Goal: Task Accomplishment & Management: Manage account settings

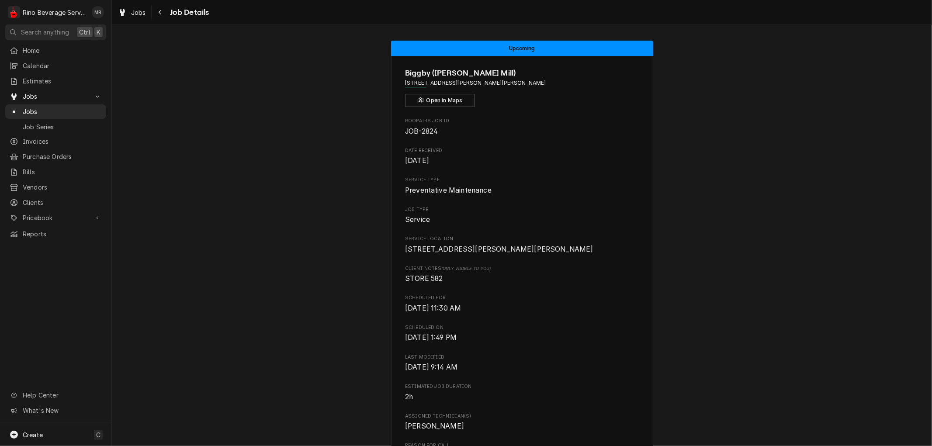
scroll to position [243, 0]
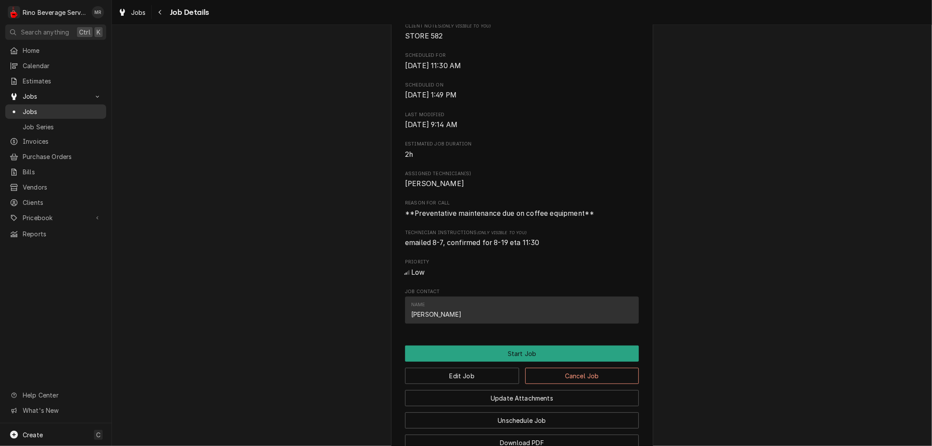
click at [61, 108] on span "Jobs" at bounding box center [62, 111] width 79 height 9
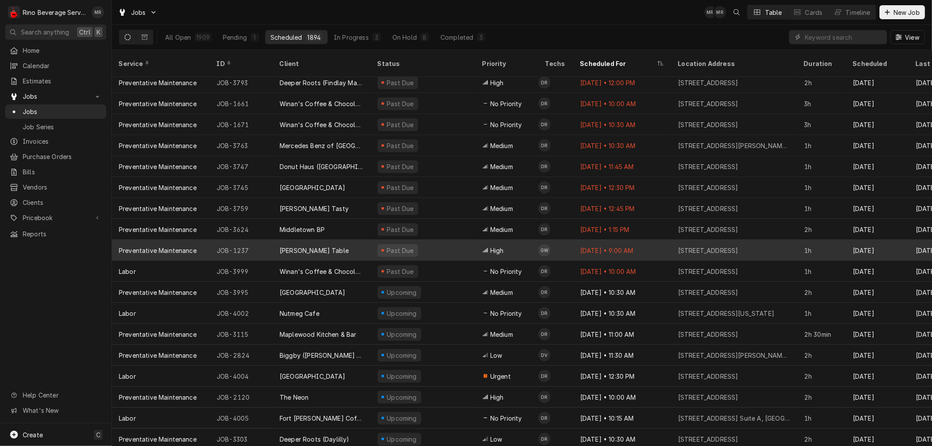
scroll to position [68, 0]
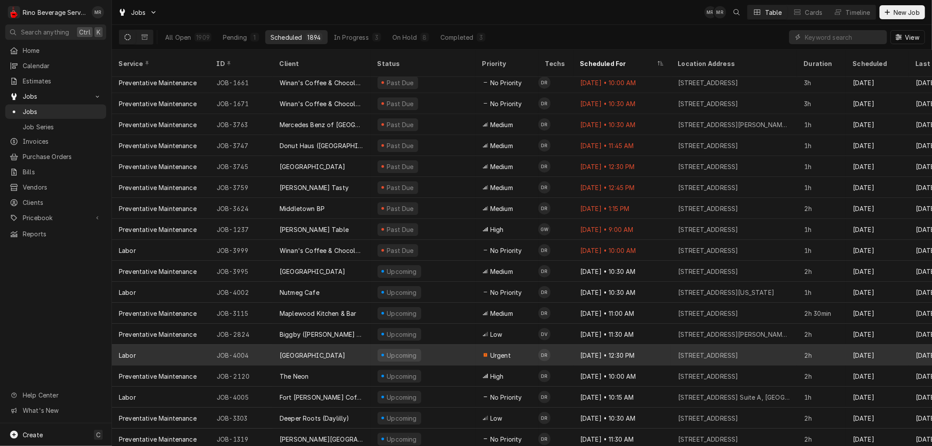
click at [449, 345] on div "Upcoming" at bounding box center [423, 355] width 105 height 21
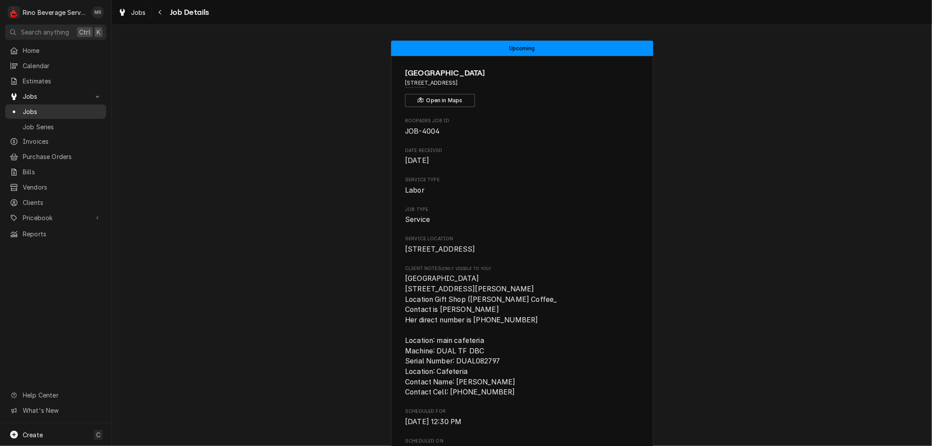
click at [54, 110] on span "Jobs" at bounding box center [62, 111] width 79 height 9
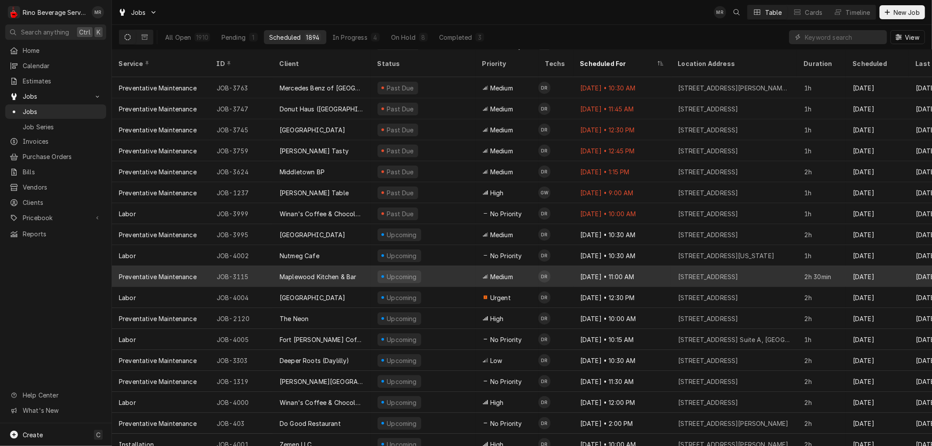
scroll to position [14, 0]
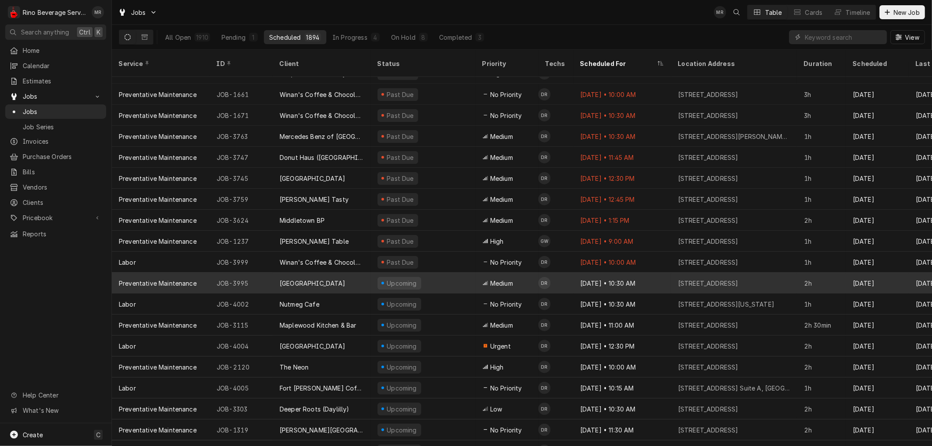
click at [346, 279] on div "[GEOGRAPHIC_DATA]" at bounding box center [313, 283] width 66 height 9
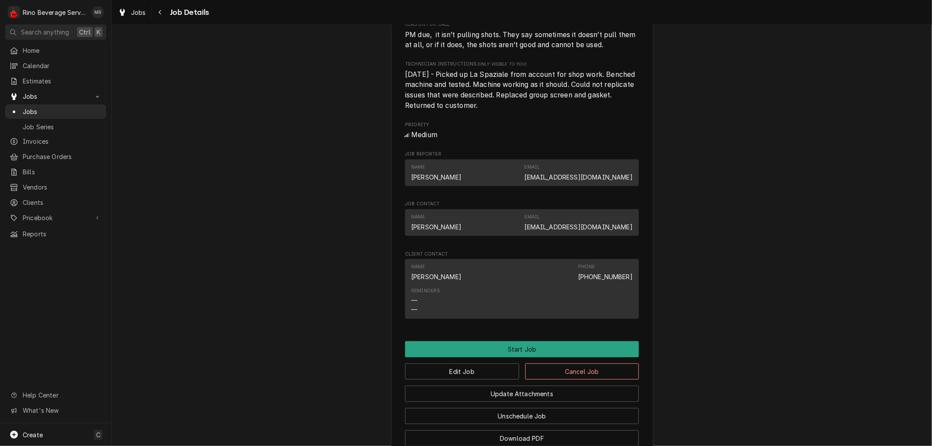
scroll to position [437, 0]
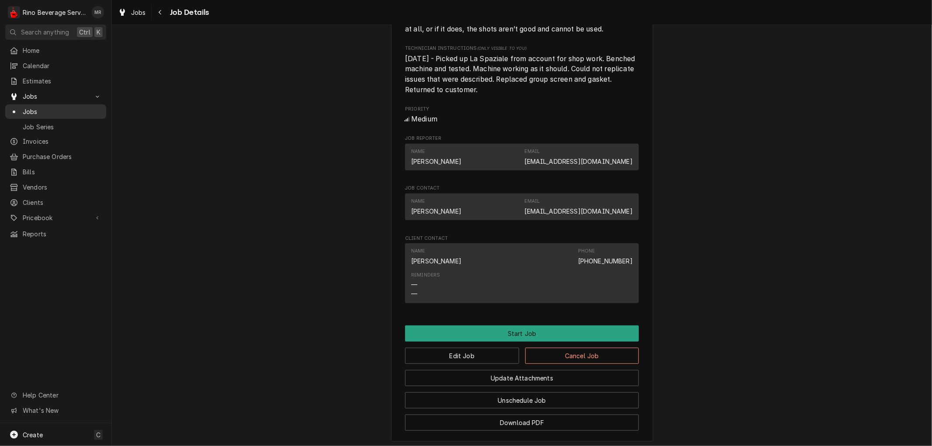
click at [55, 107] on span "Jobs" at bounding box center [62, 111] width 79 height 9
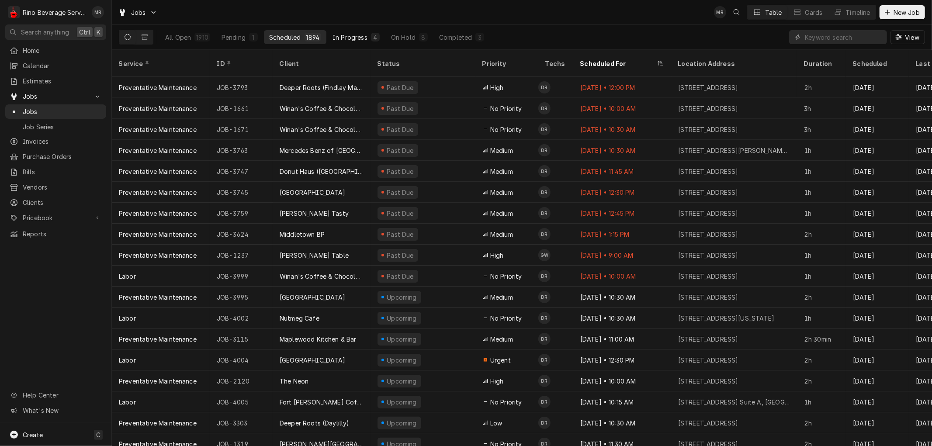
click at [365, 35] on div "In Progress" at bounding box center [350, 37] width 35 height 9
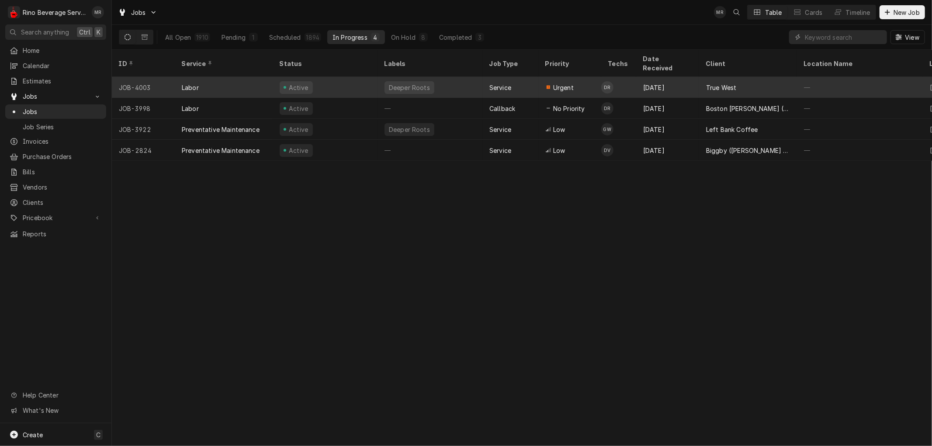
click at [369, 77] on div "Active" at bounding box center [325, 87] width 105 height 21
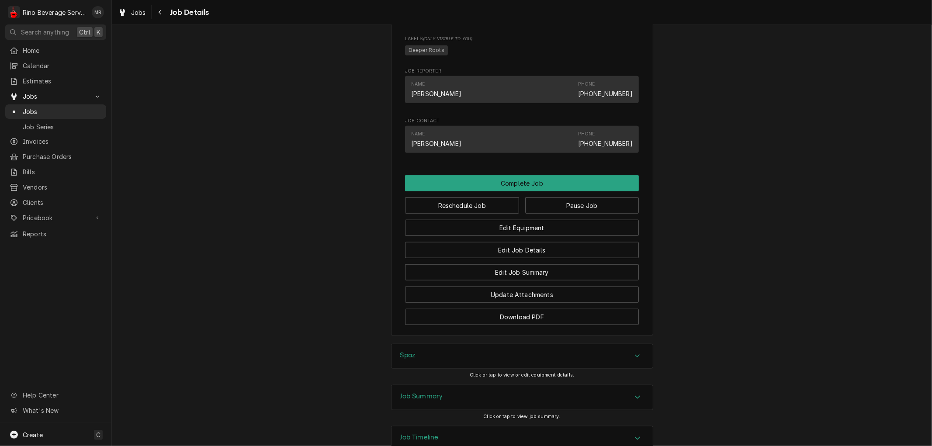
scroll to position [631, 0]
click at [461, 280] on button "Edit Job Summary" at bounding box center [522, 272] width 234 height 16
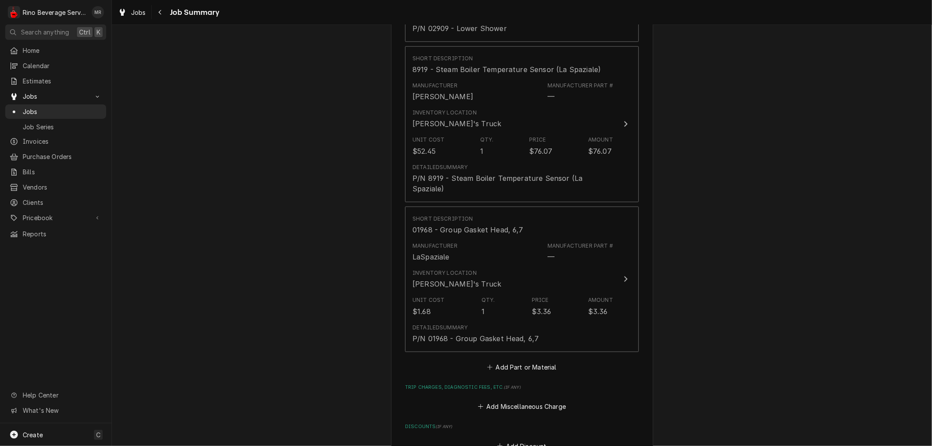
scroll to position [776, 0]
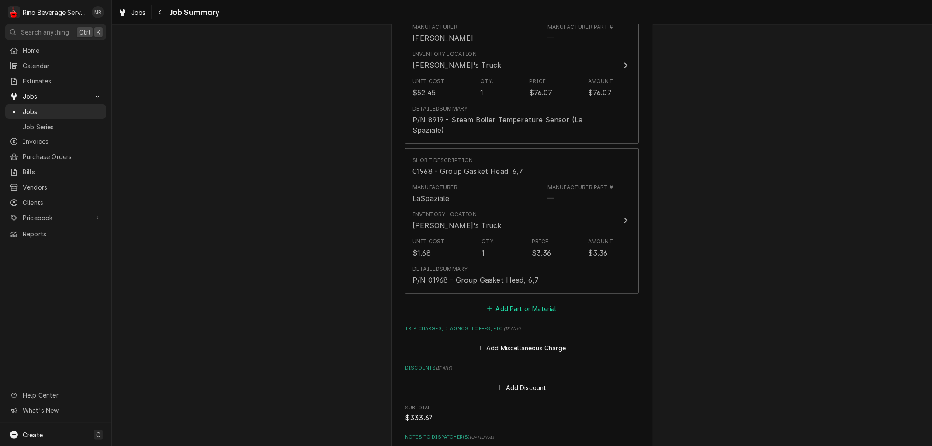
click at [516, 302] on button "Add Part or Material" at bounding box center [522, 308] width 72 height 12
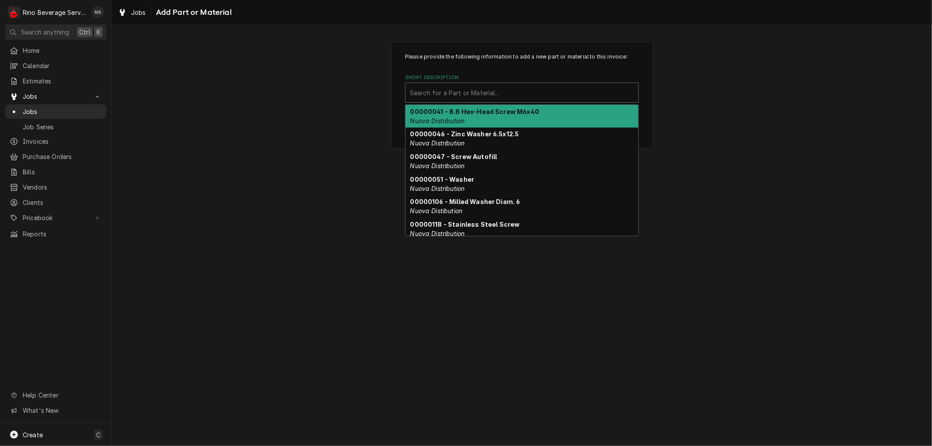
click at [477, 93] on div "Short Description" at bounding box center [522, 93] width 224 height 16
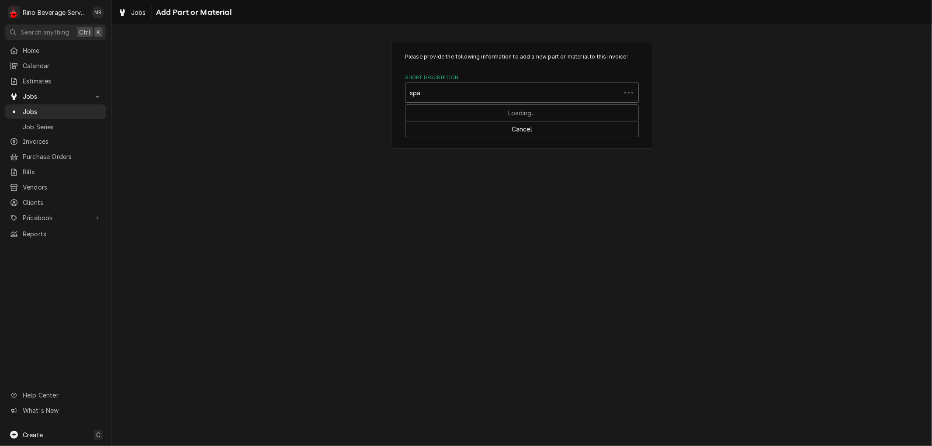
type input "spaz"
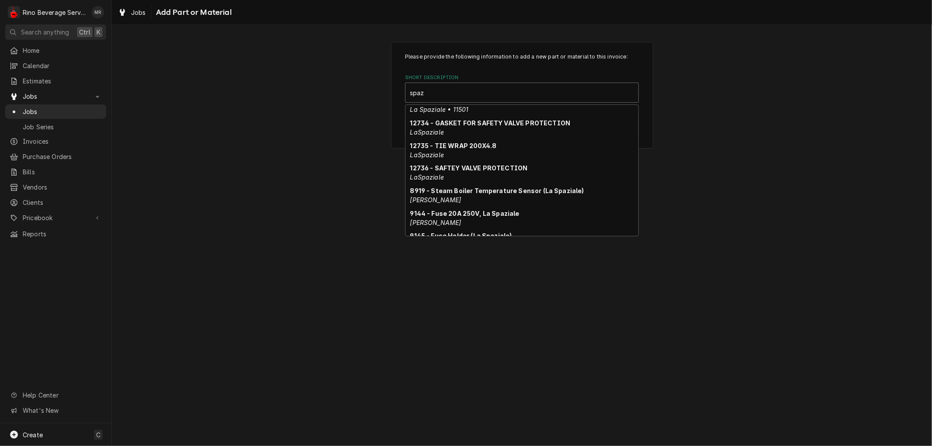
scroll to position [166, 0]
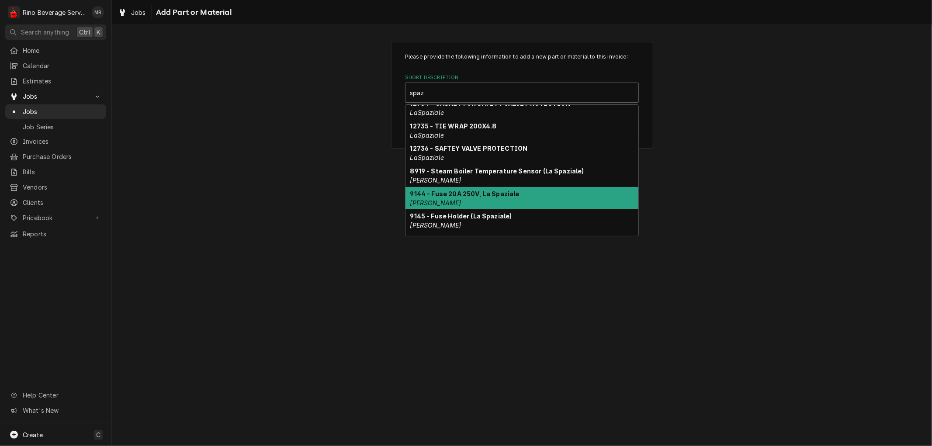
click at [565, 199] on div "9144 - Fuse 20A 250V, La Spaziale Chris Coffee" at bounding box center [521, 198] width 233 height 23
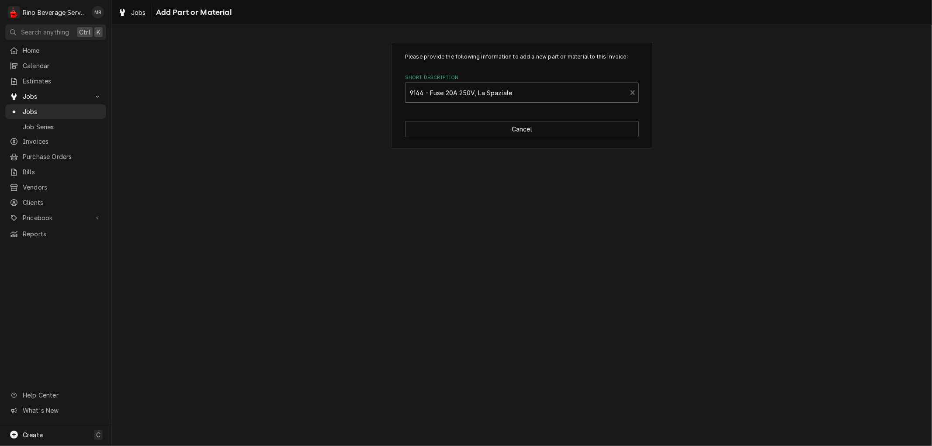
type textarea "x"
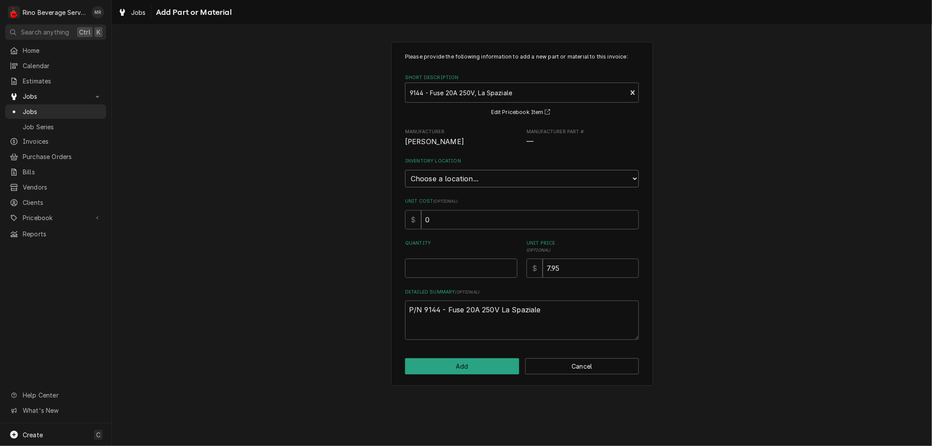
click at [546, 176] on select "Choose a location... Damon's Truck Dane's Truck Graham's Truck Main Warehouse" at bounding box center [522, 178] width 234 height 17
select select "157"
click at [405, 170] on select "Choose a location... Damon's Truck Dane's Truck Graham's Truck Main Warehouse" at bounding box center [522, 178] width 234 height 17
type textarea "x"
type input "0.5"
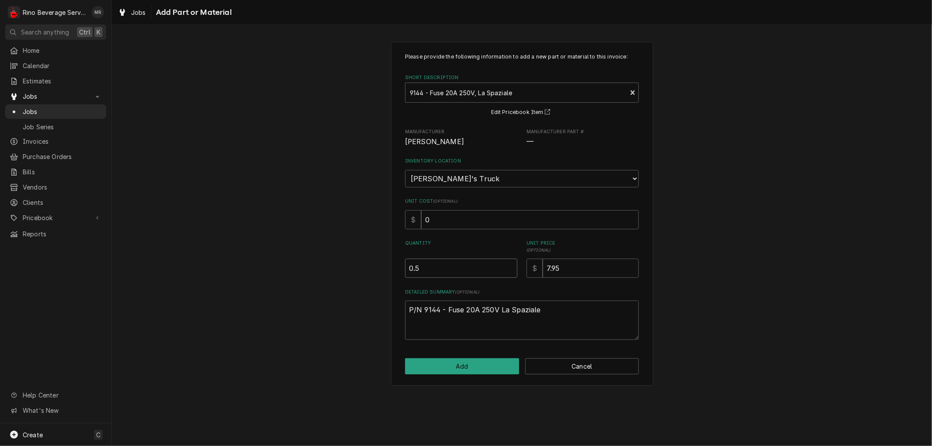
click at [509, 263] on input "0.5" at bounding box center [461, 268] width 112 height 19
type textarea "x"
type input "1"
click at [509, 263] on input "1" at bounding box center [461, 268] width 112 height 19
click at [462, 368] on button "Add" at bounding box center [462, 366] width 114 height 16
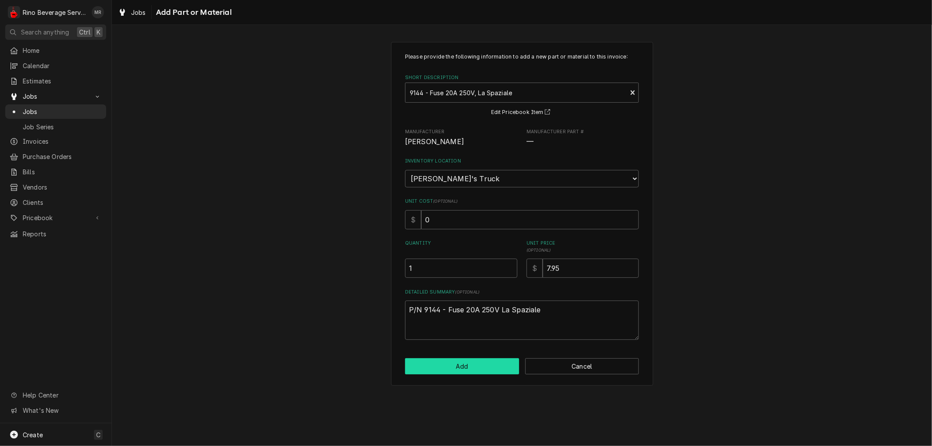
type textarea "x"
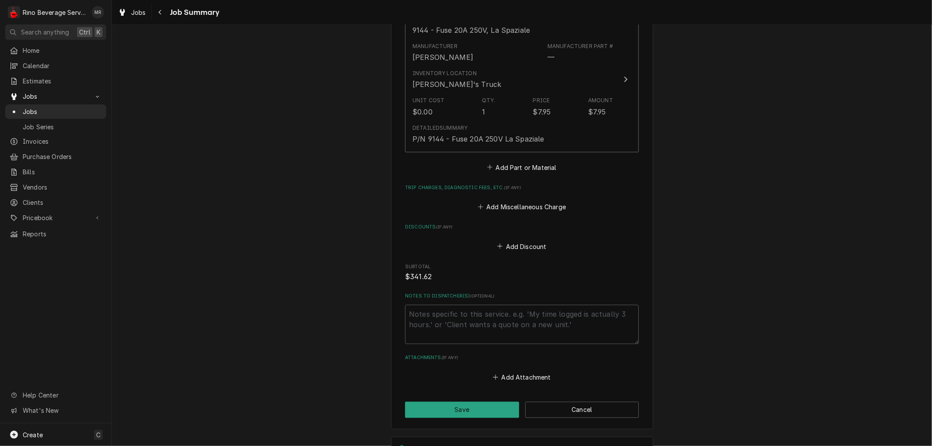
scroll to position [1068, 0]
click at [513, 161] on button "Add Part or Material" at bounding box center [522, 167] width 72 height 12
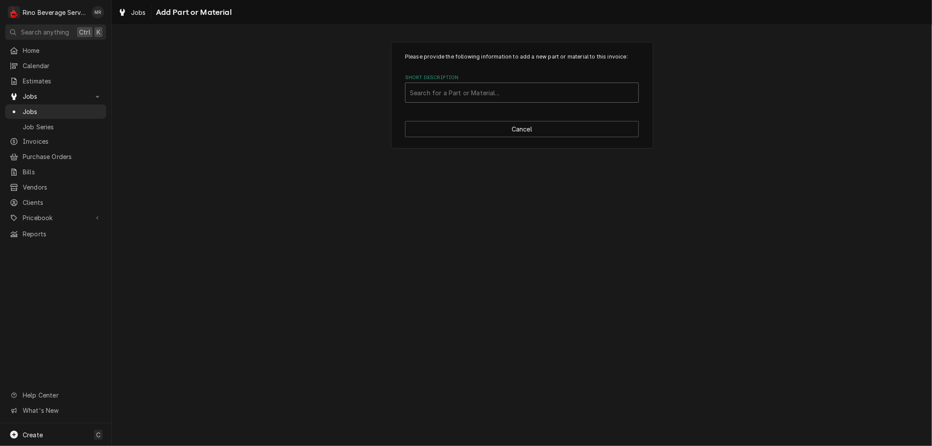
click at [481, 93] on div "Short Description" at bounding box center [522, 93] width 224 height 16
type input "spaz"
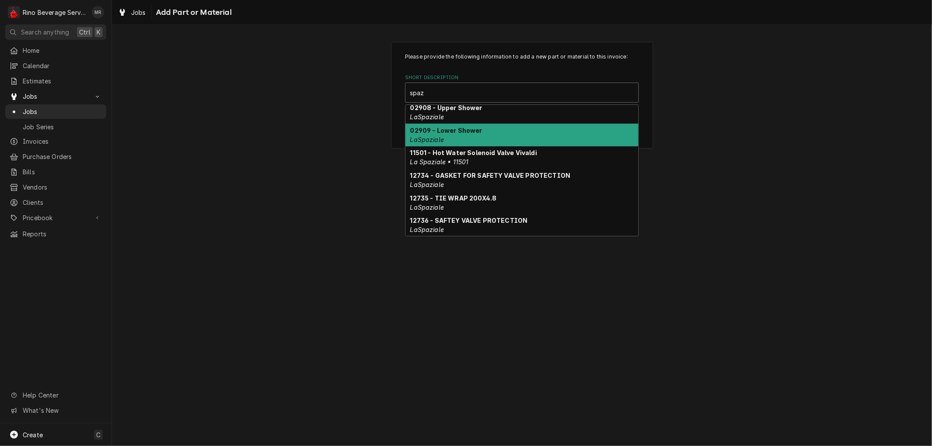
scroll to position [198, 0]
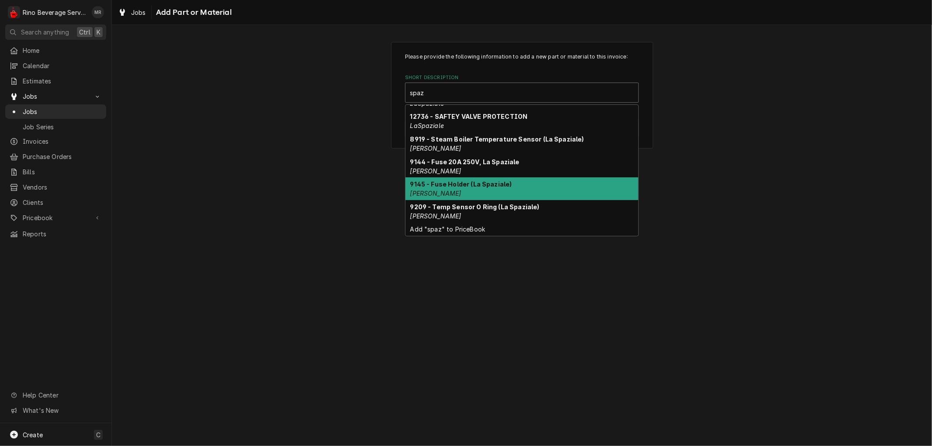
click at [561, 184] on div "9145 - Fuse Holder (La Spaziale) Chris Coffee" at bounding box center [521, 188] width 233 height 23
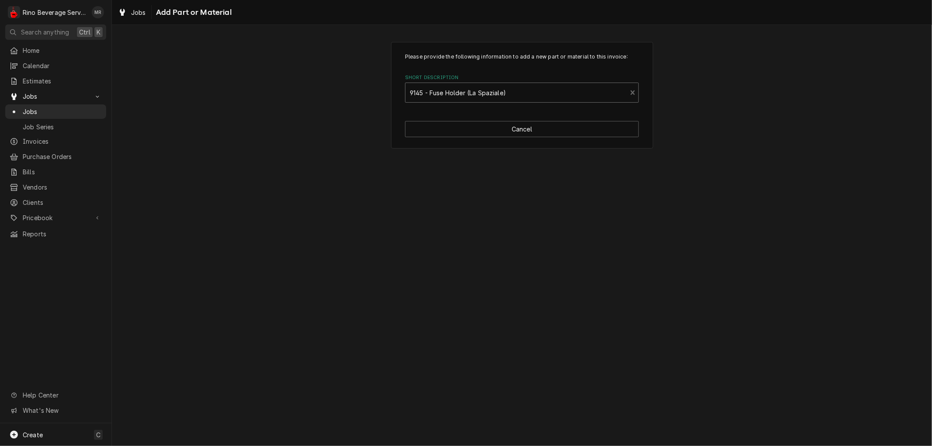
type textarea "x"
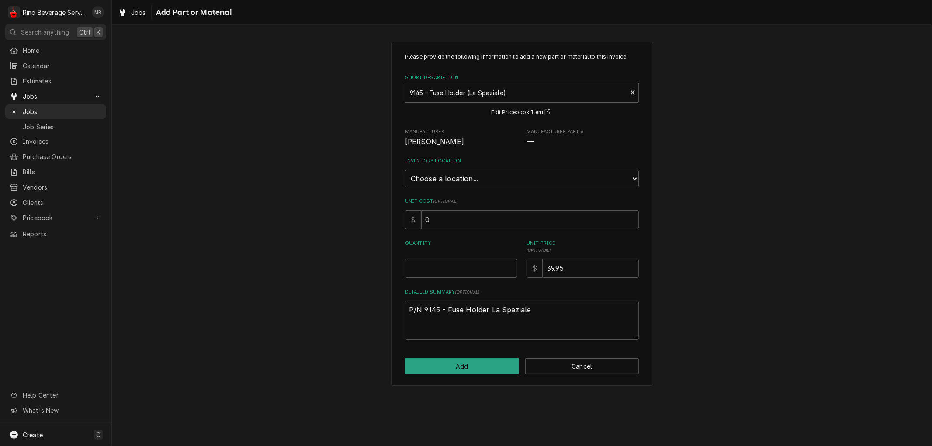
click at [548, 177] on select "Choose a location... Damon's Truck Dane's Truck Graham's Truck Main Warehouse" at bounding box center [522, 178] width 234 height 17
select select "157"
click at [405, 170] on select "Choose a location... Damon's Truck Dane's Truck Graham's Truck Main Warehouse" at bounding box center [522, 178] width 234 height 17
type textarea "x"
type input "0.5"
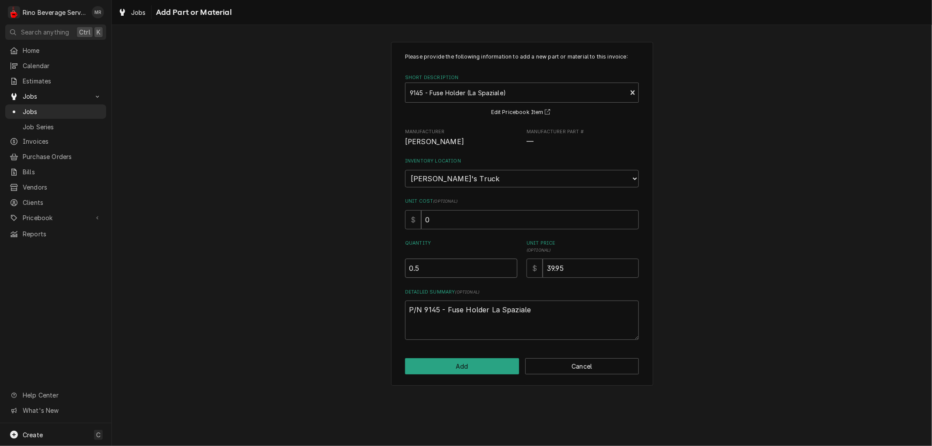
click at [509, 263] on input "0.5" at bounding box center [461, 268] width 112 height 19
type textarea "x"
type input "1"
click at [509, 263] on input "1" at bounding box center [461, 268] width 112 height 19
click at [464, 360] on button "Add" at bounding box center [462, 366] width 114 height 16
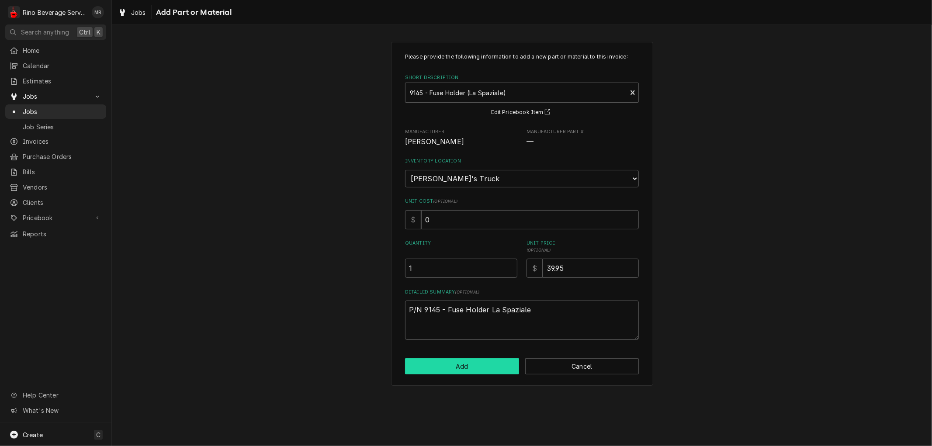
type textarea "x"
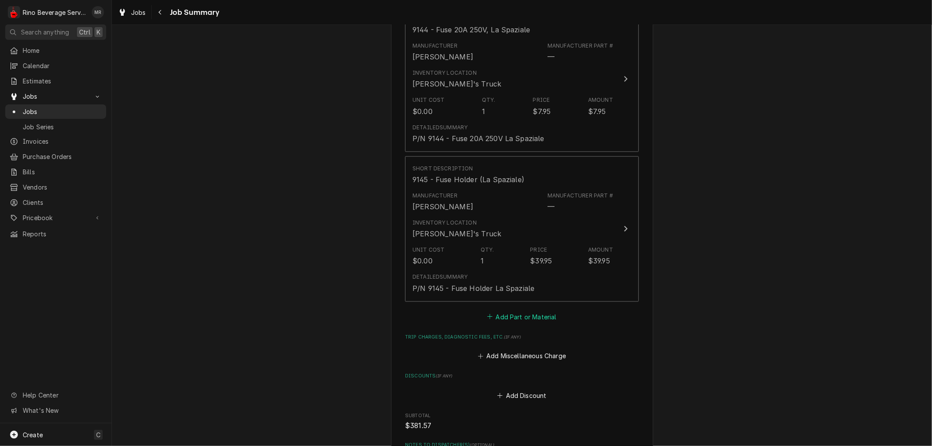
click at [529, 311] on button "Add Part or Material" at bounding box center [522, 317] width 72 height 12
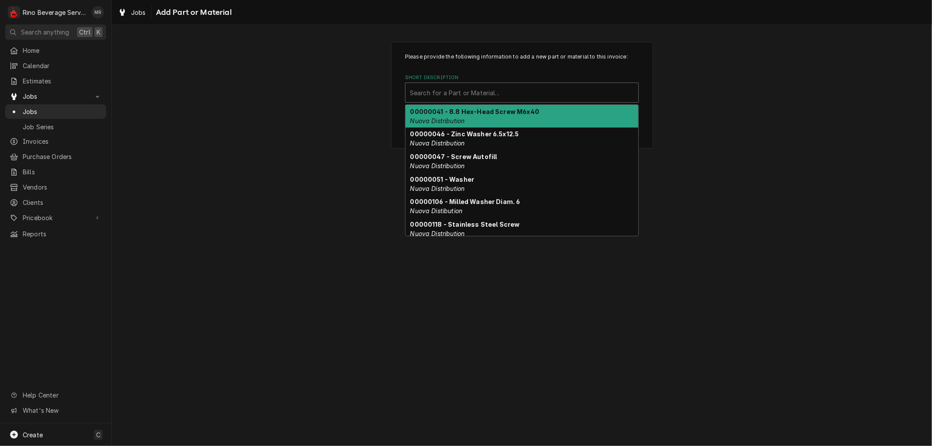
click at [482, 91] on div "Short Description" at bounding box center [522, 93] width 224 height 16
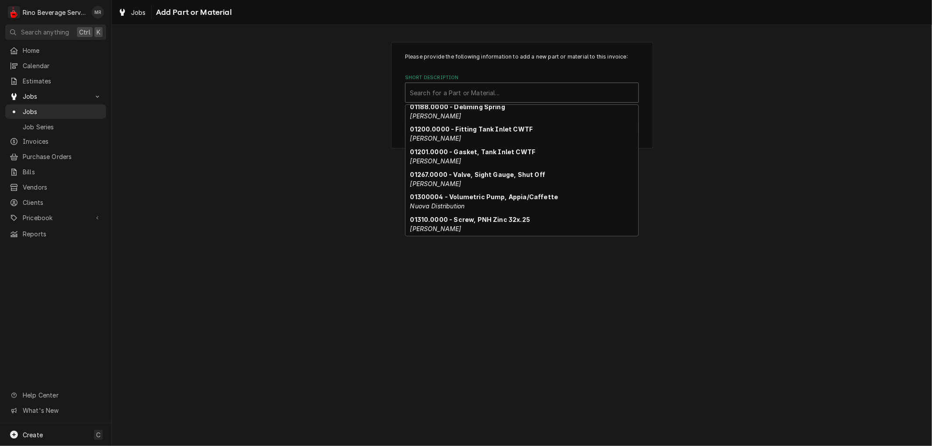
scroll to position [733, 0]
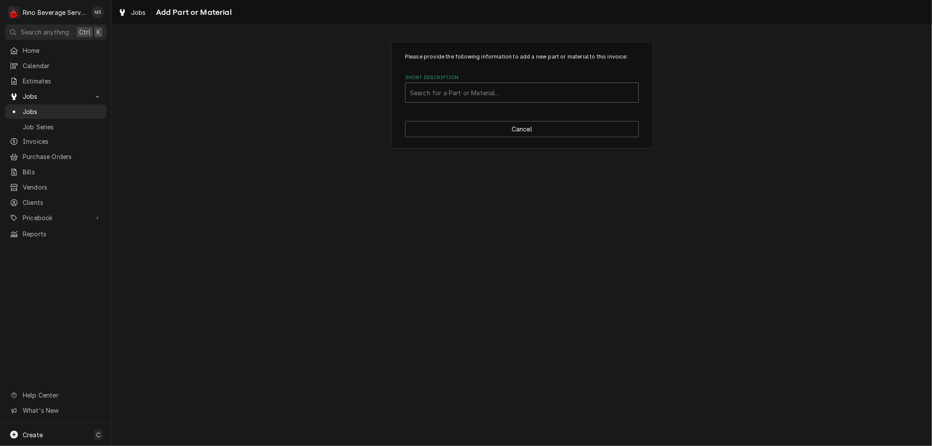
click at [538, 89] on div "Short Description" at bounding box center [522, 93] width 224 height 16
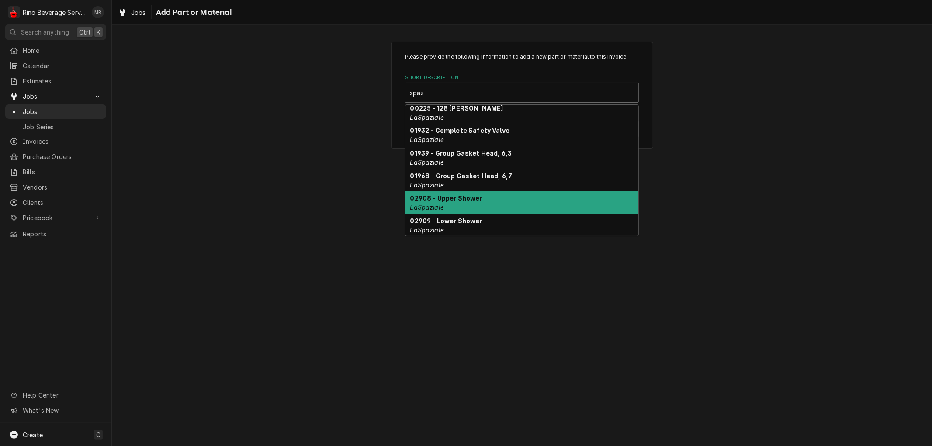
scroll to position [0, 0]
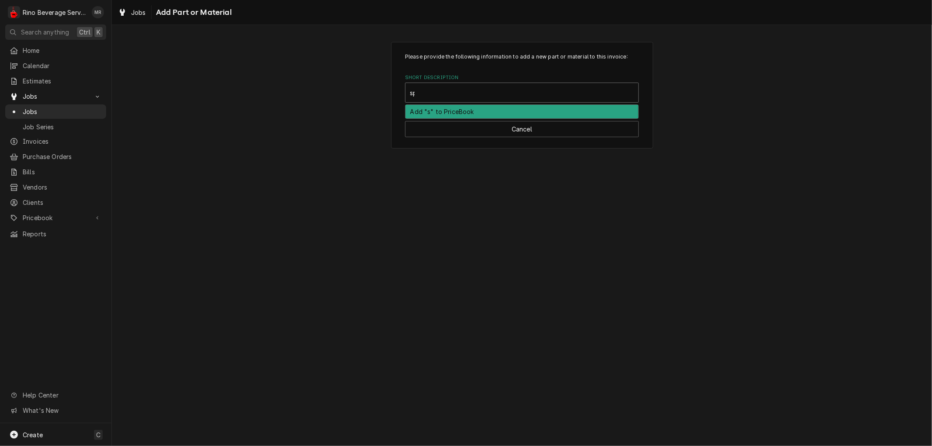
type input "s"
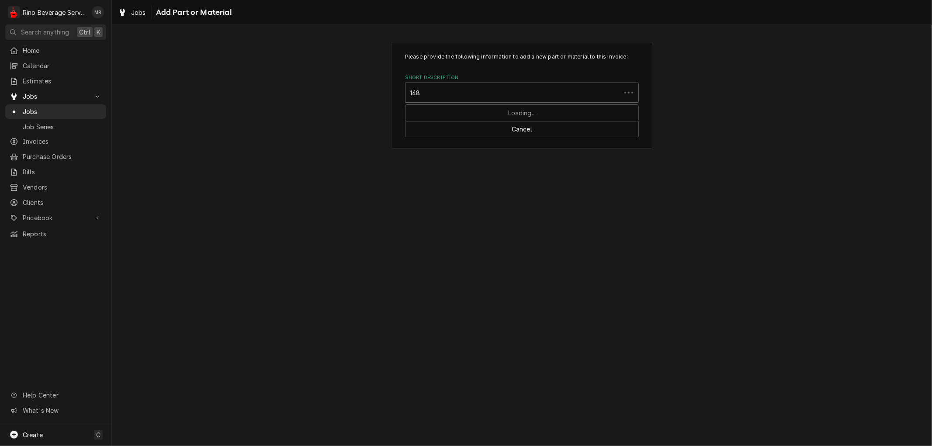
type input "1481"
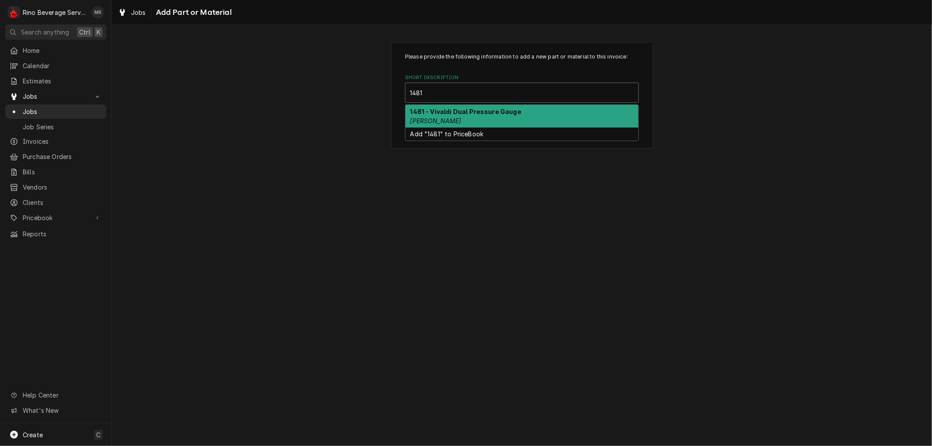
click at [571, 119] on div "1481 - Vivaldi Dual Pressure Gauge Chris Coffee" at bounding box center [521, 116] width 233 height 23
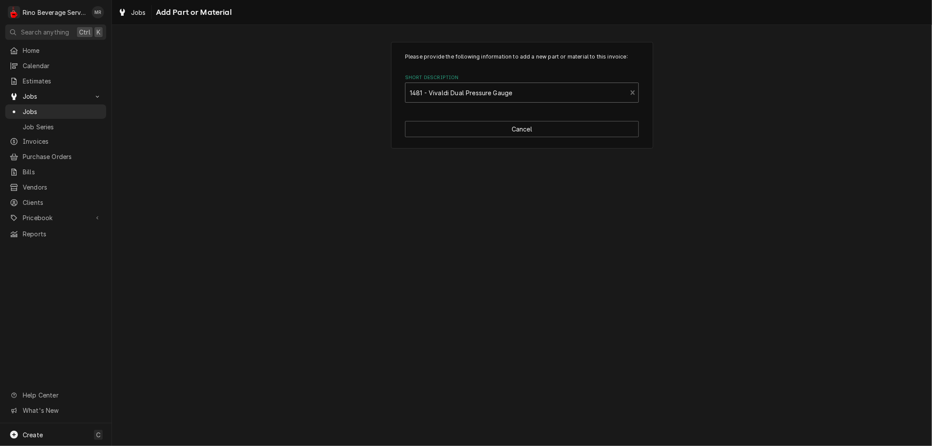
type textarea "x"
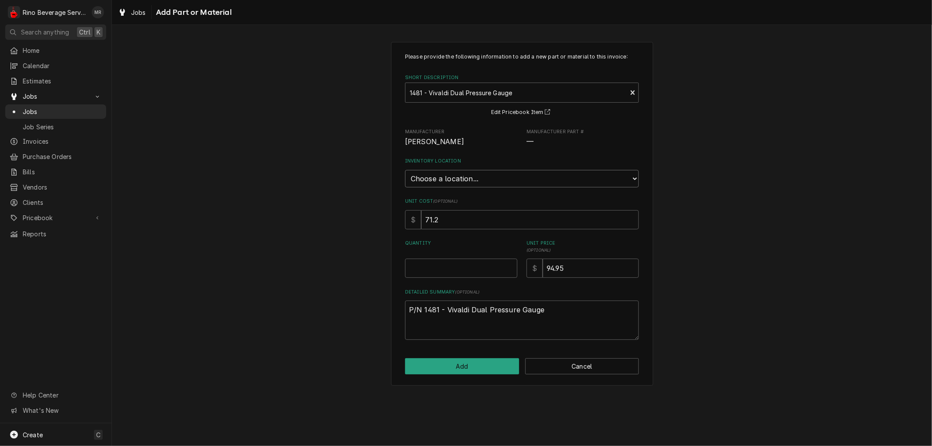
click at [548, 176] on select "Choose a location... Damon's Truck Dane's Truck Graham's Truck Main Warehouse" at bounding box center [522, 178] width 234 height 17
select select "157"
click at [405, 170] on select "Choose a location... Damon's Truck Dane's Truck Graham's Truck Main Warehouse" at bounding box center [522, 178] width 234 height 17
type textarea "x"
type input "0.5"
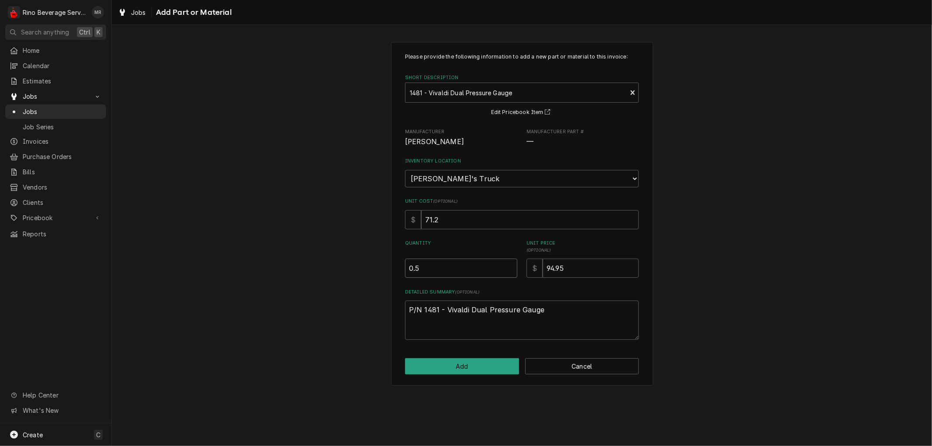
click at [509, 263] on input "0.5" at bounding box center [461, 268] width 112 height 19
type textarea "x"
type input "1"
click at [509, 263] on input "1" at bounding box center [461, 268] width 112 height 19
click at [473, 367] on button "Add" at bounding box center [462, 366] width 114 height 16
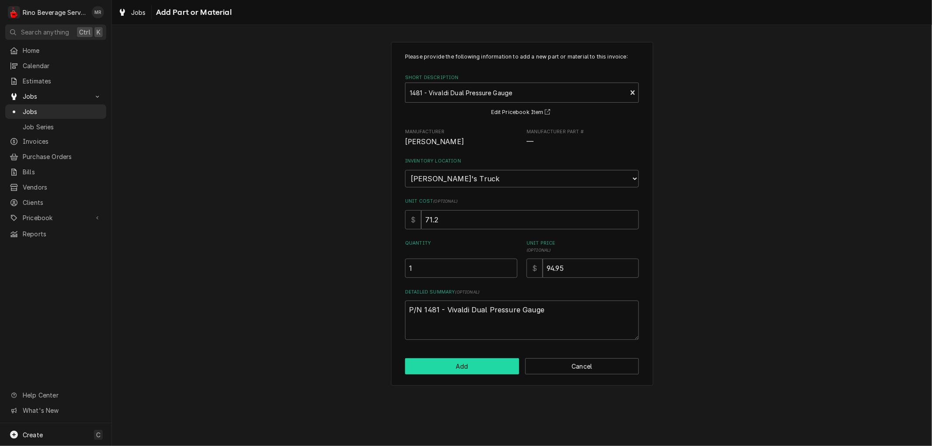
type textarea "x"
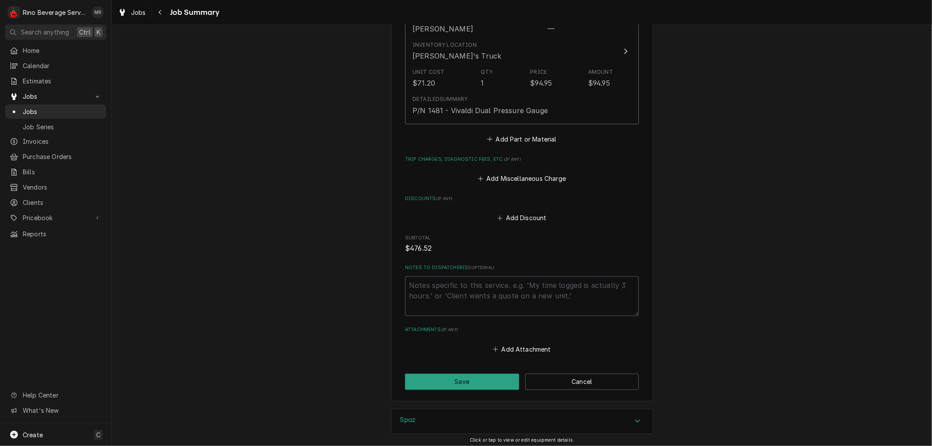
scroll to position [1430, 0]
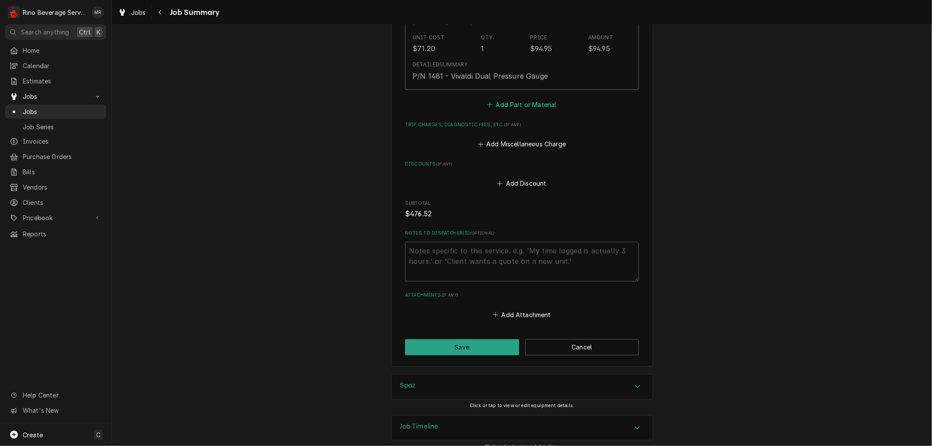
click at [516, 98] on button "Add Part or Material" at bounding box center [522, 104] width 72 height 12
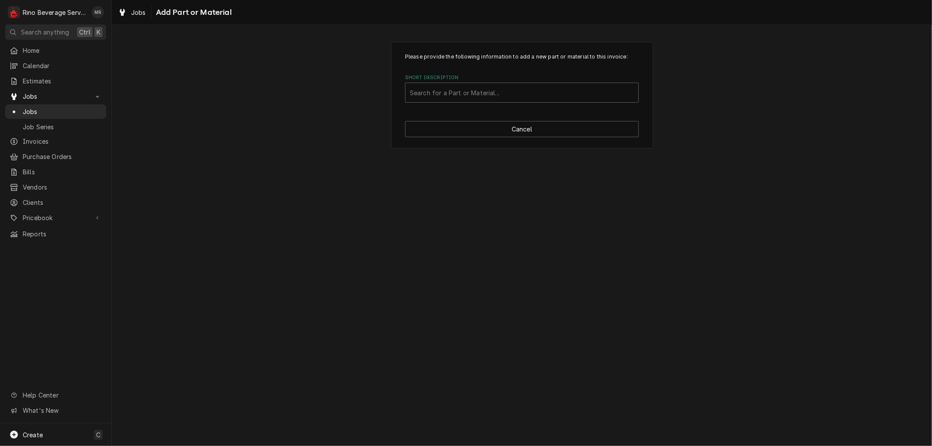
click at [516, 95] on div "Short Description" at bounding box center [522, 93] width 224 height 16
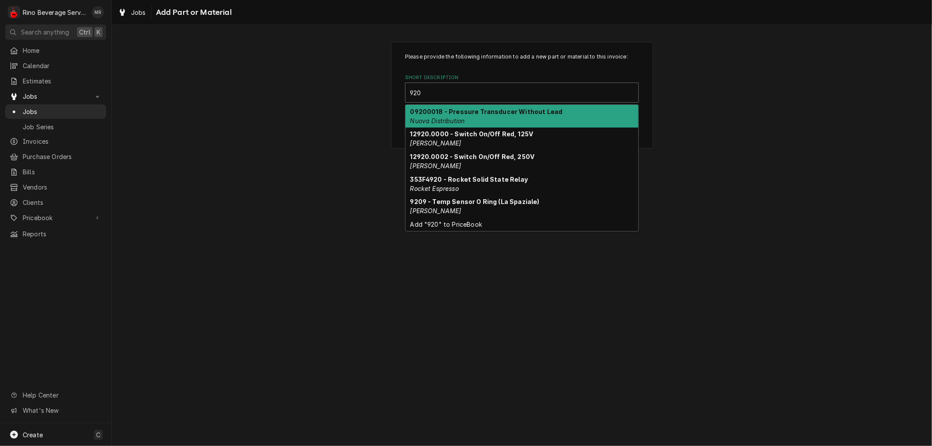
type input "9209"
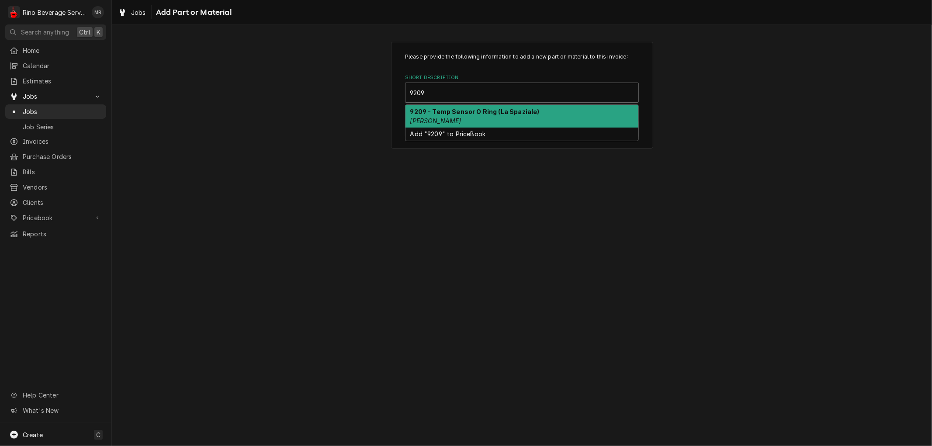
click at [516, 112] on strong "9209 - Temp Sensor O Ring (La Spaziale)" at bounding box center [474, 111] width 129 height 7
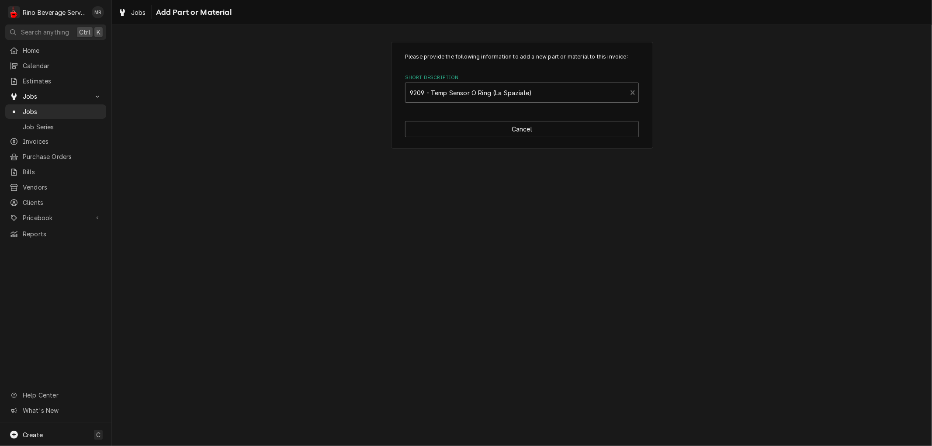
type textarea "x"
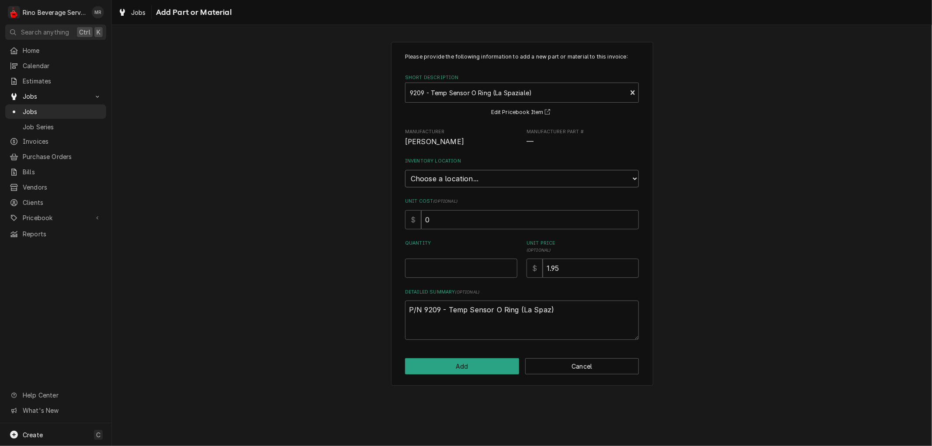
click at [483, 178] on select "Choose a location... Damon's Truck Dane's Truck Graham's Truck Main Warehouse" at bounding box center [522, 178] width 234 height 17
select select "157"
click at [405, 170] on select "Choose a location... Damon's Truck Dane's Truck Graham's Truck Main Warehouse" at bounding box center [522, 178] width 234 height 17
type textarea "x"
type input "0.5"
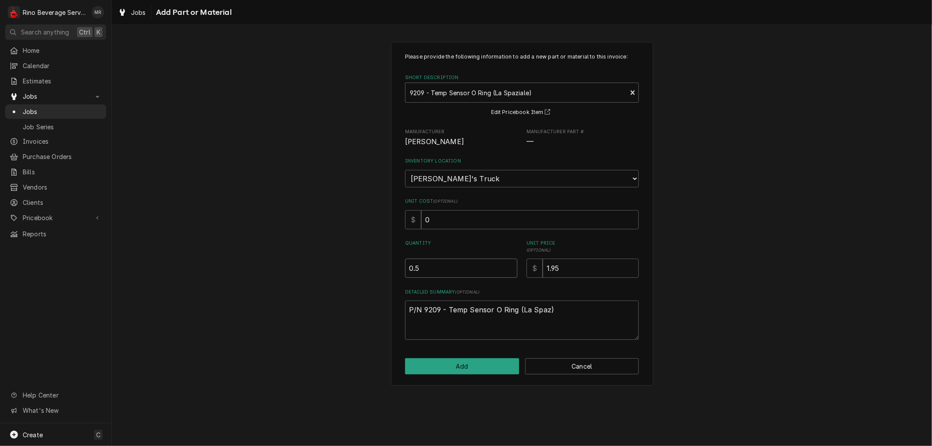
click at [509, 265] on input "0.5" at bounding box center [461, 268] width 112 height 19
type textarea "x"
type input "1"
click at [509, 265] on input "1" at bounding box center [461, 268] width 112 height 19
click at [475, 360] on button "Add" at bounding box center [462, 366] width 114 height 16
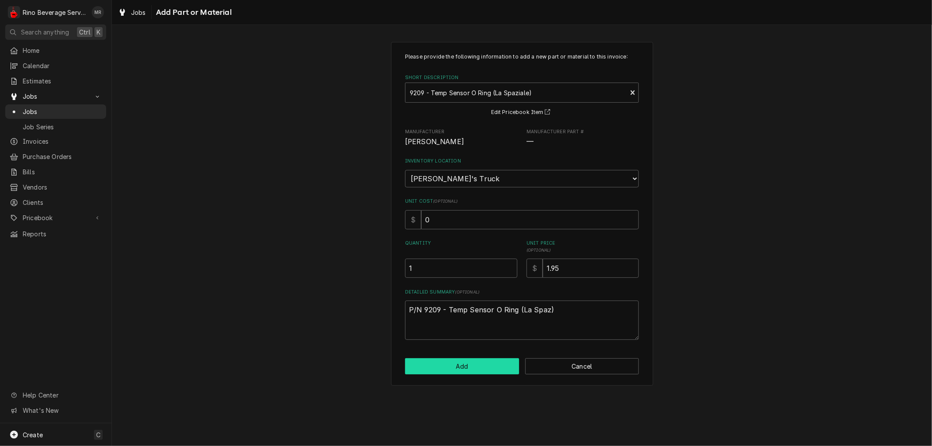
scroll to position [1430, 0]
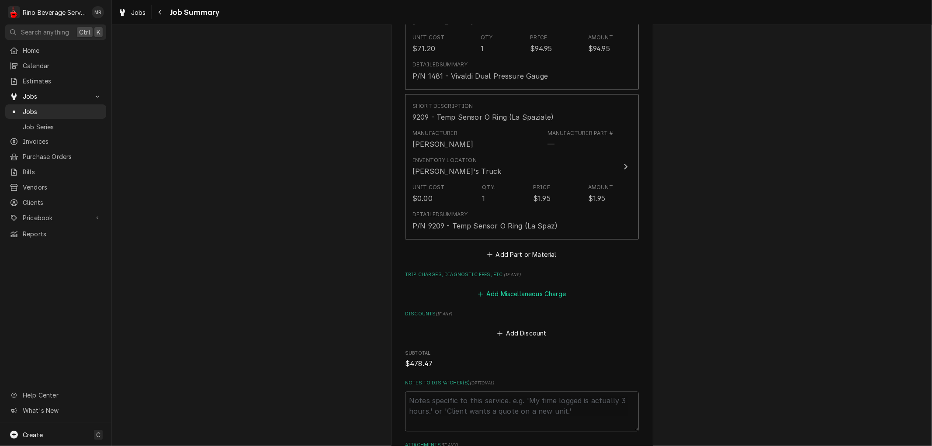
click at [512, 288] on button "Add Miscellaneous Charge" at bounding box center [521, 294] width 91 height 12
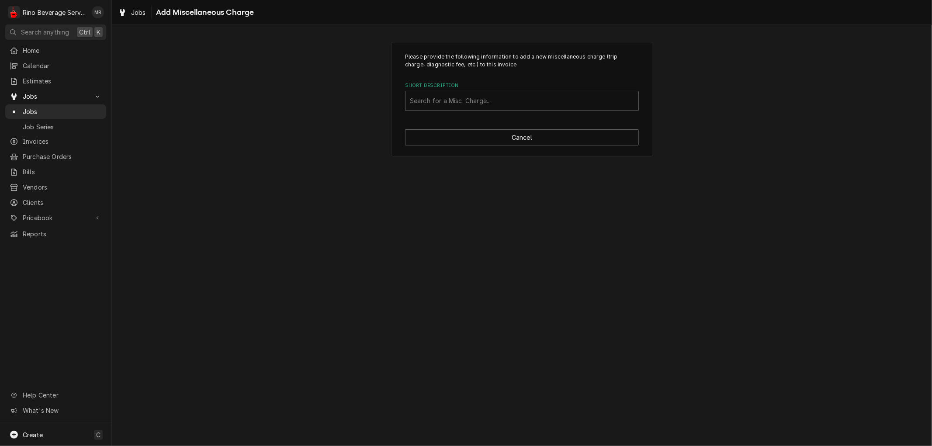
click at [511, 101] on div "Short Description" at bounding box center [522, 101] width 224 height 16
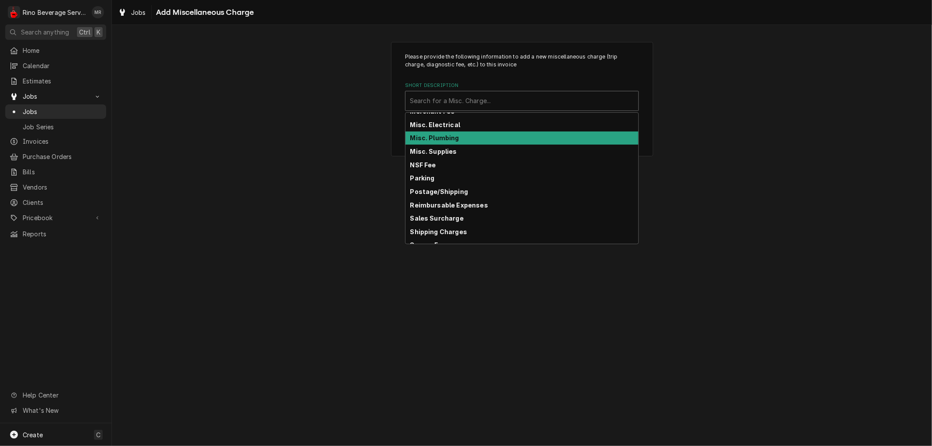
scroll to position [97, 0]
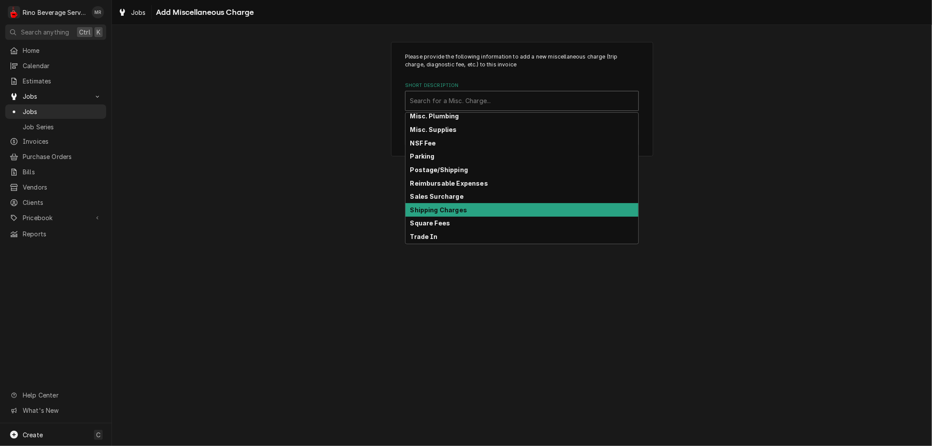
click at [512, 208] on div "Shipping Charges" at bounding box center [521, 210] width 233 height 14
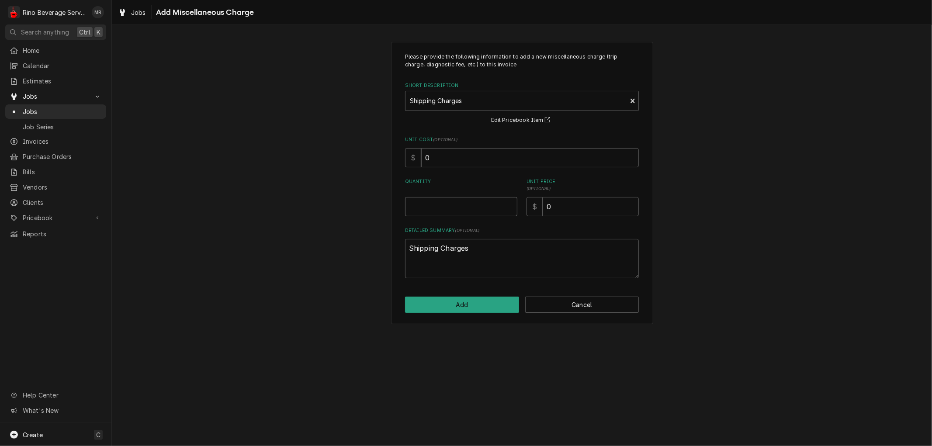
type textarea "x"
type input "0.5"
click at [510, 203] on input "0.5" at bounding box center [461, 206] width 112 height 19
type textarea "x"
type input "1"
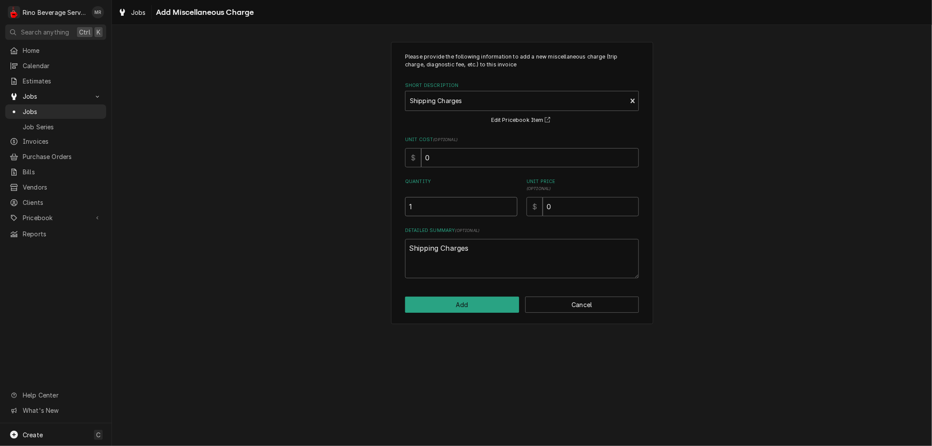
click at [510, 203] on input "1" at bounding box center [461, 206] width 112 height 19
click at [552, 208] on input "0" at bounding box center [591, 206] width 96 height 19
type textarea "x"
type input "1"
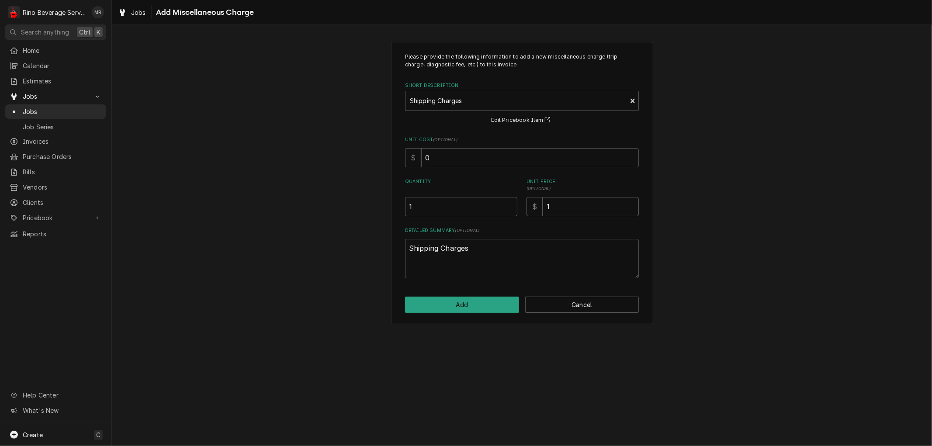
type textarea "x"
type input "18"
type textarea "x"
type input "18.0"
type textarea "x"
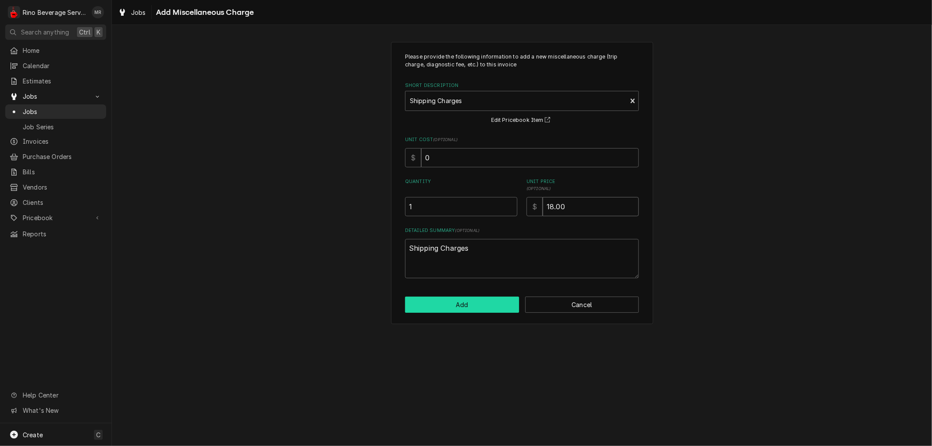
type input "18.00"
click at [473, 307] on button "Add" at bounding box center [462, 305] width 114 height 16
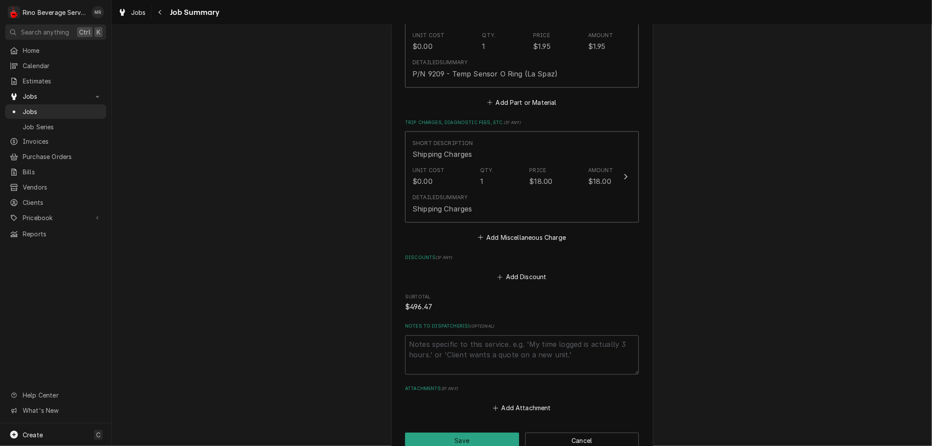
scroll to position [1624, 0]
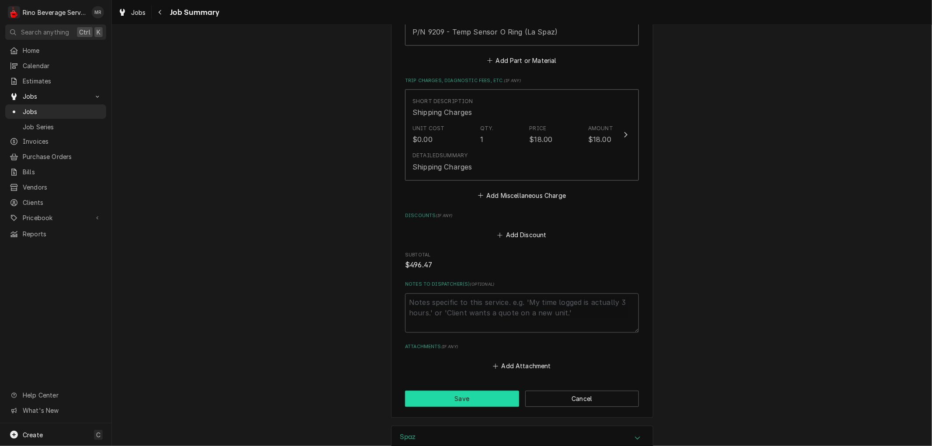
click at [481, 391] on button "Save" at bounding box center [462, 399] width 114 height 16
type textarea "x"
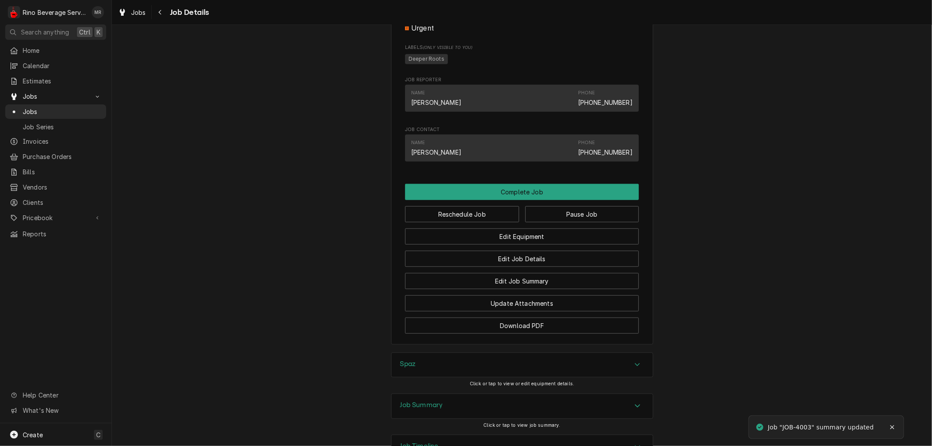
scroll to position [704, 0]
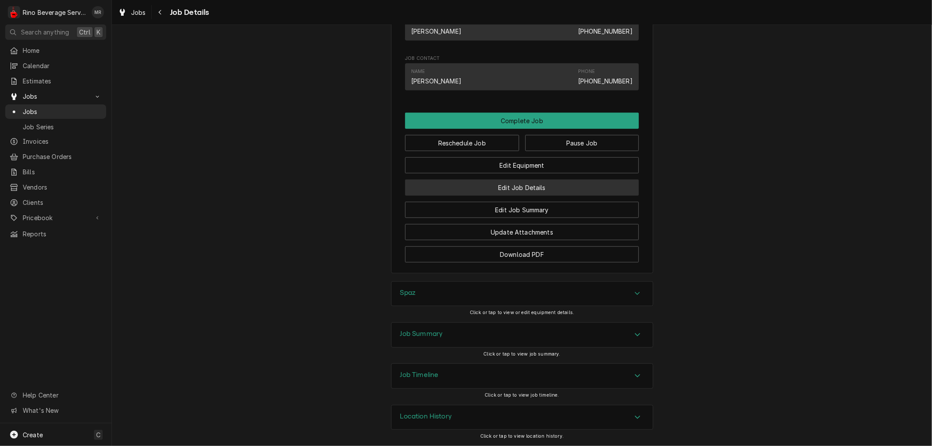
click at [475, 184] on button "Edit Job Details" at bounding box center [522, 188] width 234 height 16
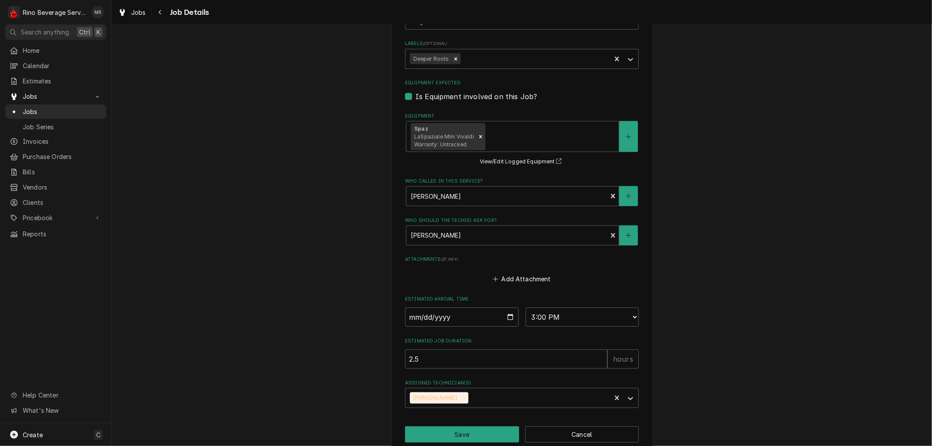
scroll to position [351, 0]
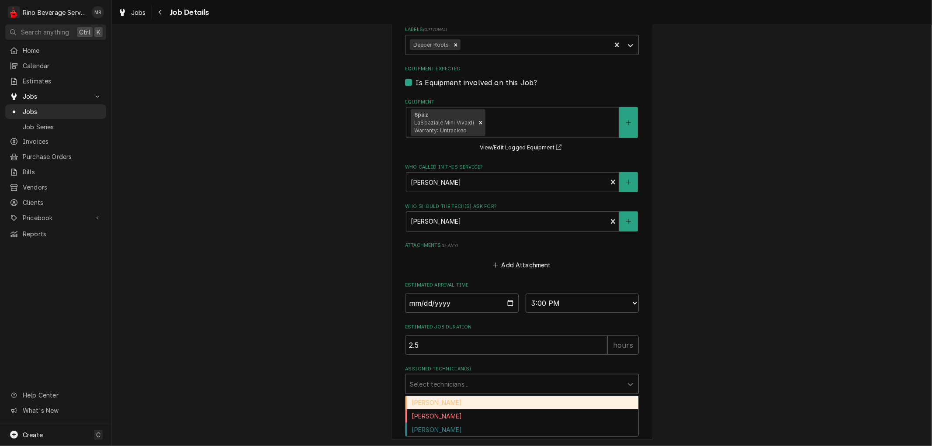
click at [554, 379] on div "Assigned Technician(s)" at bounding box center [514, 384] width 208 height 16
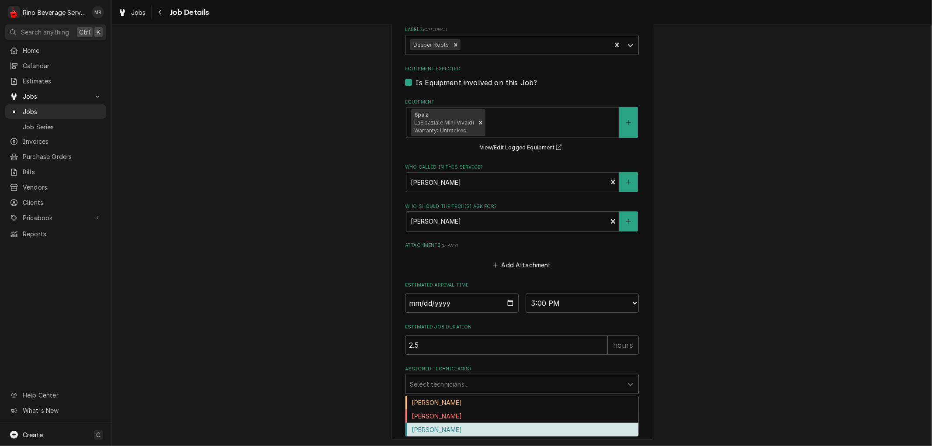
click at [504, 430] on div "[PERSON_NAME]" at bounding box center [521, 430] width 233 height 14
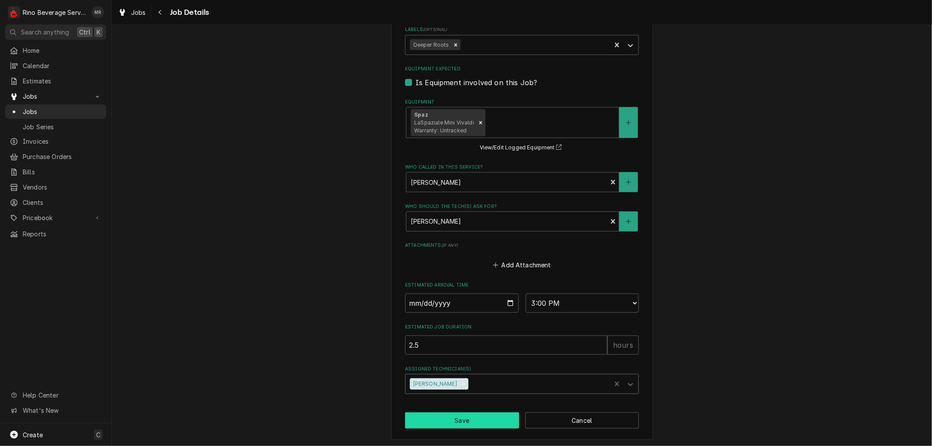
click at [462, 420] on button "Save" at bounding box center [462, 420] width 114 height 16
type textarea "x"
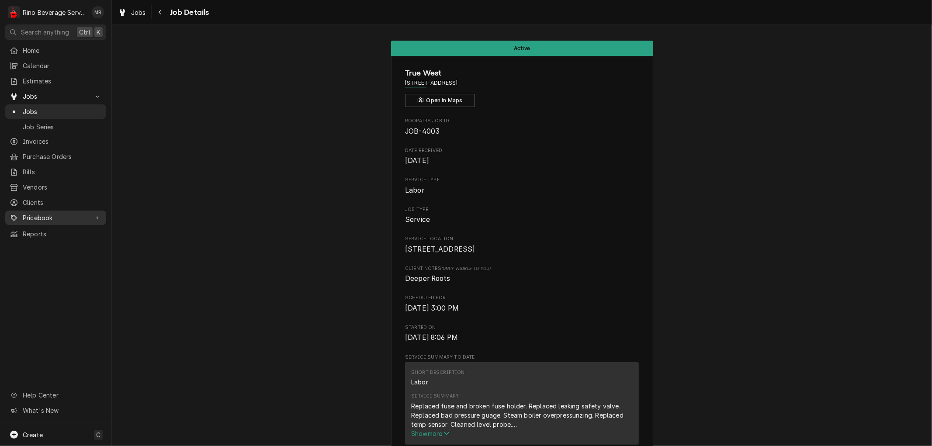
click at [61, 213] on span "Pricebook" at bounding box center [56, 217] width 66 height 9
click at [59, 244] on span "Parts & Materials" at bounding box center [62, 248] width 79 height 9
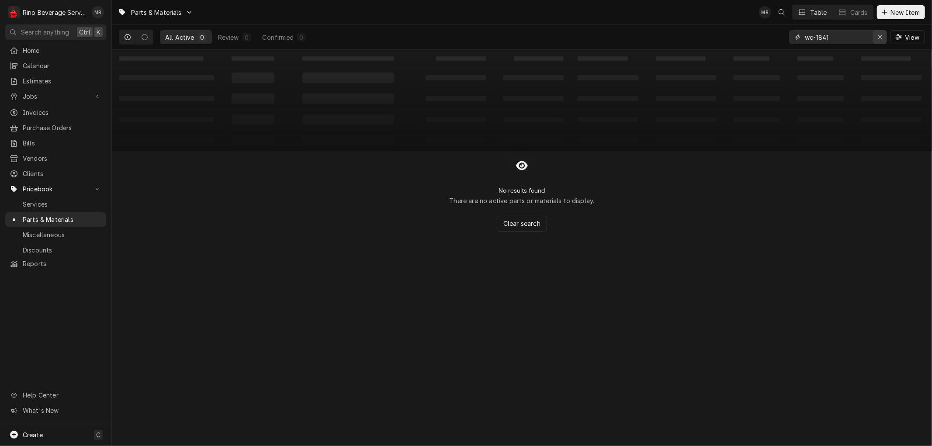
click at [879, 37] on icon "Erase input" at bounding box center [880, 37] width 5 height 6
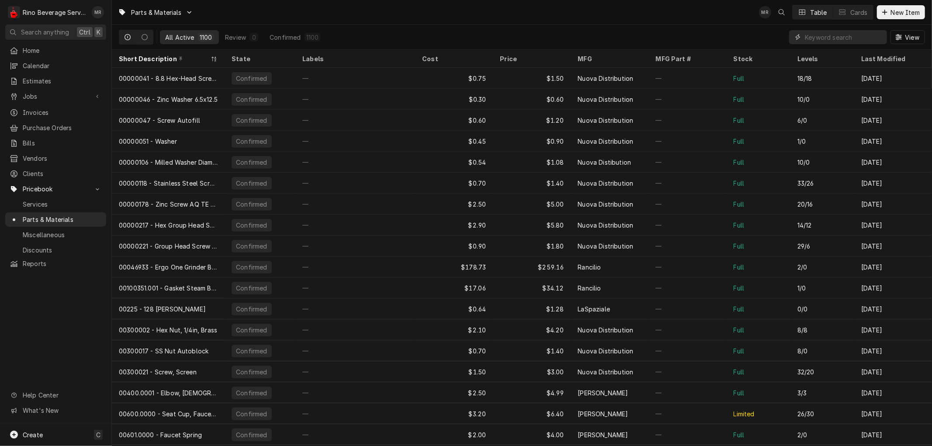
paste input "04100006"
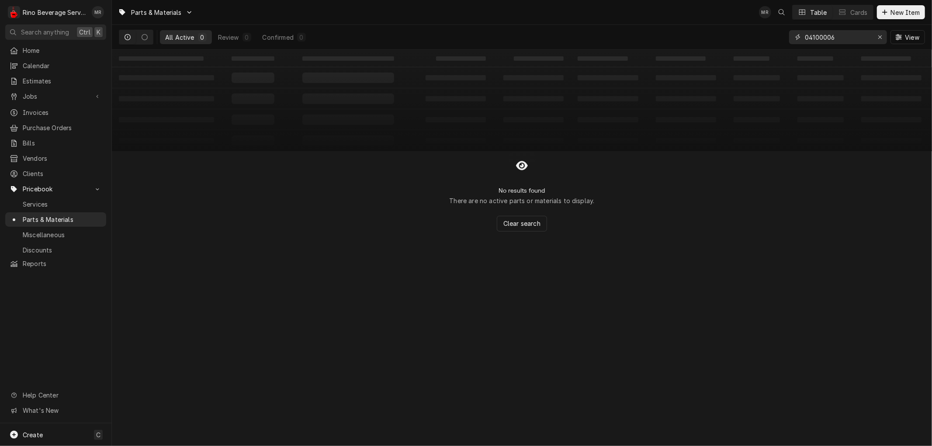
type input "04100006"
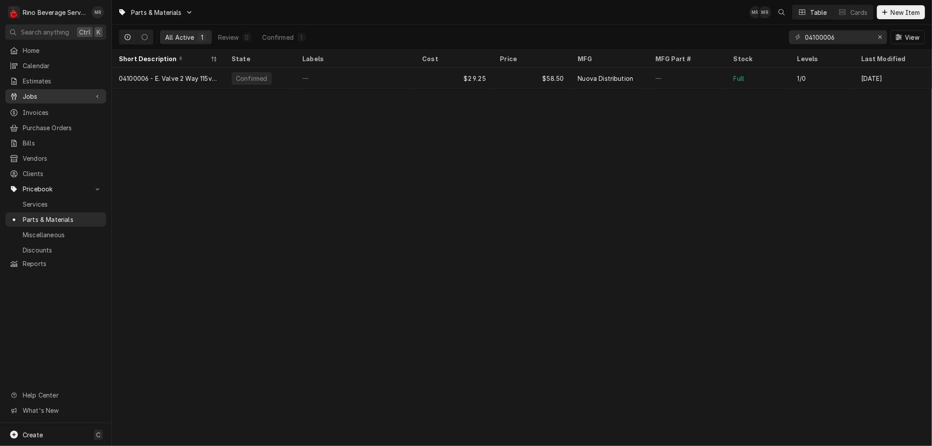
click at [55, 94] on span "Jobs" at bounding box center [56, 96] width 66 height 9
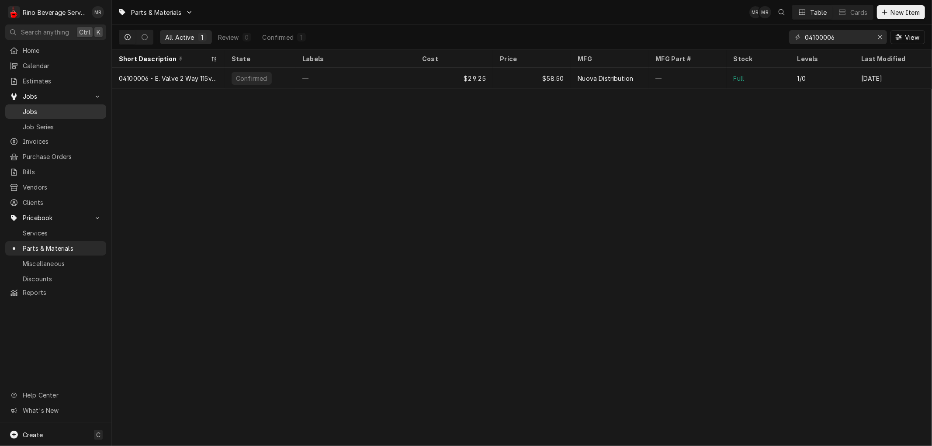
click at [57, 107] on span "Jobs" at bounding box center [62, 111] width 79 height 9
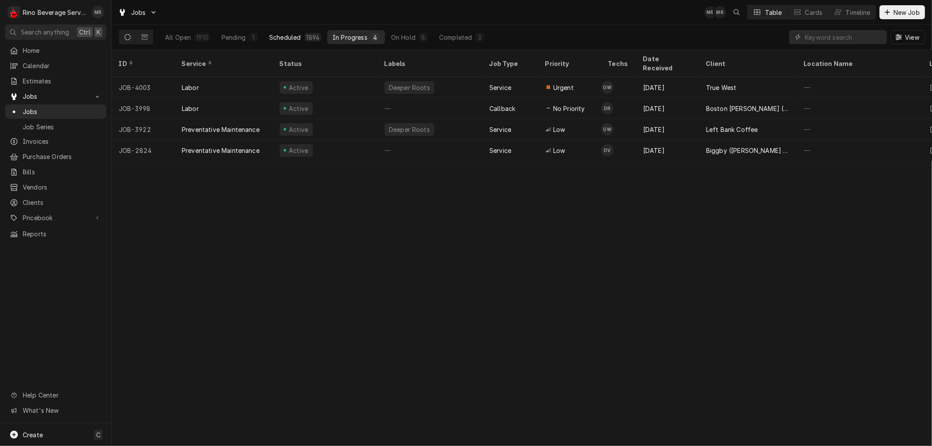
click at [288, 35] on div "Scheduled" at bounding box center [284, 37] width 31 height 9
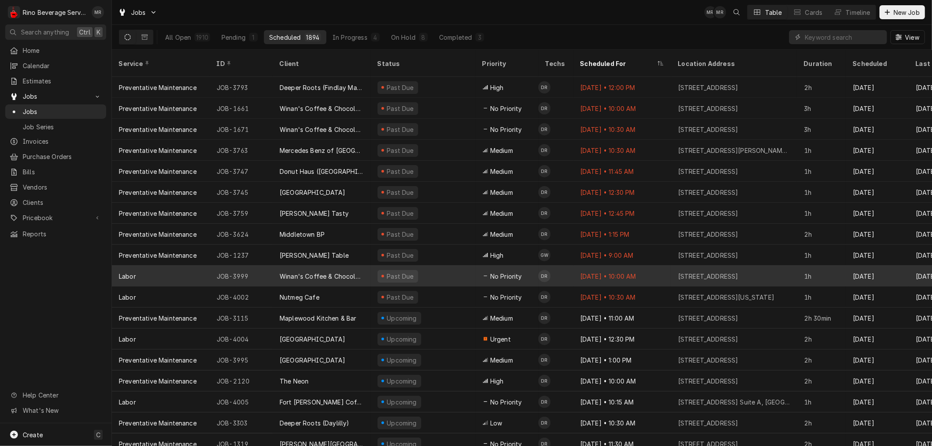
click at [366, 266] on div "Winan's Coffee & Chocolate (Pentagon-Beavercreek)" at bounding box center [322, 276] width 98 height 21
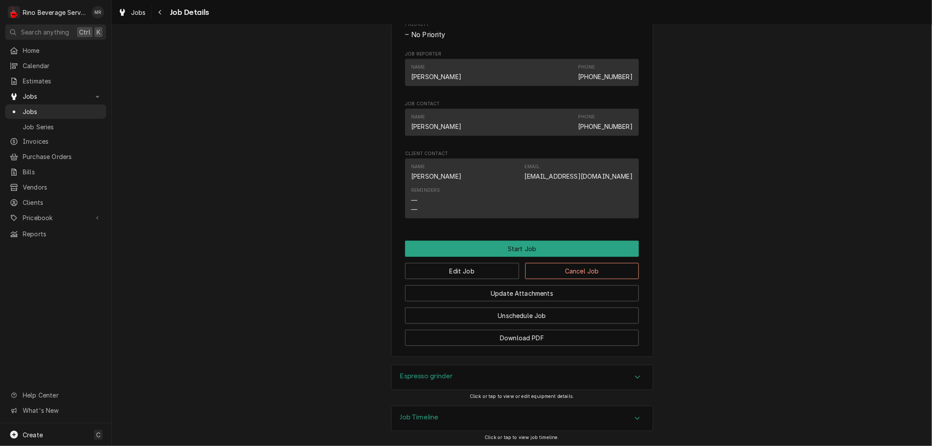
scroll to position [437, 0]
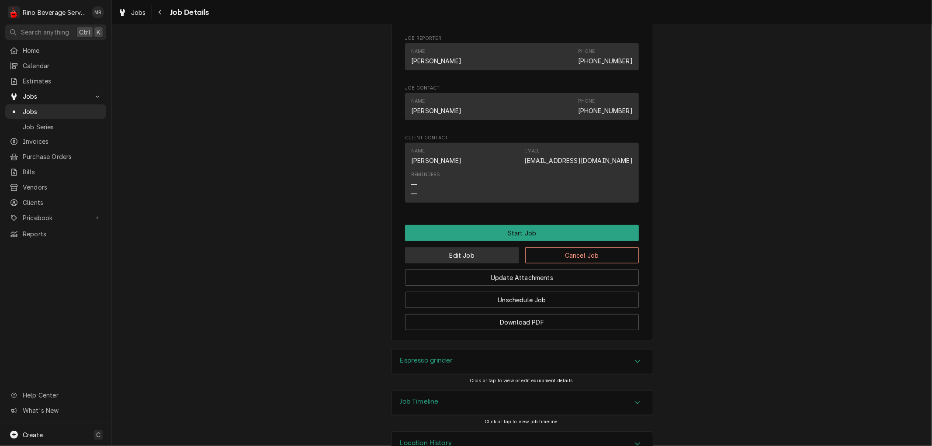
click at [436, 263] on button "Edit Job" at bounding box center [462, 255] width 114 height 16
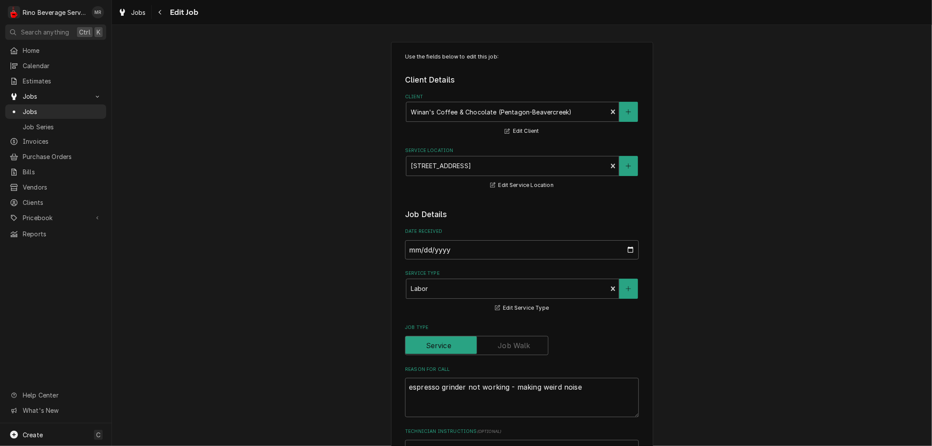
type textarea "x"
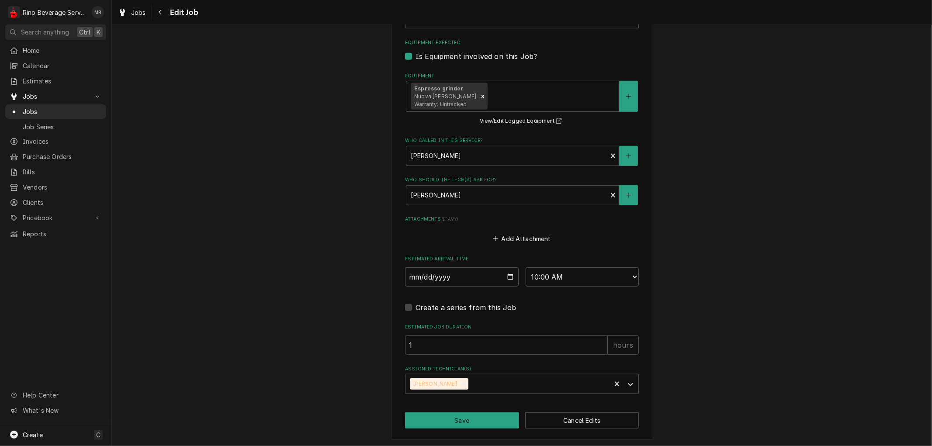
scroll to position [531, 0]
click at [595, 274] on select "AM / PM 6:00 AM 6:15 AM 6:30 AM 6:45 AM 7:00 AM 7:15 AM 7:30 AM 7:45 AM 8:00 AM…" at bounding box center [583, 276] width 114 height 19
select select "11:30:00"
click at [526, 267] on select "AM / PM 6:00 AM 6:15 AM 6:30 AM 6:45 AM 7:00 AM 7:15 AM 7:30 AM 7:45 AM 8:00 AM…" at bounding box center [583, 276] width 114 height 19
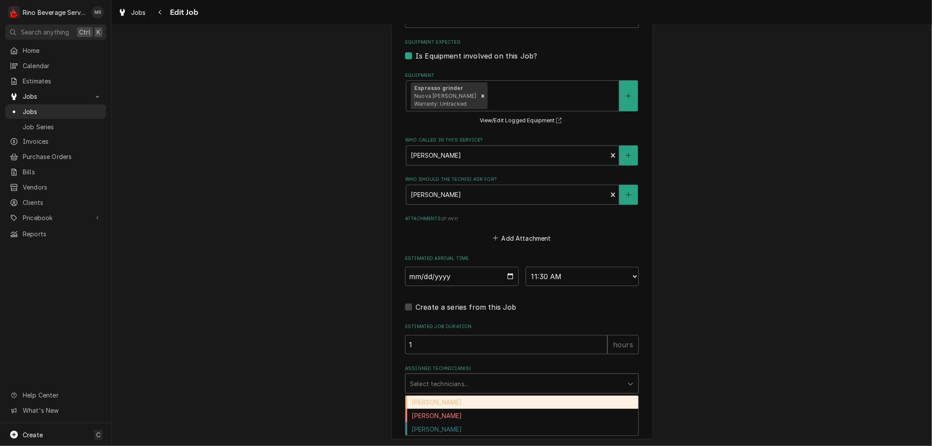
click at [565, 381] on div "Assigned Technician(s)" at bounding box center [514, 384] width 208 height 16
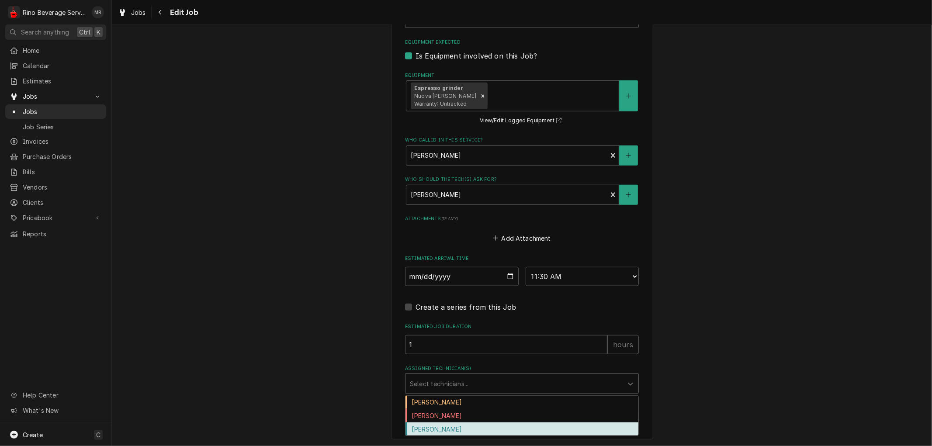
click at [504, 425] on div "Graham Wick" at bounding box center [521, 430] width 233 height 14
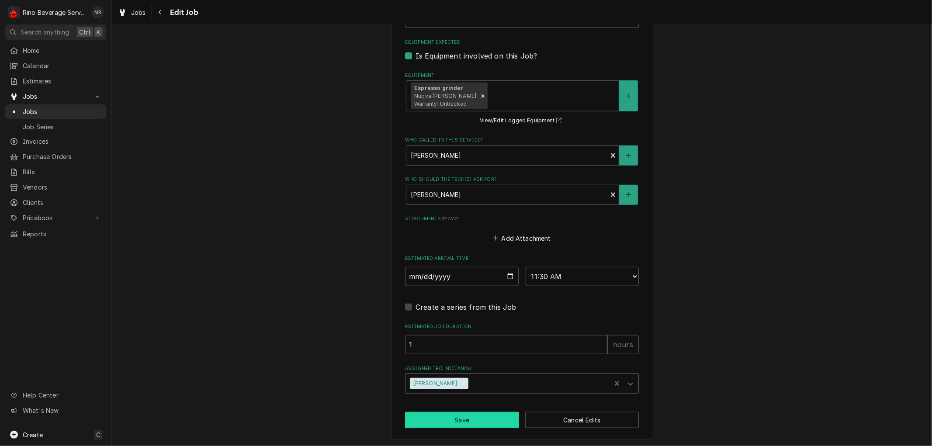
click at [487, 422] on button "Save" at bounding box center [462, 420] width 114 height 16
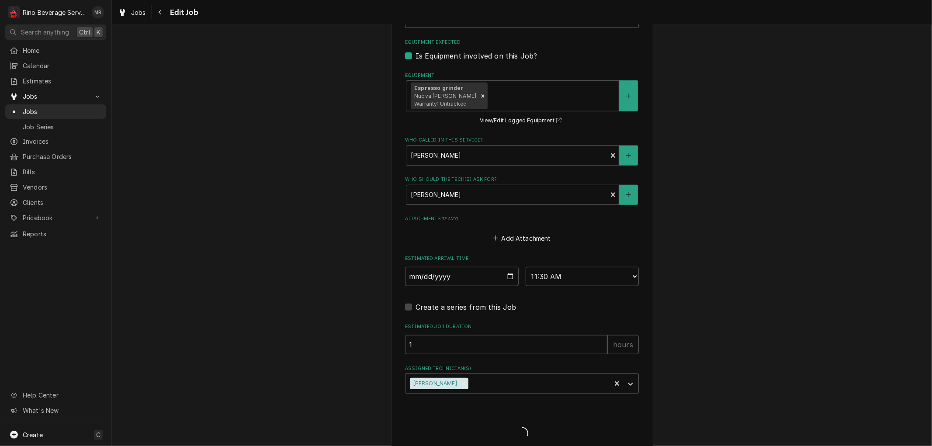
type textarea "x"
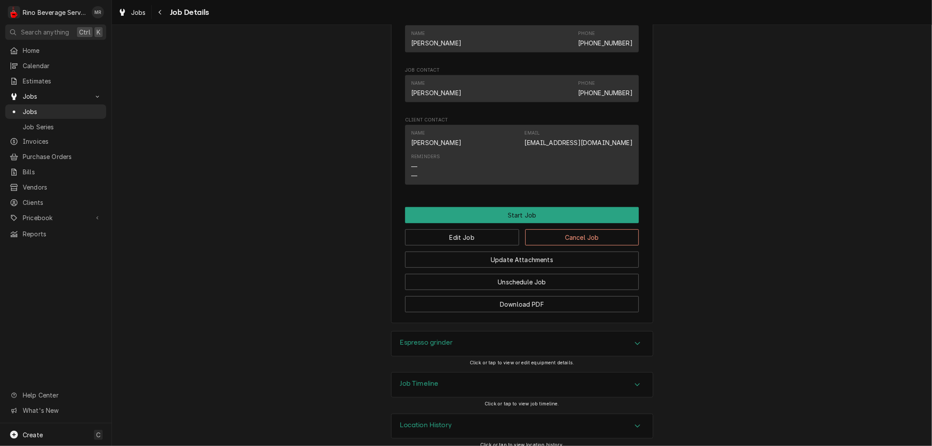
scroll to position [474, 0]
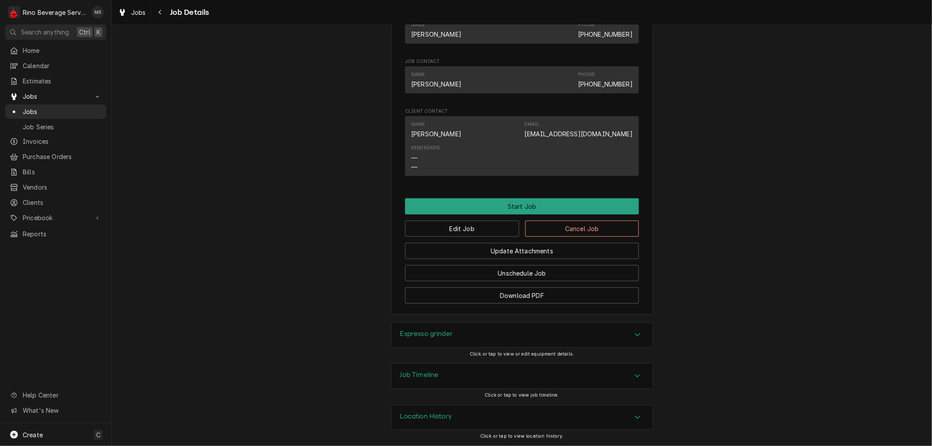
click at [503, 338] on div "Espresso grinder" at bounding box center [522, 335] width 261 height 24
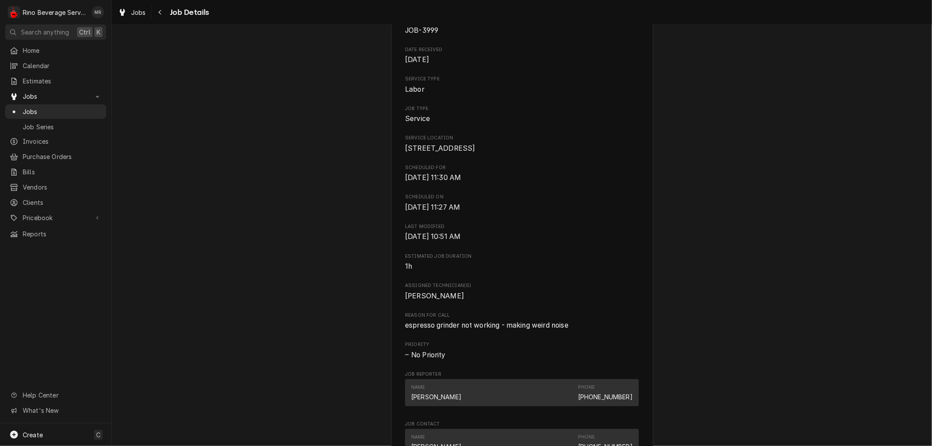
scroll to position [97, 0]
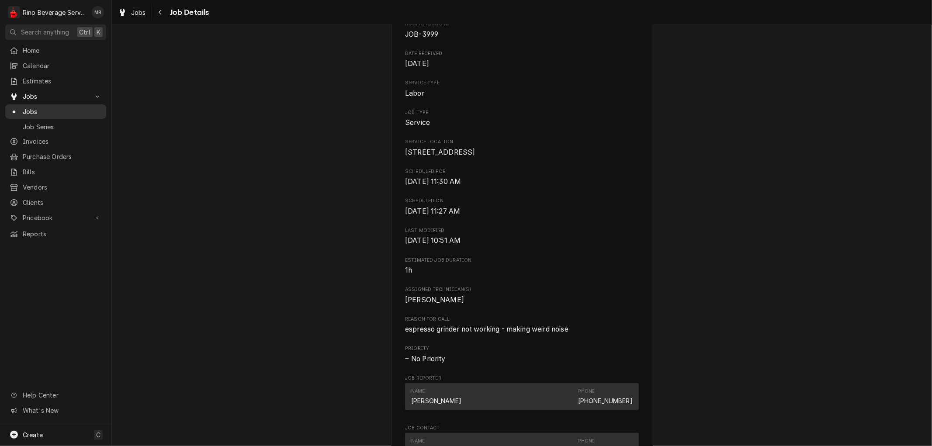
click at [47, 108] on span "Jobs" at bounding box center [62, 111] width 79 height 9
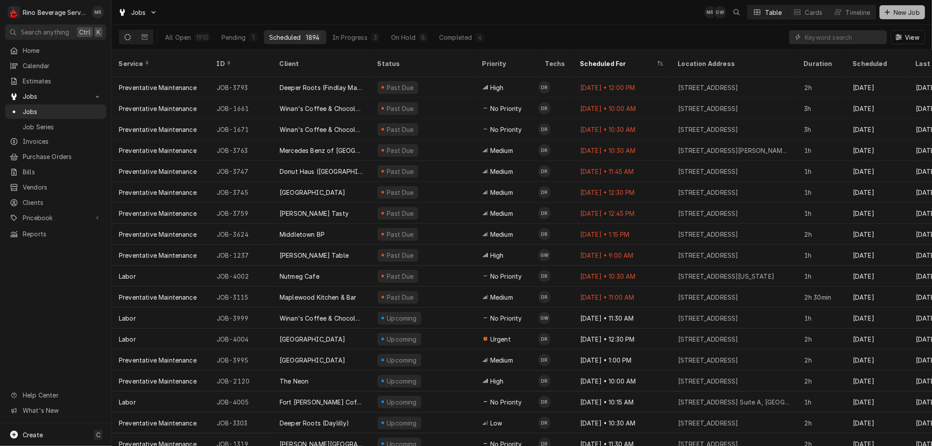
click at [904, 11] on span "New Job" at bounding box center [907, 12] width 30 height 9
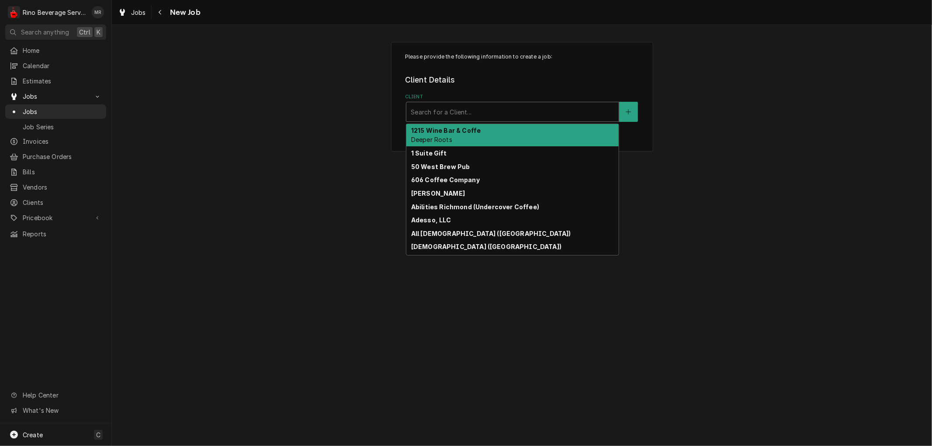
click at [471, 112] on div "Client" at bounding box center [513, 112] width 204 height 16
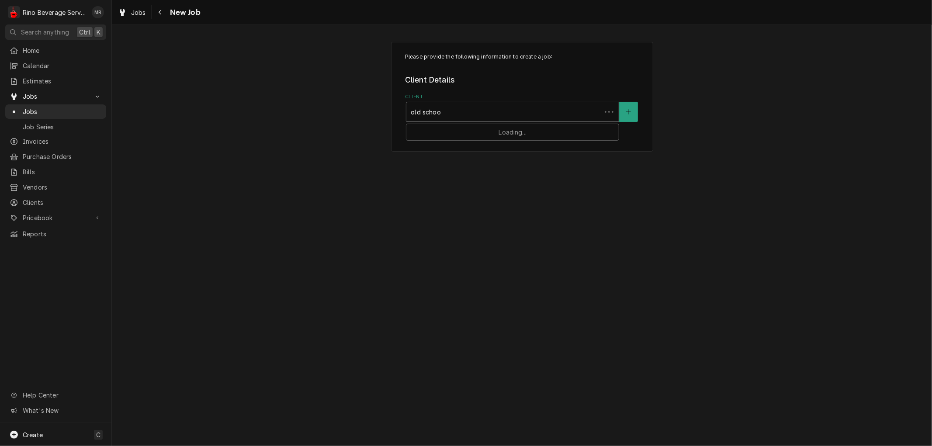
type input "old school"
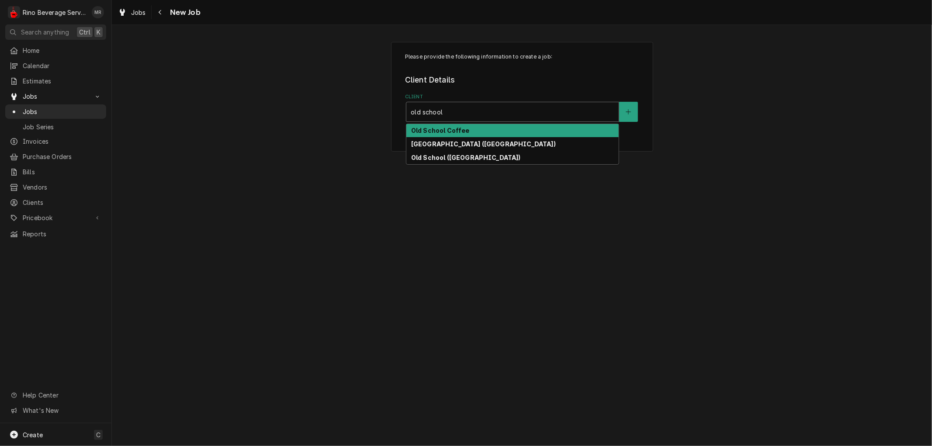
click at [471, 128] on div "Old School Coffee" at bounding box center [512, 131] width 212 height 14
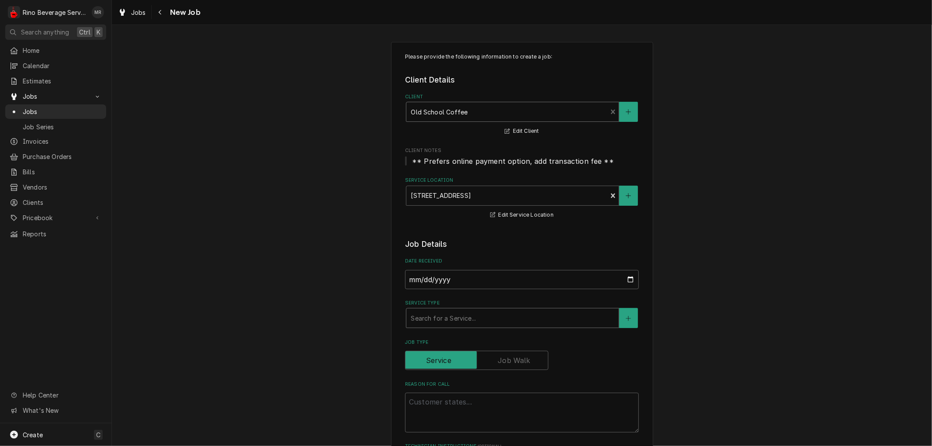
click at [471, 321] on div "Service Type" at bounding box center [513, 318] width 204 height 16
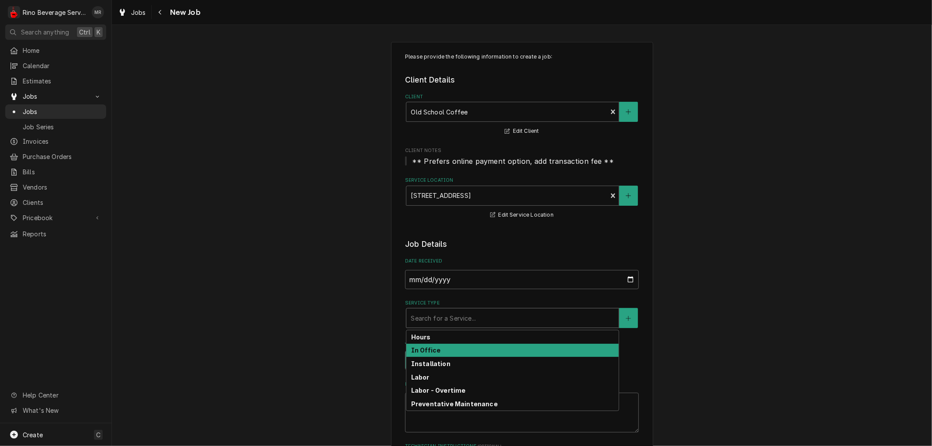
click at [466, 347] on div "In Office" at bounding box center [512, 351] width 212 height 14
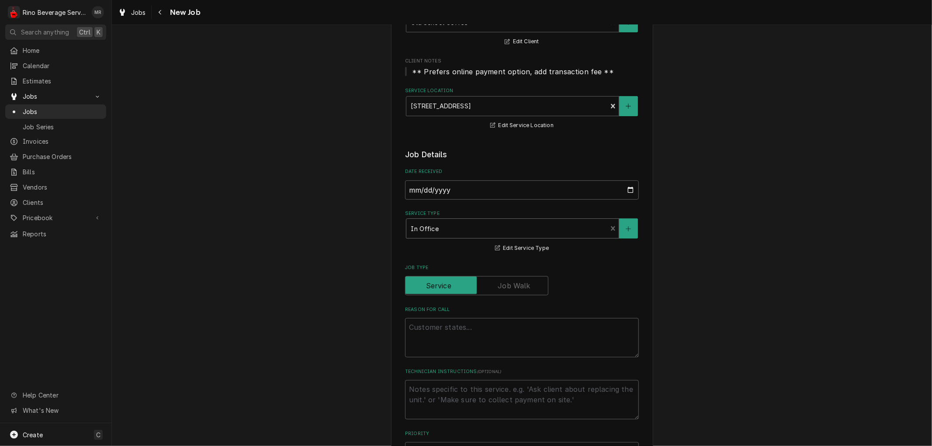
scroll to position [146, 0]
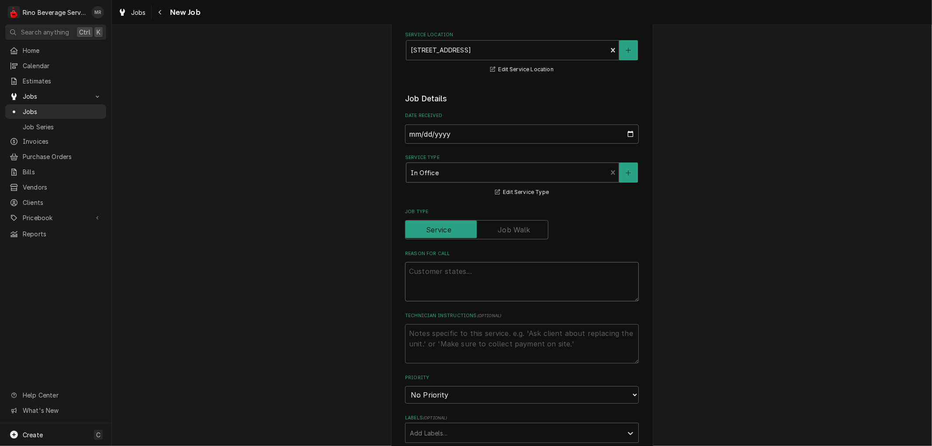
click at [433, 278] on textarea "Reason For Call" at bounding box center [522, 281] width 234 height 39
type textarea "x"
type textarea "o"
type textarea "x"
type textarea "or"
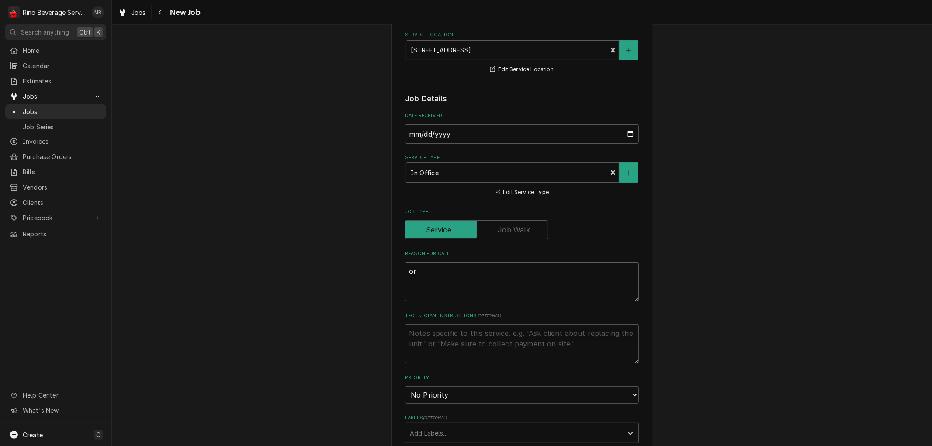
type textarea "x"
type textarea "ord"
type textarea "x"
type textarea "orde"
type textarea "x"
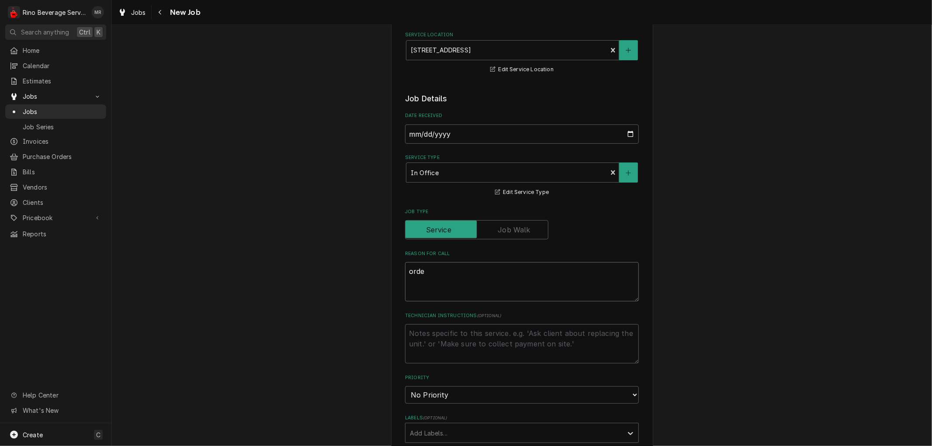
type textarea "order"
type textarea "x"
type textarea "order"
type textarea "x"
type textarea "order p"
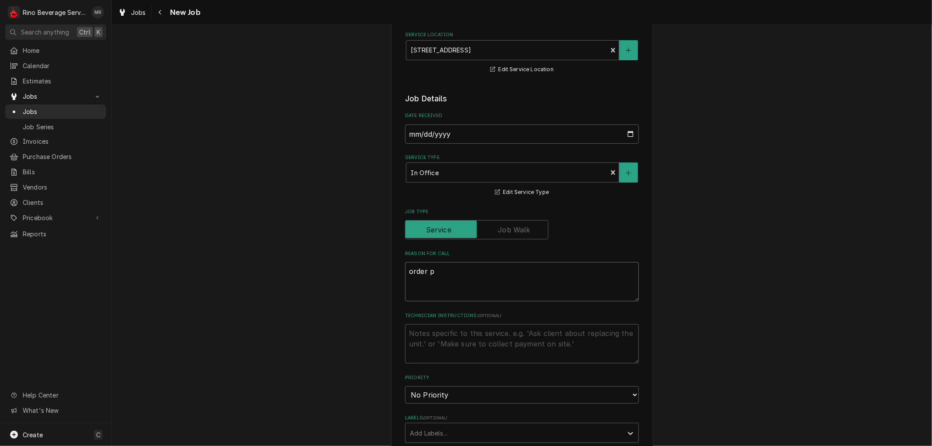
type textarea "x"
type textarea "order pa"
type textarea "x"
type textarea "order par"
type textarea "x"
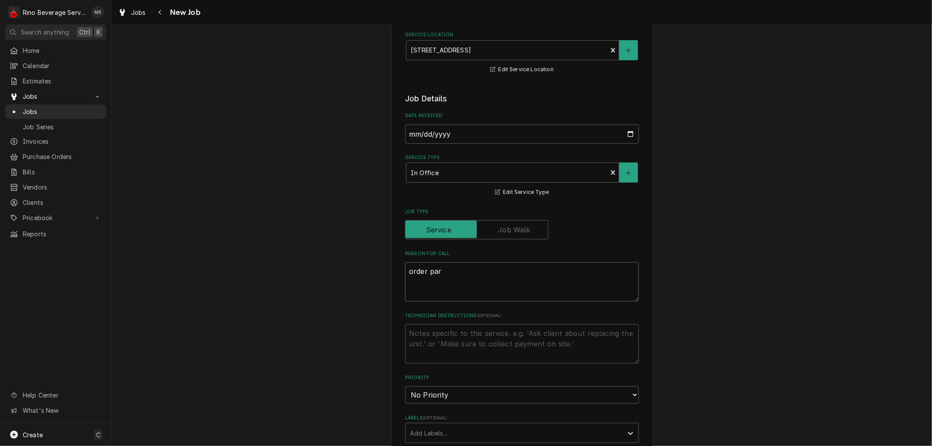
type textarea "order part"
type textarea "x"
type textarea "order part"
type textarea "x"
type textarea "order part f"
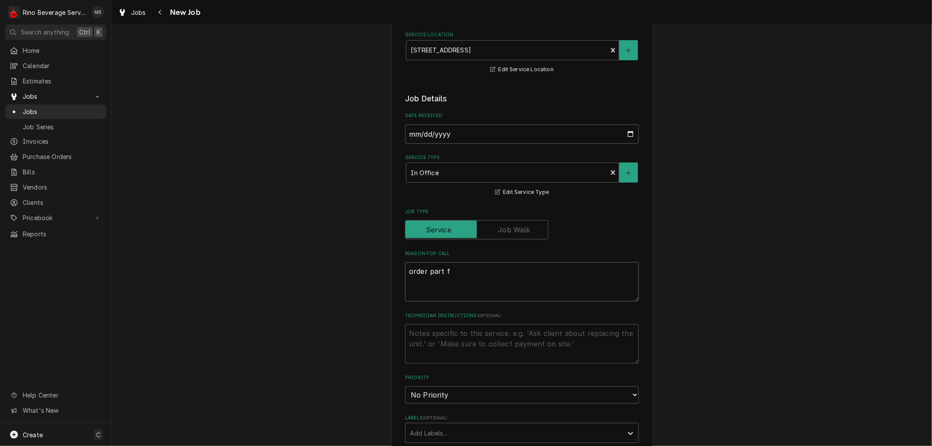
type textarea "x"
type textarea "order part fo"
type textarea "x"
type textarea "order part for"
type textarea "x"
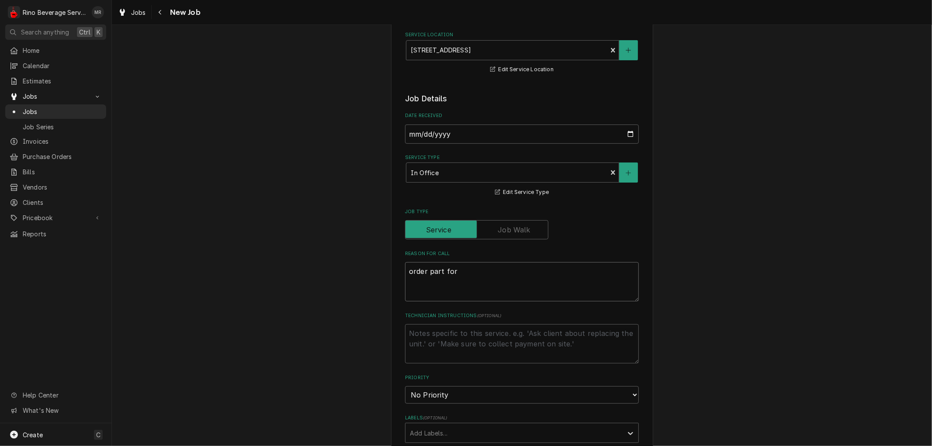
type textarea "order part for"
type textarea "x"
type textarea "order part for S"
type textarea "x"
type textarea "order part for Si"
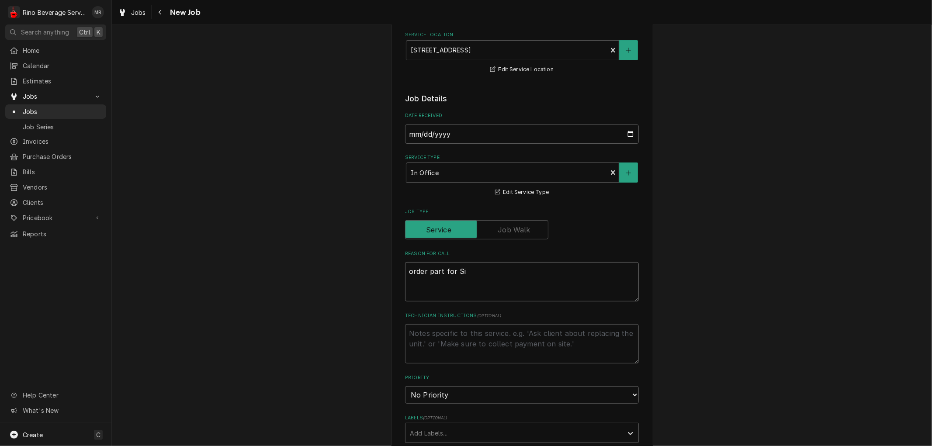
type textarea "x"
type textarea "order part for Sim"
type textarea "x"
type textarea "order part for Simo"
type textarea "x"
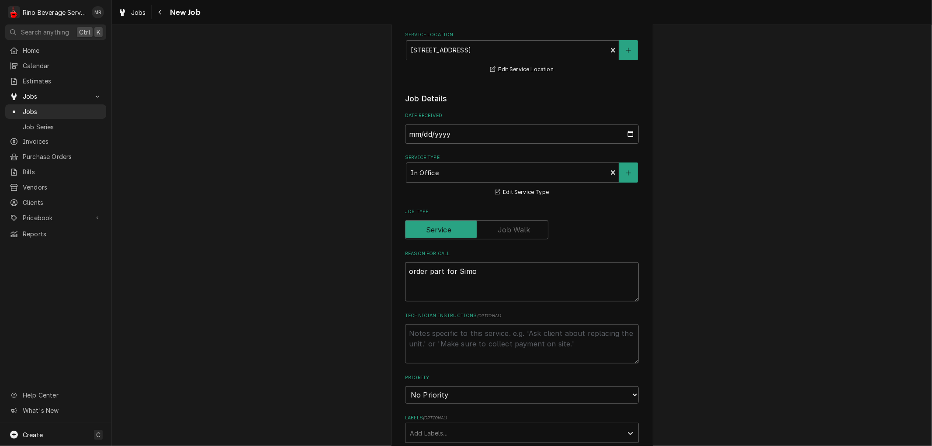
type textarea "order part for Simon"
type textarea "x"
type textarea "order part for Simone"
type textarea "x"
type textarea "order part for Simonel"
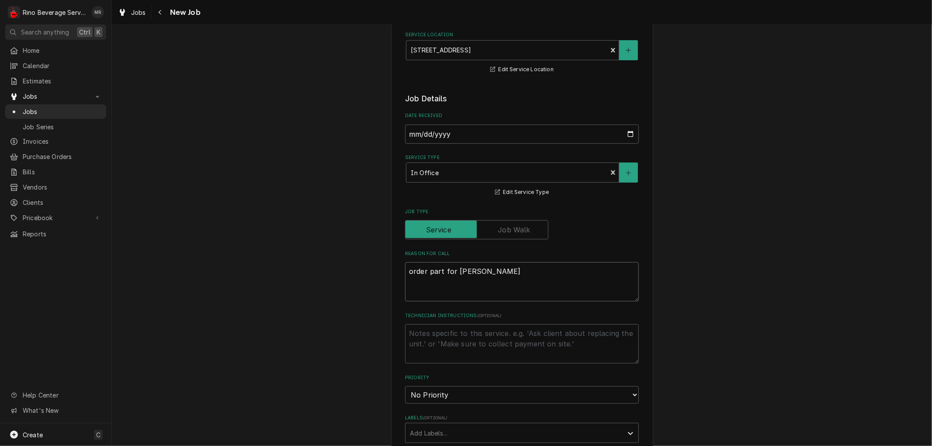
type textarea "x"
type textarea "order part for Simonell"
type textarea "x"
type textarea "order part for Simonelli"
type textarea "x"
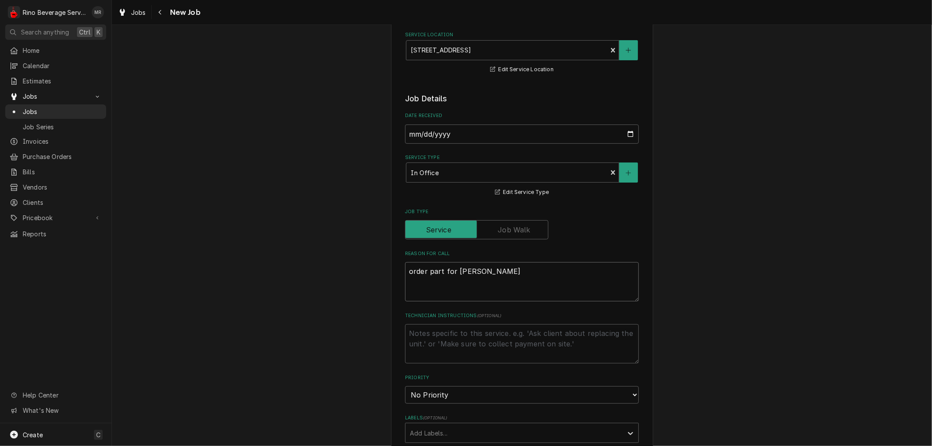
type textarea "order part for Simonelli"
type textarea "x"
type textarea "order part for Simonelli"
type textarea "x"
type textarea "order part for Simonelli O"
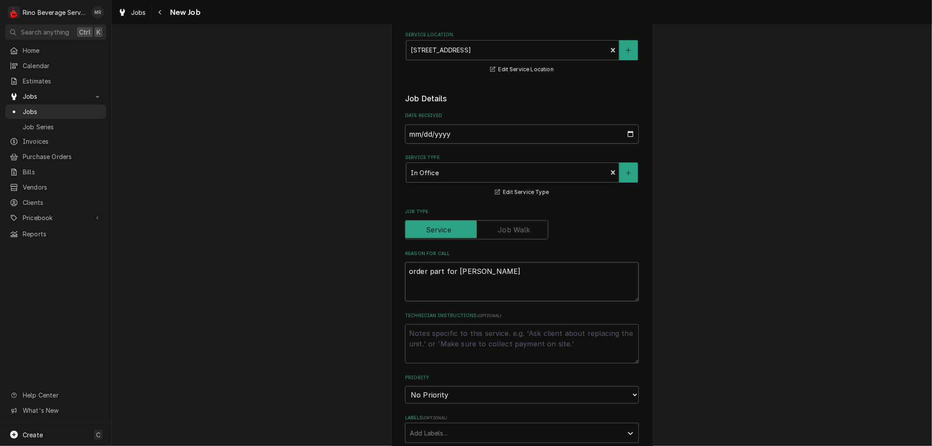
type textarea "x"
type textarea "order part for Simonelli Os"
type textarea "x"
type textarea "order part for Simonelli Osc"
type textarea "x"
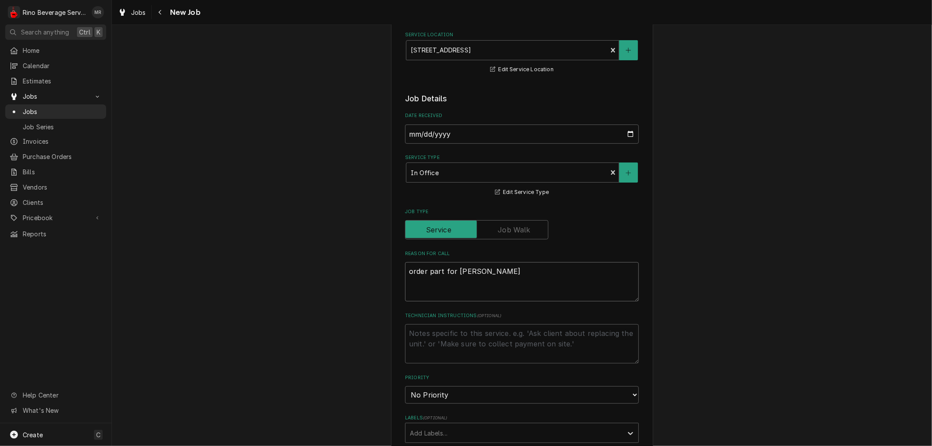
type textarea "order part for Simonelli Osca"
type textarea "x"
type textarea "order part for Simonelli Oscar"
type textarea "x"
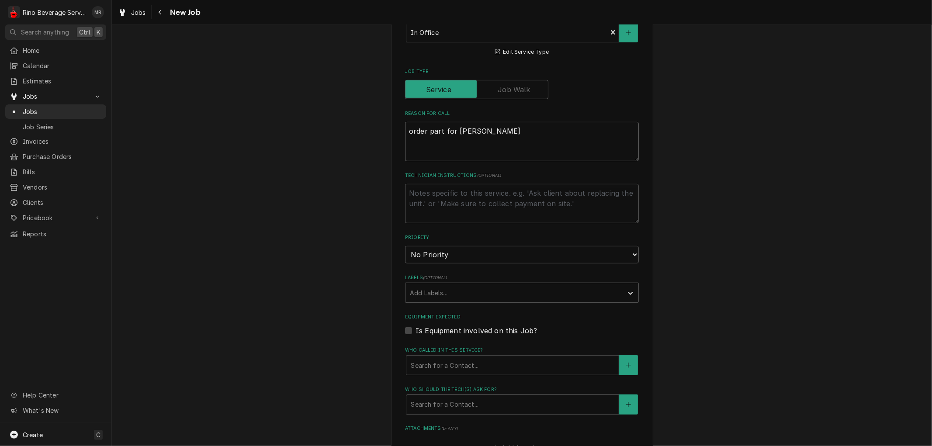
scroll to position [291, 0]
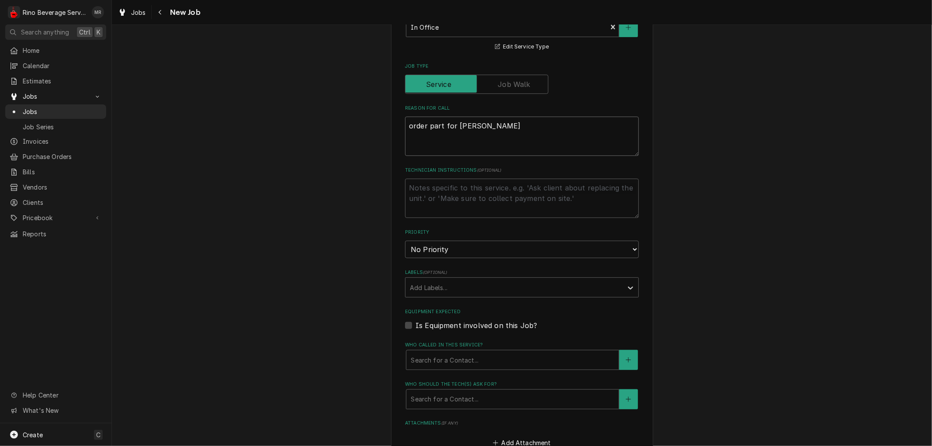
type textarea "order part for Simonelli Oscar"
click at [553, 247] on select "No Priority Urgent High Medium Low" at bounding box center [522, 249] width 234 height 17
select select "3"
click at [405, 241] on select "No Priority Urgent High Medium Low" at bounding box center [522, 249] width 234 height 17
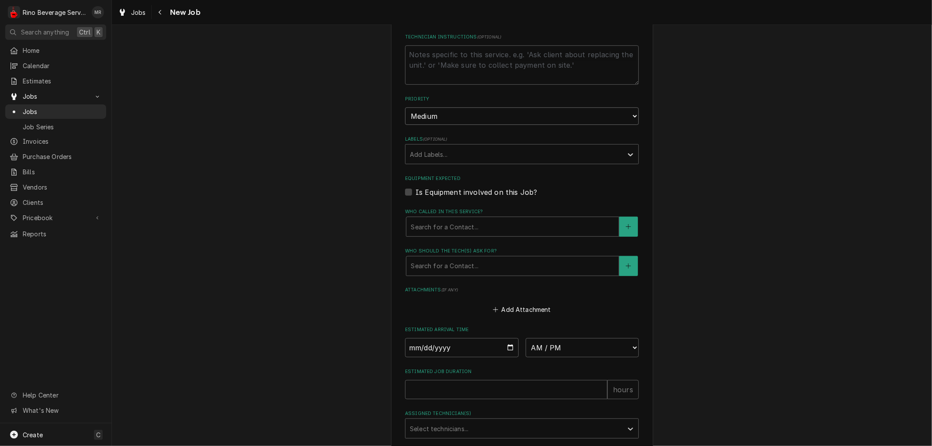
scroll to position [437, 0]
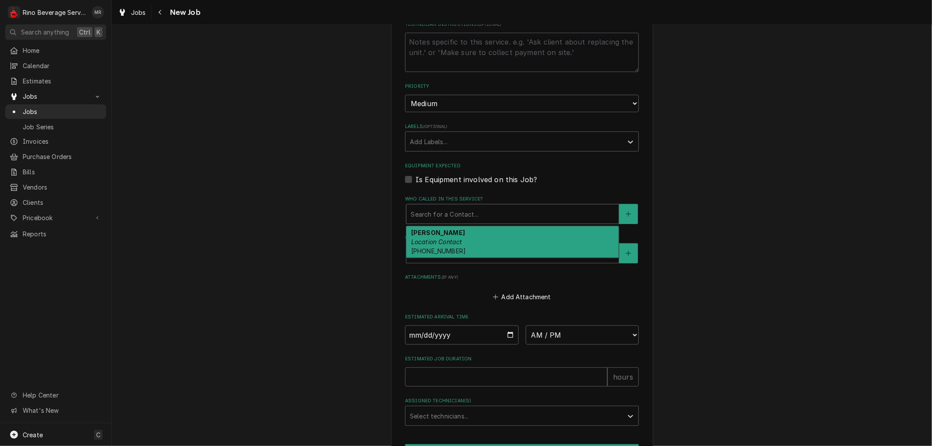
click at [439, 216] on div "Who called in this service?" at bounding box center [513, 214] width 204 height 16
click at [437, 238] on em "Location Contact" at bounding box center [436, 241] width 51 height 7
type textarea "x"
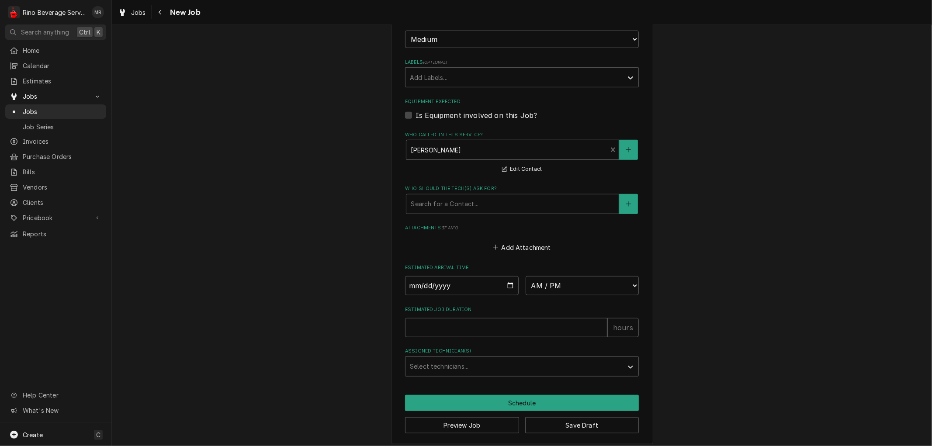
scroll to position [506, 0]
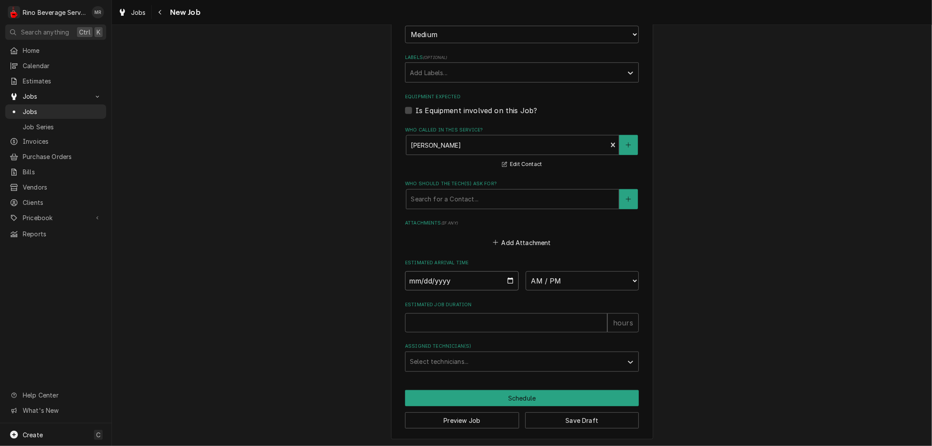
click at [508, 280] on input "Date" at bounding box center [462, 280] width 114 height 19
type input "2025-08-15"
type textarea "x"
click select "AM / PM 6:00 AM 6:15 AM 6:30 AM 6:45 AM 7:00 AM 7:15 AM 7:30 AM 7:45 AM 8:00 AM…"
select select "10:30:00"
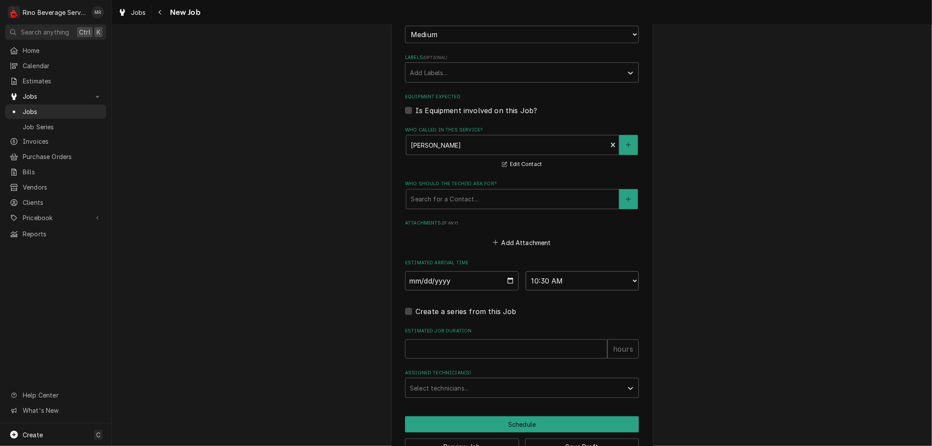
scroll to position [532, 0]
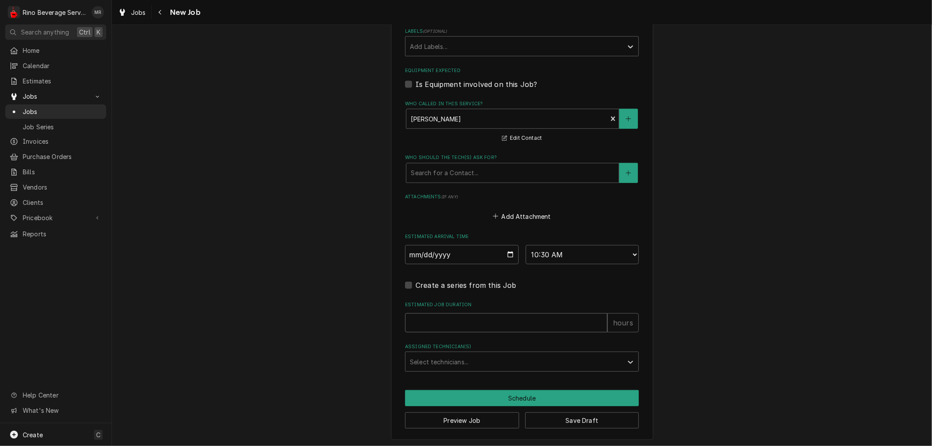
click input "Estimated Job Duration"
type textarea "x"
type input ".2"
type textarea "x"
type input ".25"
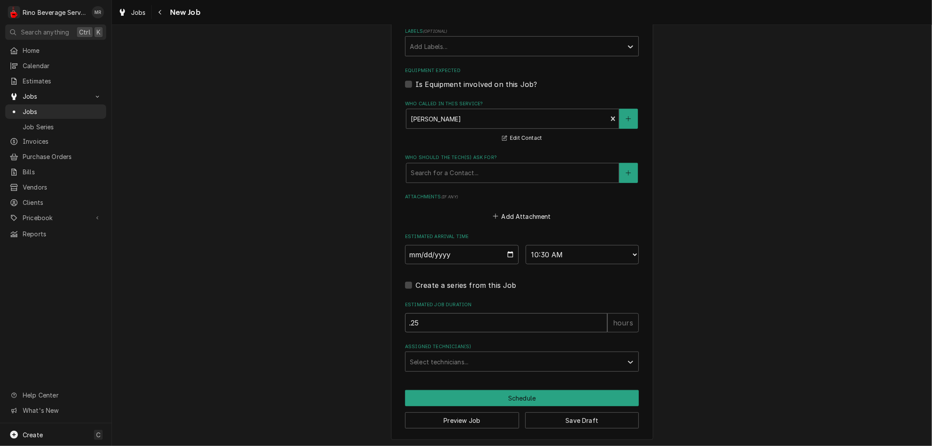
type textarea "x"
type input ".25"
click div "Assigned Technician(s)"
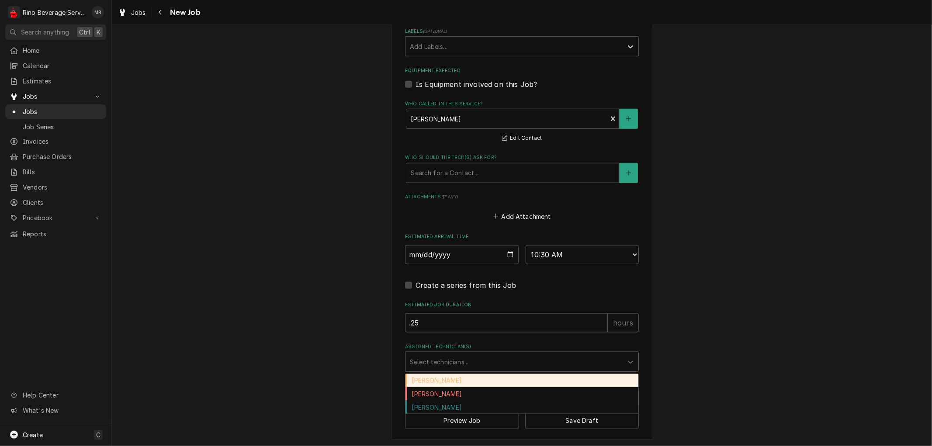
click div "Damon Rinehart"
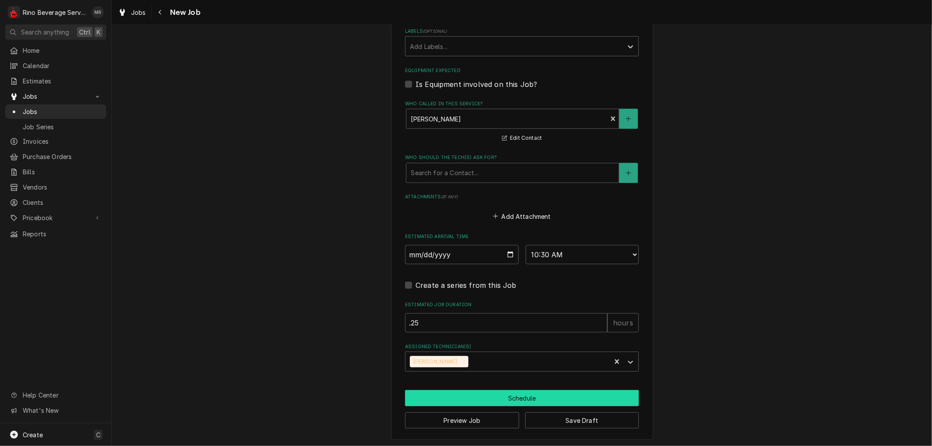
click button "Schedule"
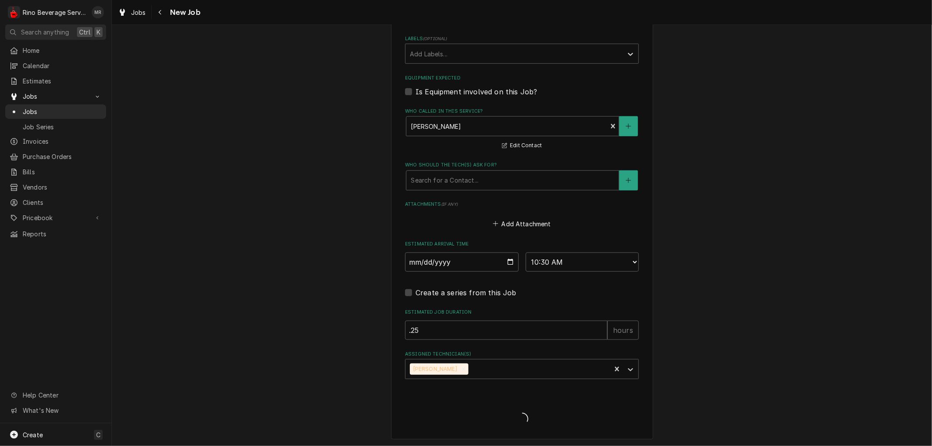
type textarea "x"
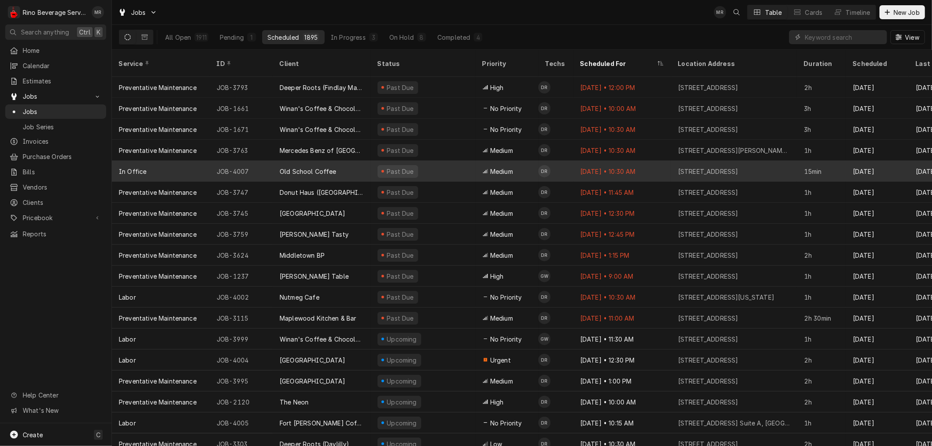
click at [359, 161] on div "Old School Coffee" at bounding box center [322, 171] width 98 height 21
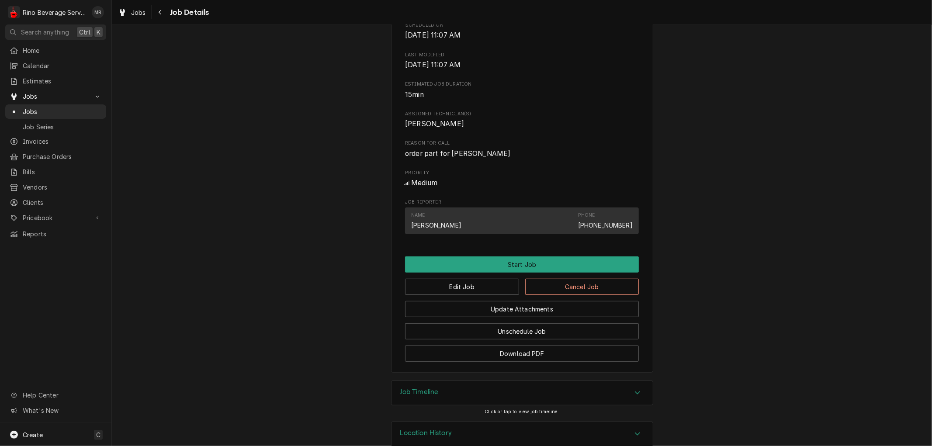
scroll to position [330, 0]
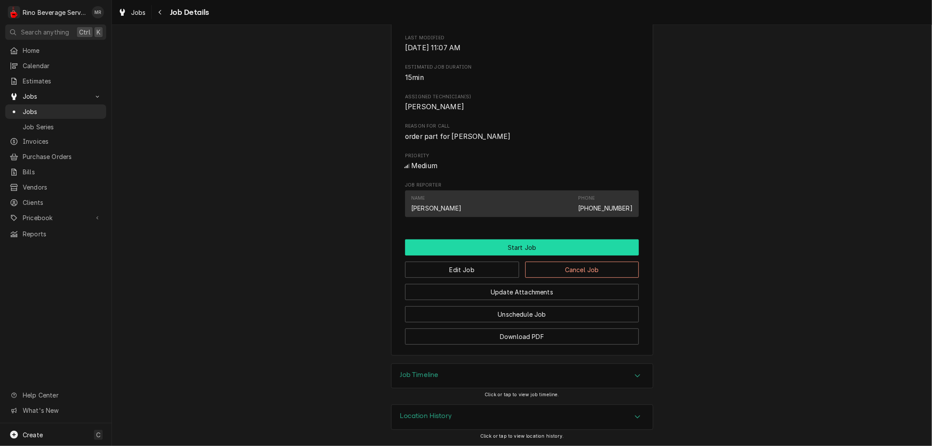
click at [506, 249] on button "Start Job" at bounding box center [522, 247] width 234 height 16
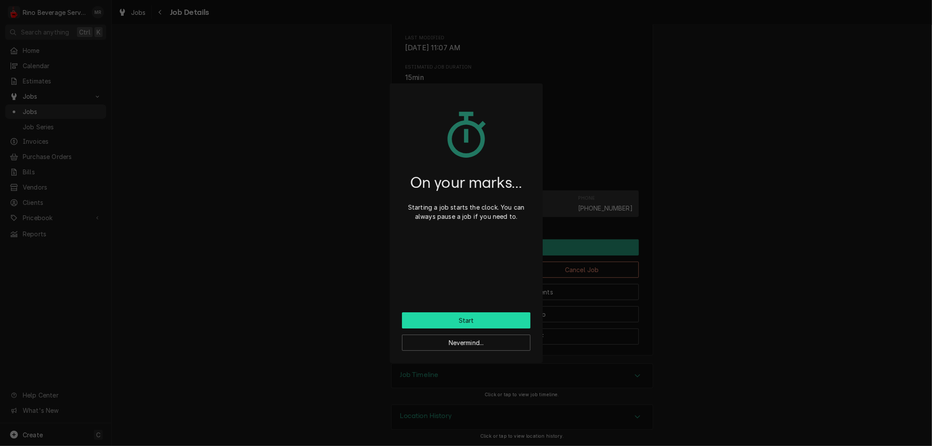
click at [460, 319] on button "Start" at bounding box center [466, 320] width 128 height 16
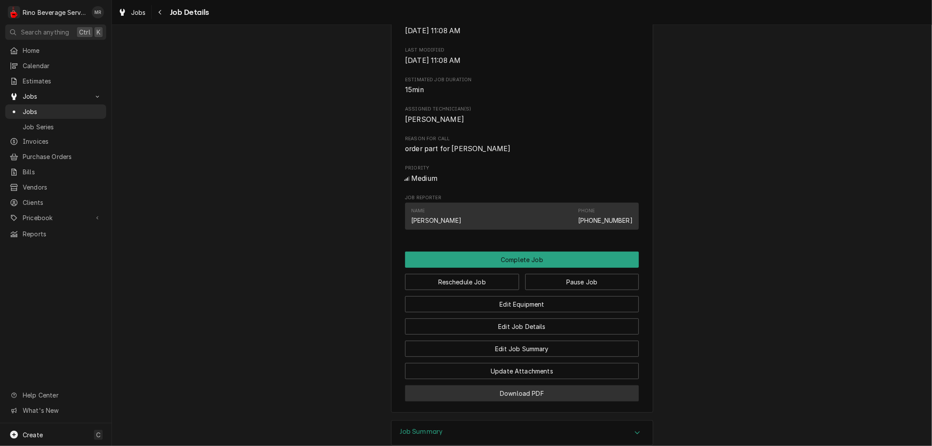
scroll to position [446, 0]
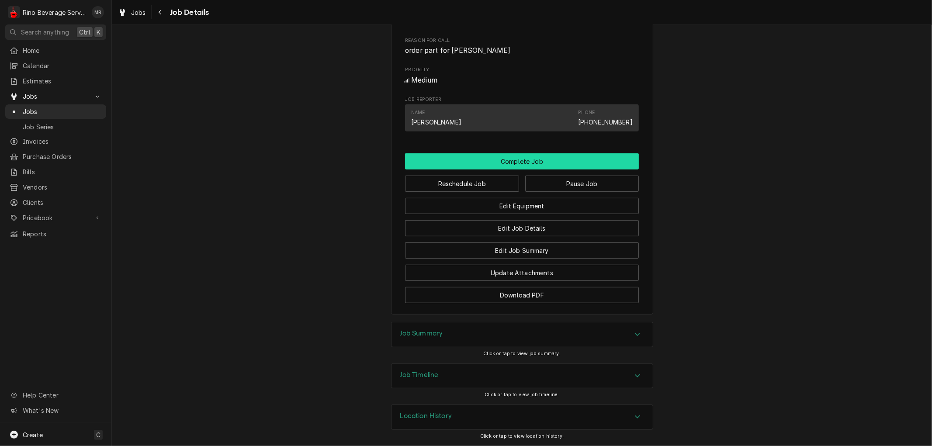
click at [496, 164] on button "Complete Job" at bounding box center [522, 161] width 234 height 16
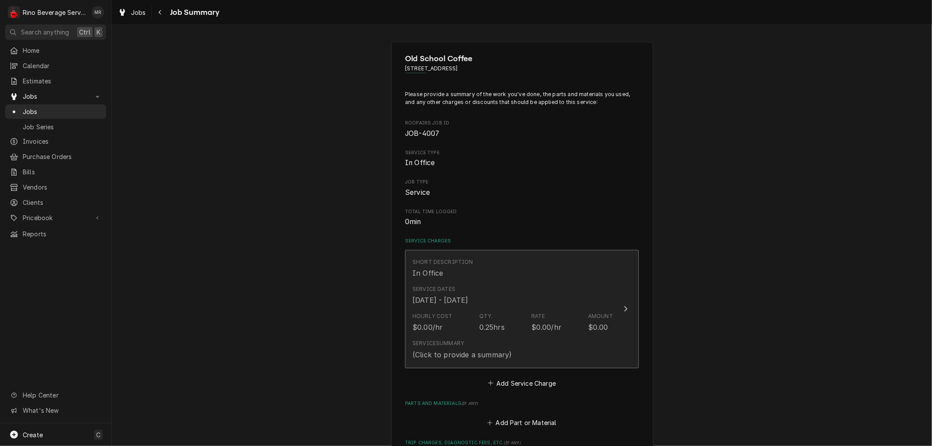
click at [451, 319] on div "Hourly Cost $0.00/hr Qty. 0.25hrs Rate $0.00/hr Amount $0.00" at bounding box center [512, 322] width 201 height 27
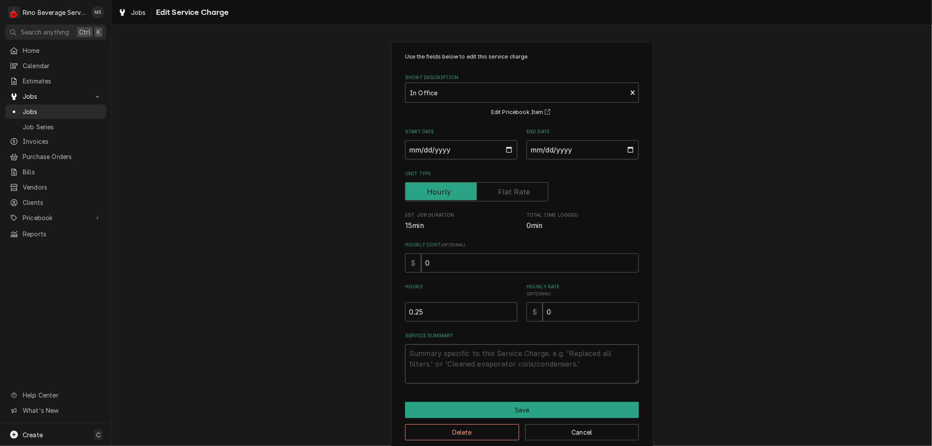
click at [461, 355] on textarea "Service Summary" at bounding box center [522, 363] width 234 height 39
type textarea "x"
type textarea "o"
type textarea "x"
type textarea "or"
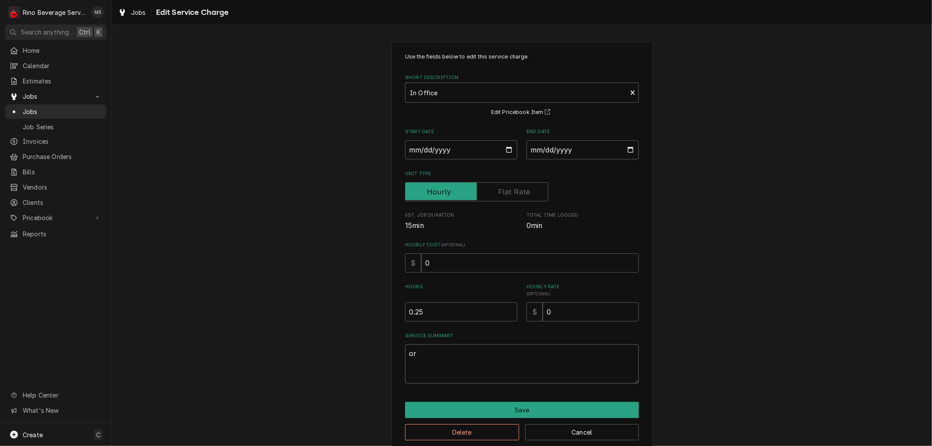
type textarea "x"
type textarea "ord"
type textarea "x"
type textarea "orde"
type textarea "x"
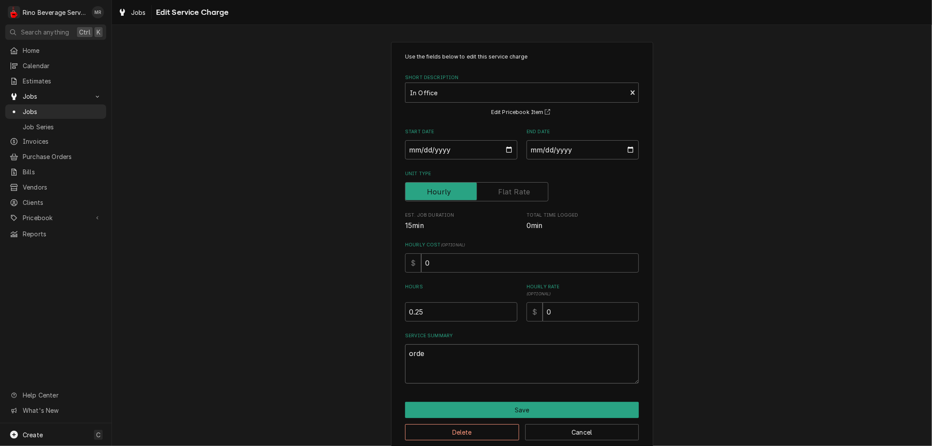
type textarea "order"
type textarea "x"
type textarea "ordere"
type textarea "x"
type textarea "ordered"
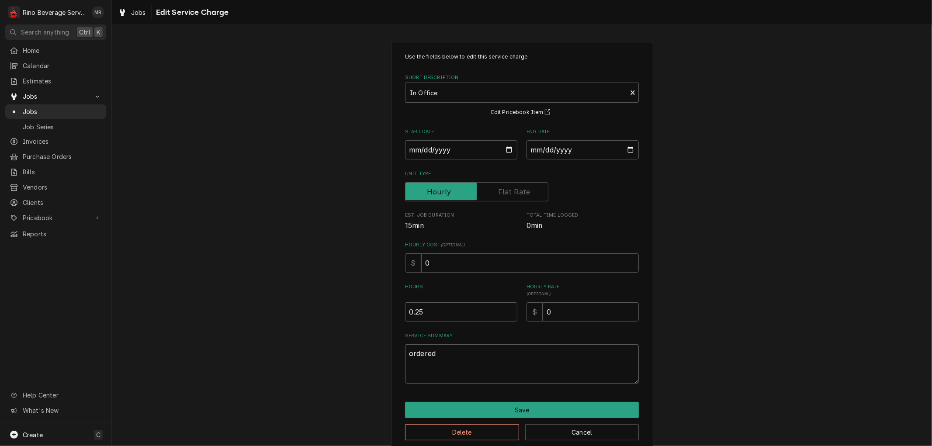
type textarea "x"
type textarea "ordered"
type textarea "x"
type textarea "ordered a"
type textarea "x"
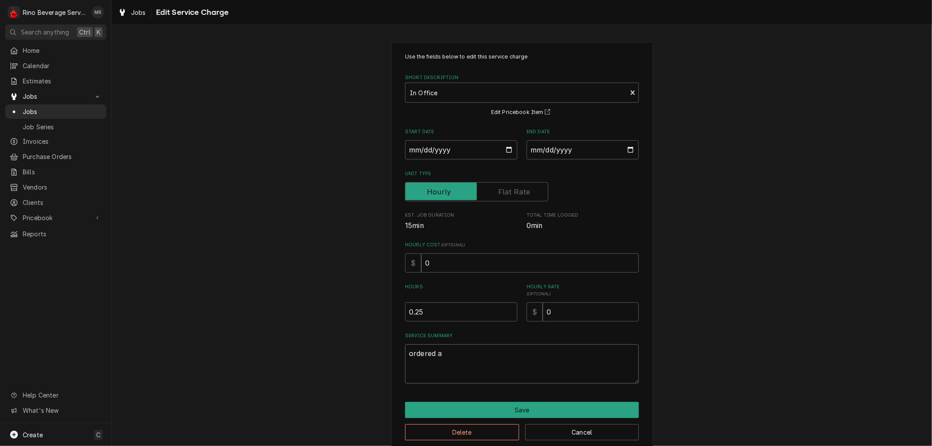
type textarea "ordered an"
type textarea "x"
type textarea "ordered and"
type textarea "x"
type textarea "ordered and"
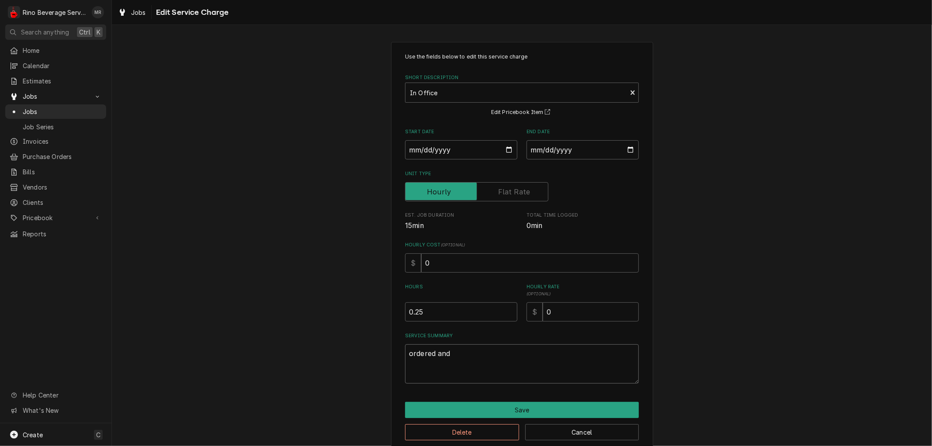
type textarea "x"
type textarea "ordered and s"
type textarea "x"
type textarea "ordered and sh"
type textarea "x"
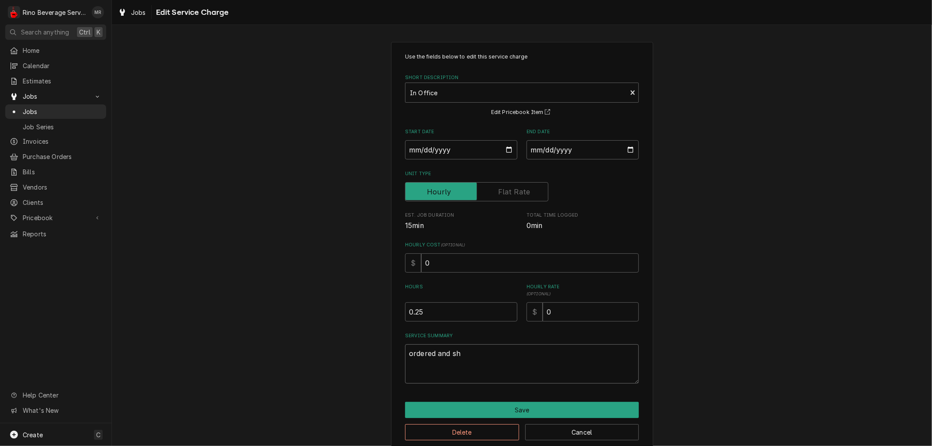
type textarea "ordered and shi"
type textarea "x"
type textarea "ordered and ship"
type textarea "x"
type textarea "ordered and shipp"
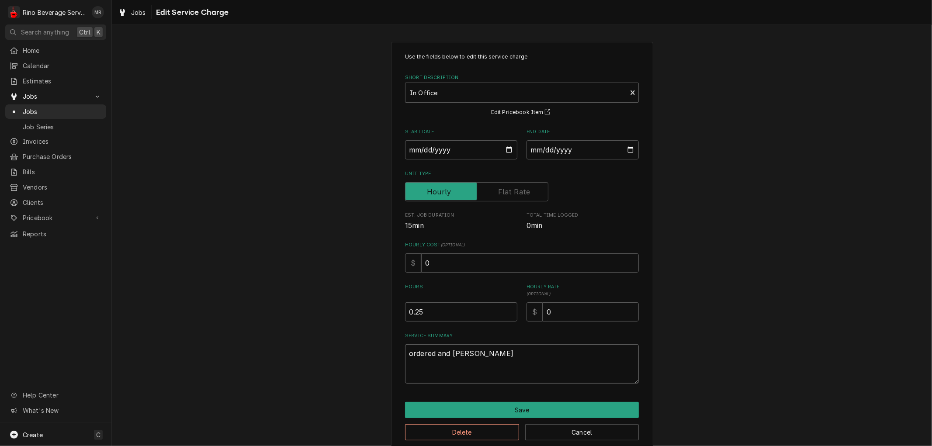
type textarea "x"
type textarea "ordered and shippe"
type textarea "x"
type textarea "ordered and shipped"
type textarea "x"
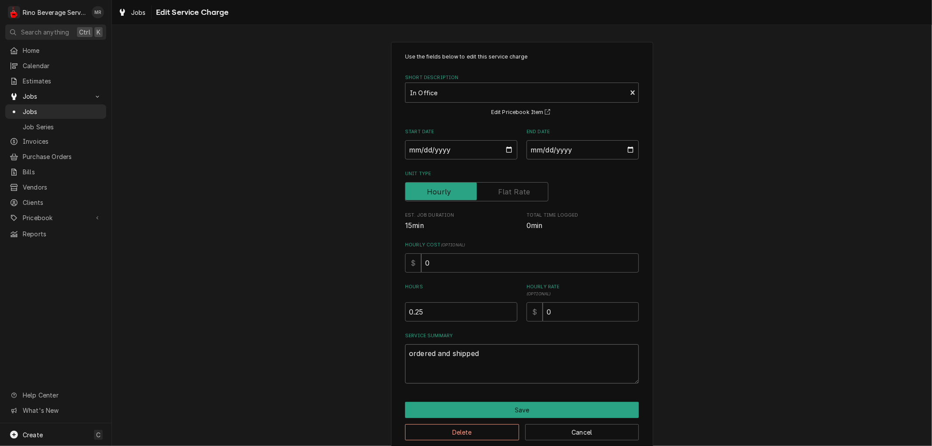
type textarea "ordered and shipped"
type textarea "x"
type textarea "ordered and shipped p"
type textarea "x"
type textarea "ordered and shipped pa"
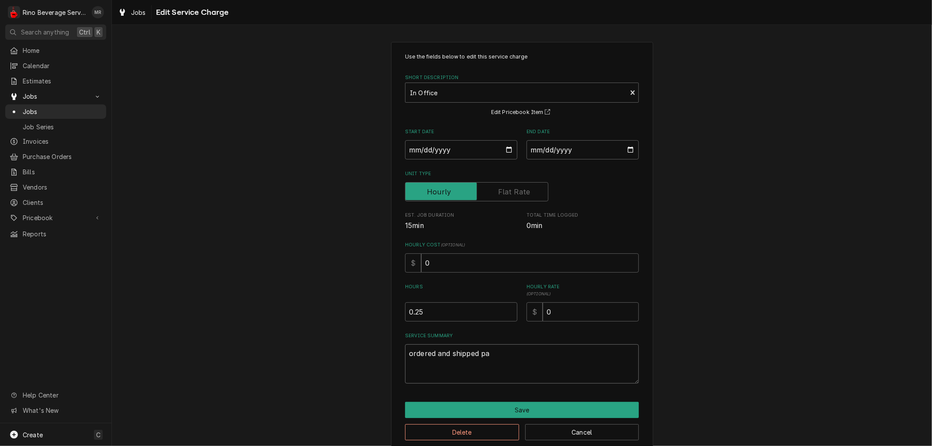
type textarea "x"
type textarea "ordered and shipped par"
type textarea "x"
type textarea "ordered and shipped part"
type textarea "x"
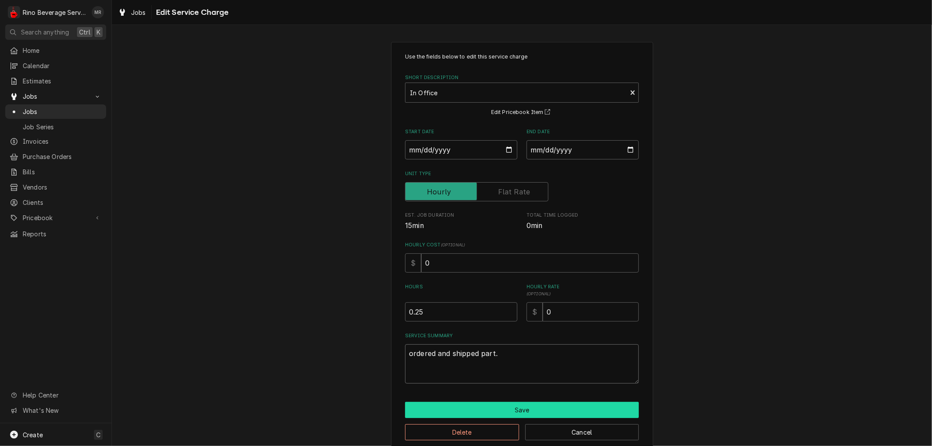
type textarea "ordered and shipped part."
click at [472, 405] on button "Save" at bounding box center [522, 410] width 234 height 16
type textarea "x"
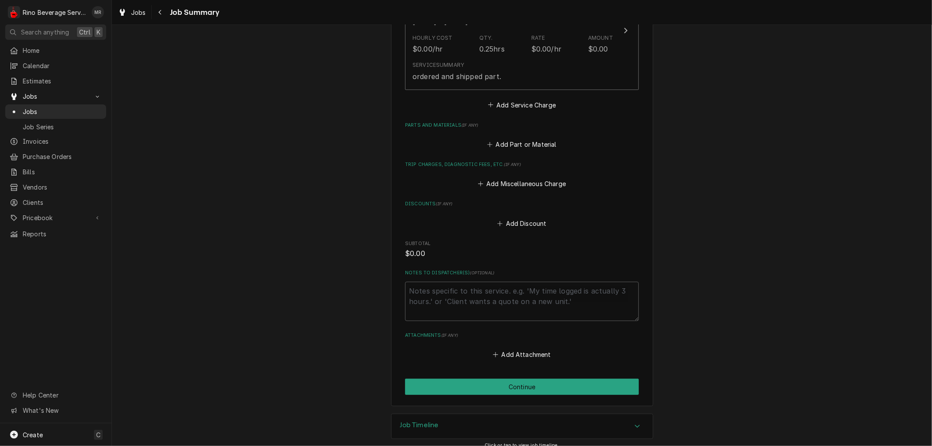
scroll to position [287, 0]
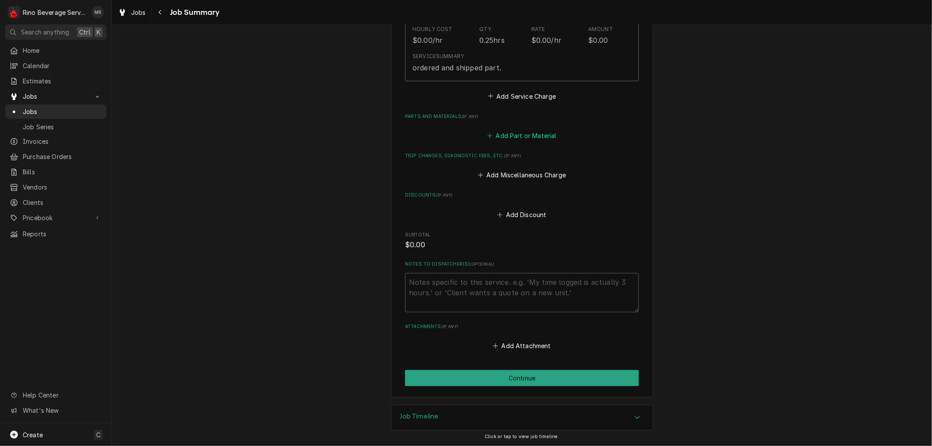
click at [530, 136] on button "Add Part or Material" at bounding box center [522, 136] width 72 height 12
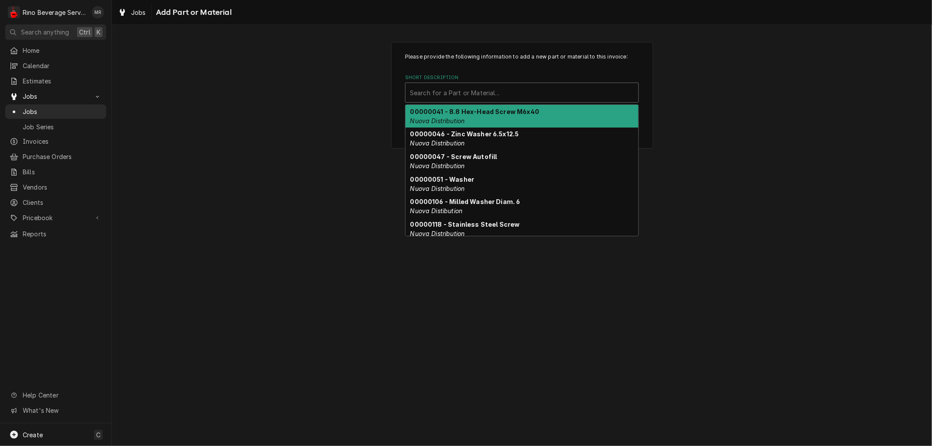
click at [501, 92] on div "Short Description" at bounding box center [522, 93] width 224 height 16
drag, startPoint x: 501, startPoint y: 92, endPoint x: 451, endPoint y: 87, distance: 49.6
click at [451, 87] on div "Short Description" at bounding box center [522, 93] width 224 height 16
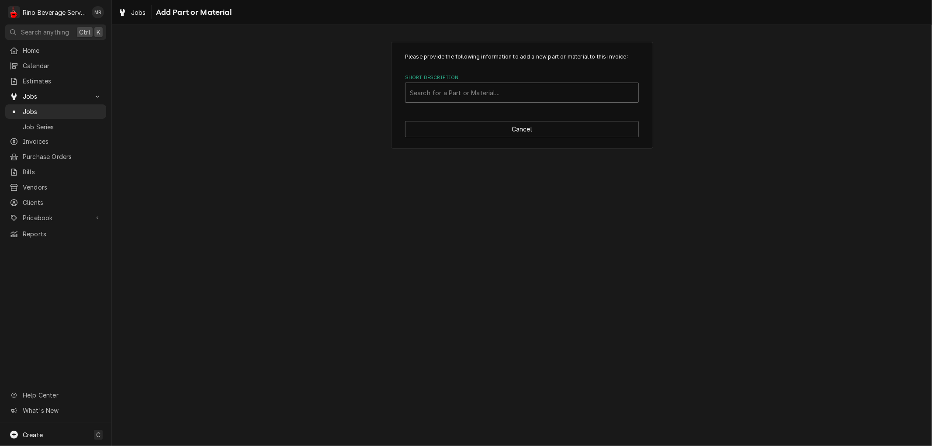
click at [451, 87] on div "Short Description" at bounding box center [522, 93] width 224 height 16
click at [433, 94] on div "Short Description" at bounding box center [522, 93] width 224 height 16
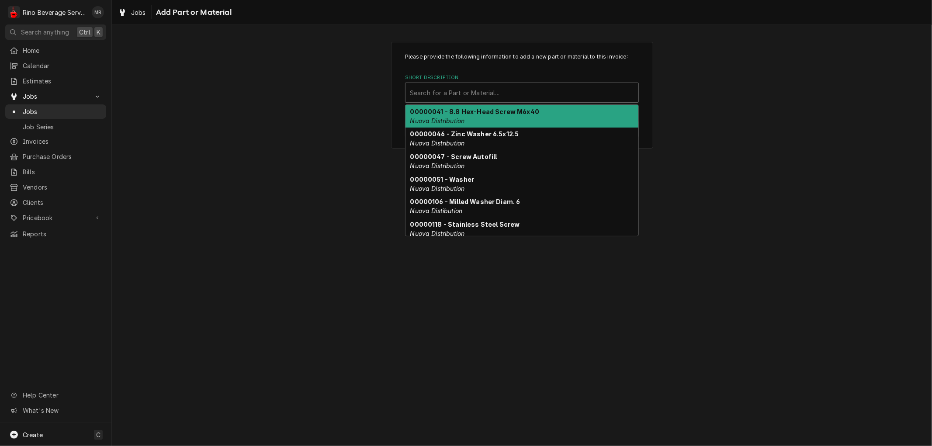
drag, startPoint x: 433, startPoint y: 94, endPoint x: 427, endPoint y: 93, distance: 6.6
click at [427, 93] on div "Short Description" at bounding box center [522, 93] width 224 height 16
click at [426, 92] on div "Short Description" at bounding box center [522, 93] width 224 height 16
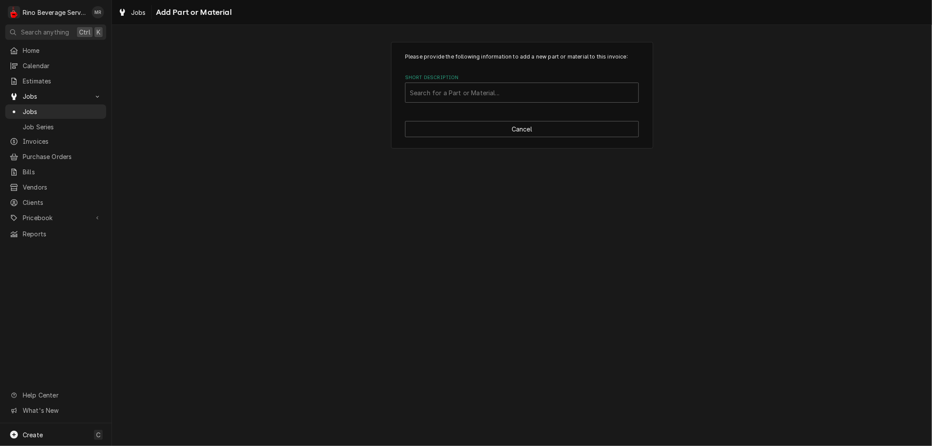
drag, startPoint x: 426, startPoint y: 92, endPoint x: 380, endPoint y: 198, distance: 115.4
click at [380, 198] on div "Please provide the following information to add a new part or material to this …" at bounding box center [522, 235] width 820 height 421
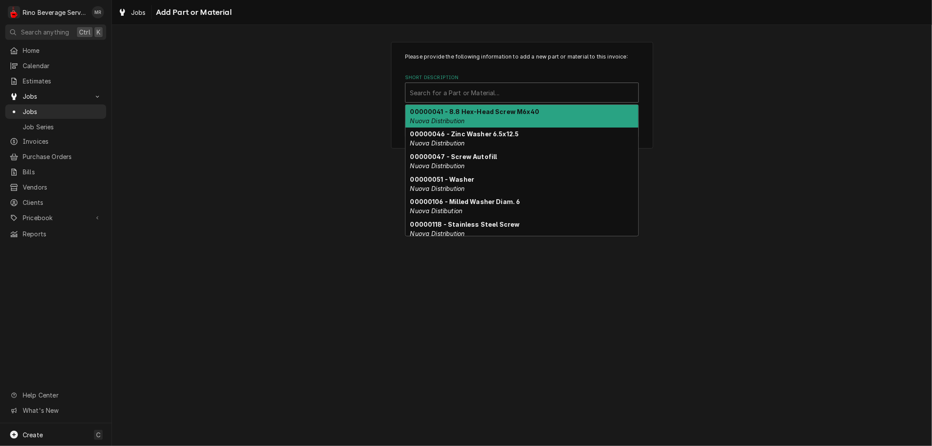
click at [419, 95] on div "Short Description" at bounding box center [522, 93] width 224 height 16
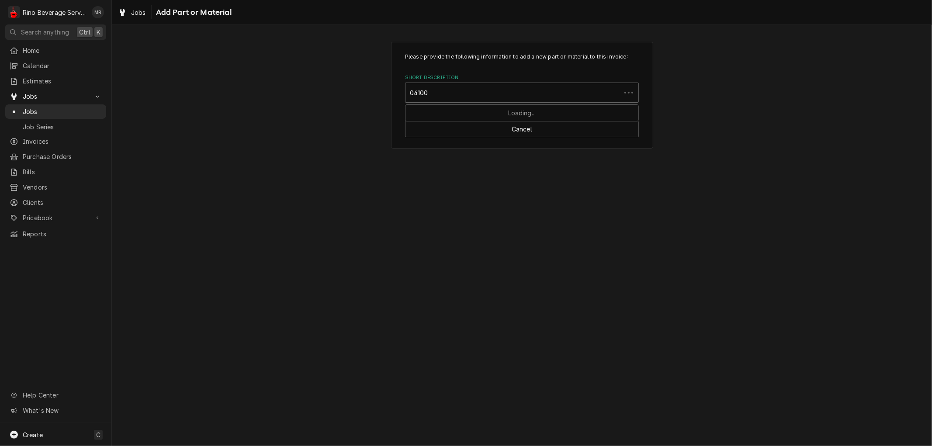
type input "041000"
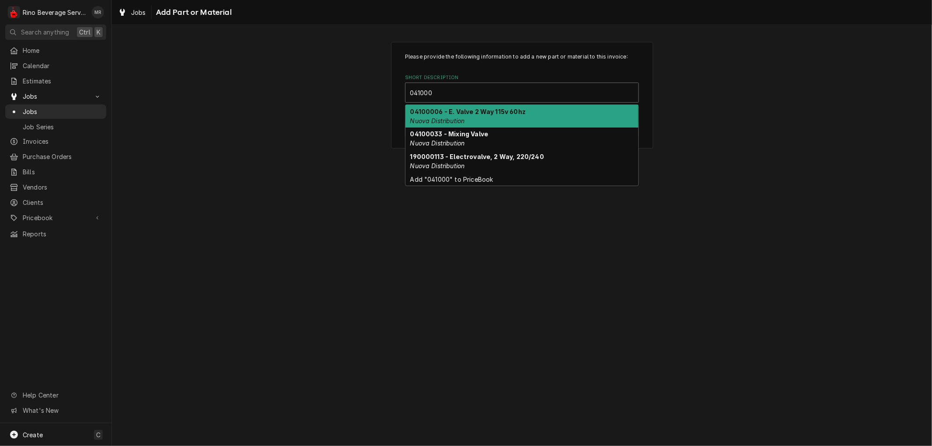
click at [466, 112] on strong "04100006 - E. Valve 2 Way 115v 60hz" at bounding box center [468, 111] width 116 height 7
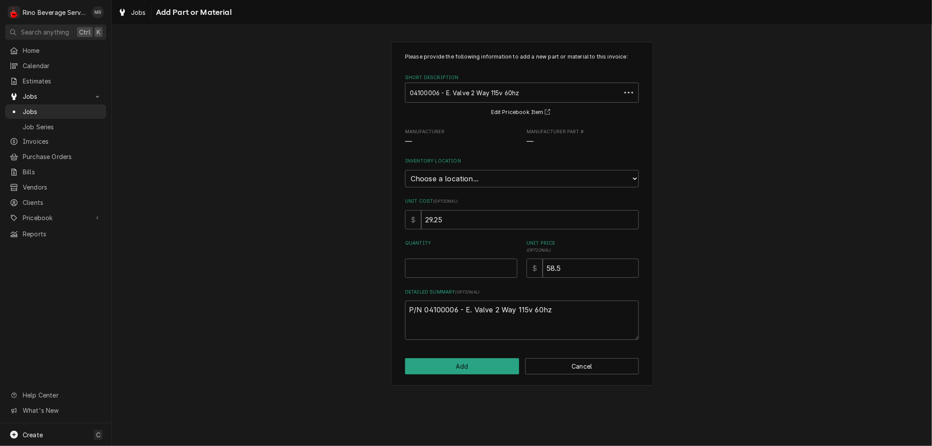
type textarea "x"
click at [461, 176] on select "Choose a location... Damon's Truck Dane's Truck Graham's Truck Main Warehouse" at bounding box center [522, 178] width 234 height 17
select select "157"
click at [405, 170] on select "Choose a location... Damon's Truck Dane's Truck Graham's Truck Main Warehouse" at bounding box center [522, 178] width 234 height 17
type textarea "x"
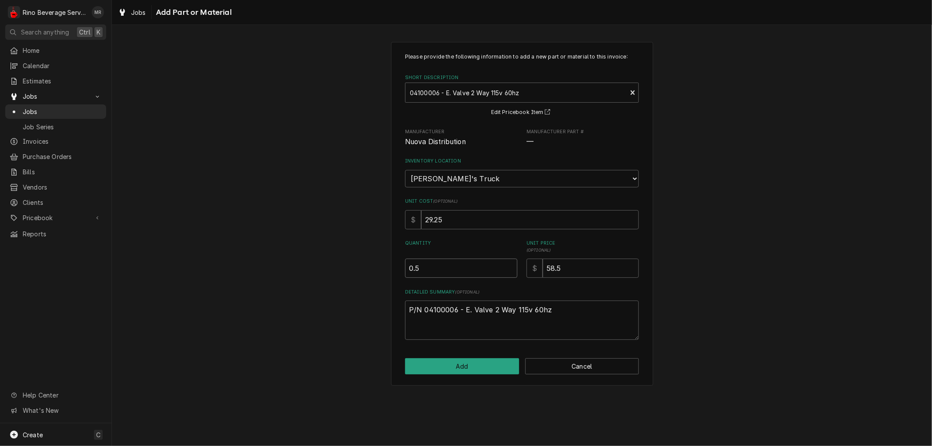
type input "0.5"
click at [510, 265] on input "0.5" at bounding box center [461, 268] width 112 height 19
type textarea "x"
type input "1"
click at [510, 265] on input "1" at bounding box center [461, 268] width 112 height 19
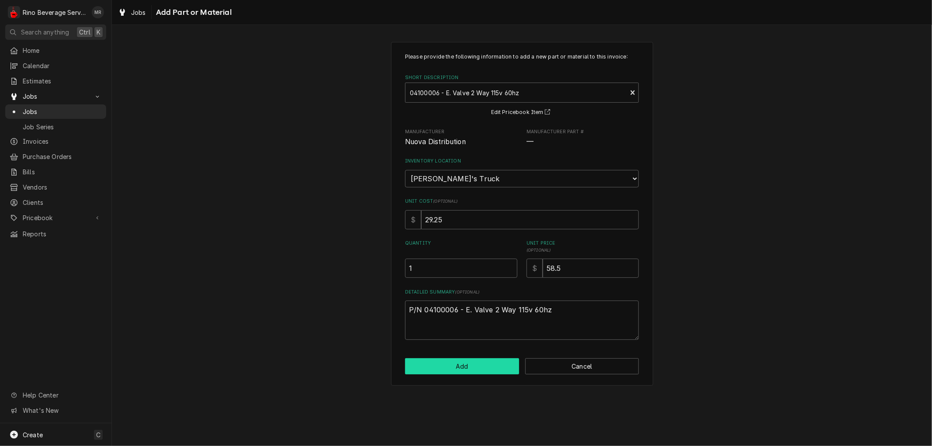
click at [464, 364] on button "Add" at bounding box center [462, 366] width 114 height 16
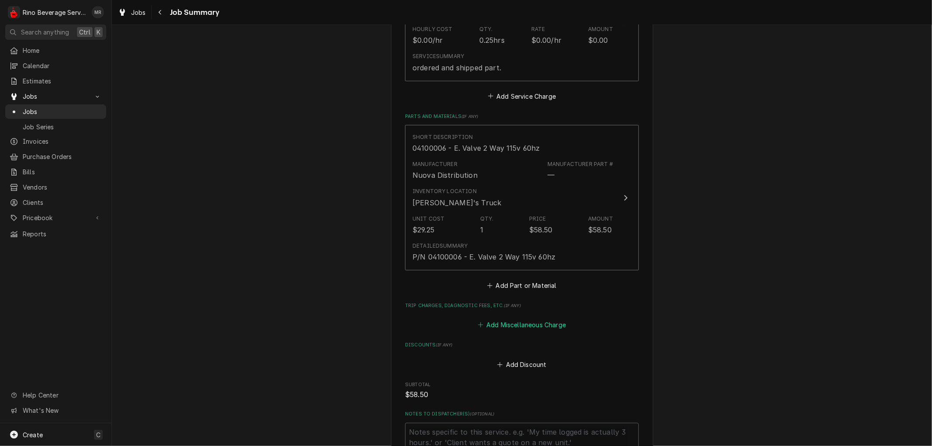
click at [494, 323] on button "Add Miscellaneous Charge" at bounding box center [521, 325] width 91 height 12
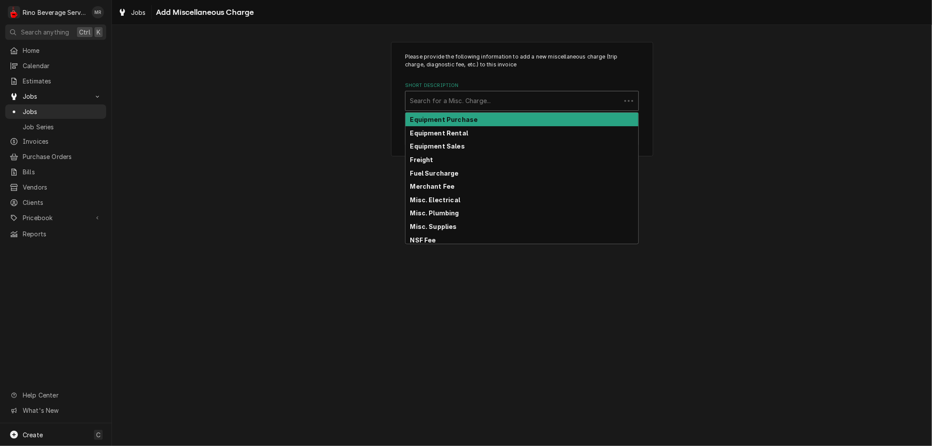
click at [495, 99] on div "Short Description" at bounding box center [513, 101] width 207 height 16
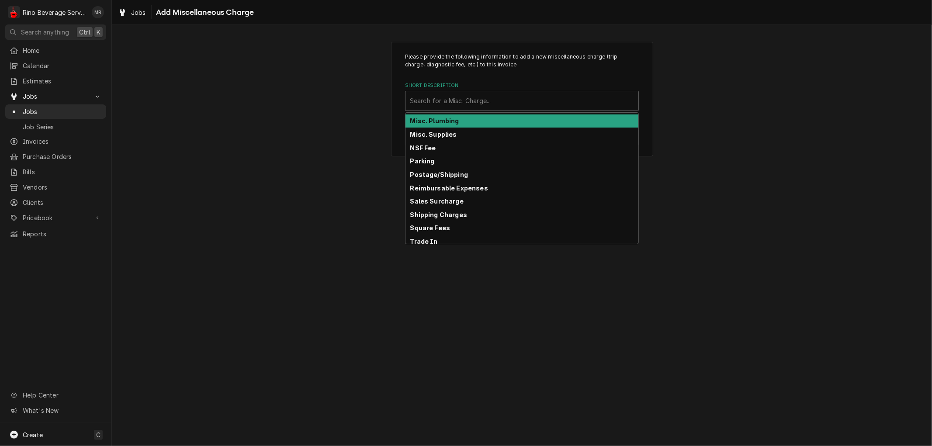
scroll to position [97, 0]
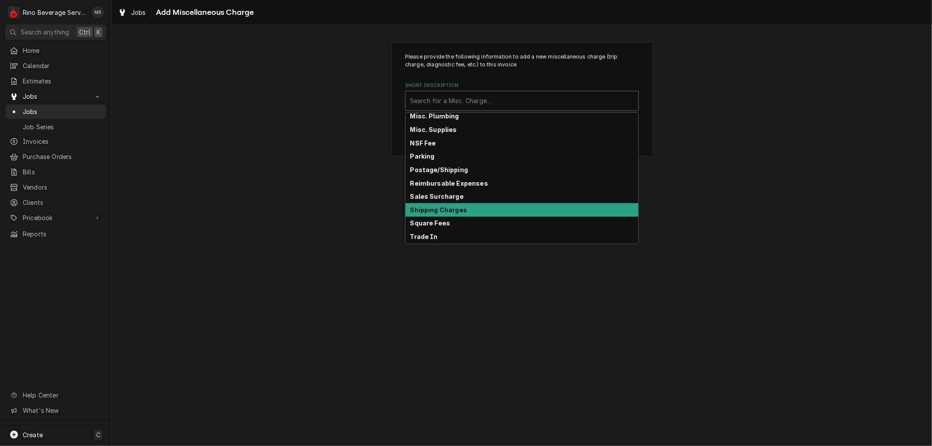
click at [483, 207] on div "Shipping Charges" at bounding box center [521, 210] width 233 height 14
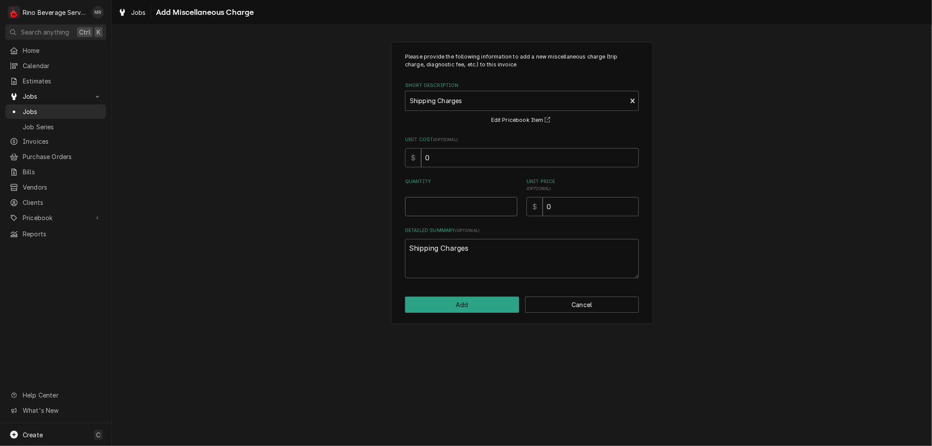
type textarea "x"
type input "0.5"
click at [510, 203] on input "0.5" at bounding box center [461, 206] width 112 height 19
type textarea "x"
type input "1"
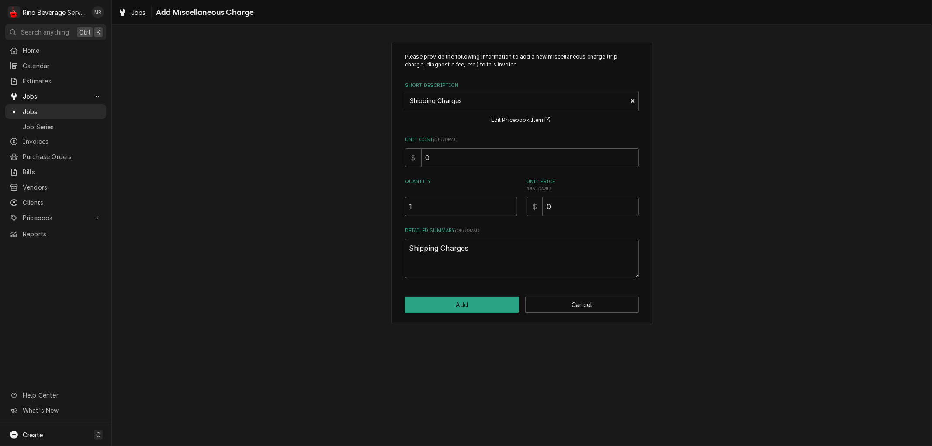
click at [510, 203] on input "1" at bounding box center [461, 206] width 112 height 19
click at [561, 207] on input "0" at bounding box center [591, 206] width 96 height 19
type textarea "x"
type input "2"
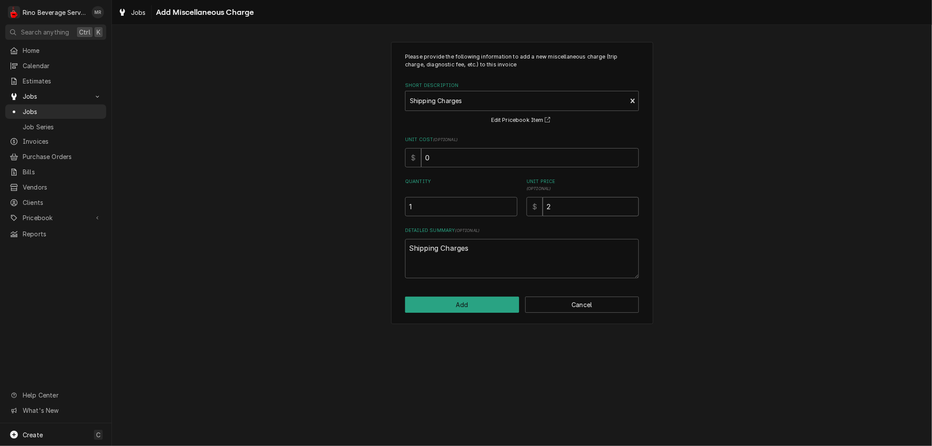
type textarea "x"
type input "25"
click at [466, 306] on button "Add" at bounding box center [462, 305] width 114 height 16
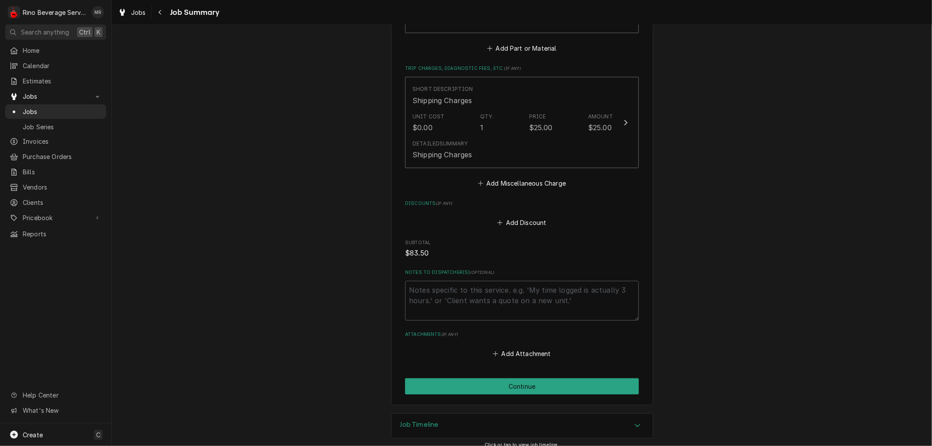
scroll to position [532, 0]
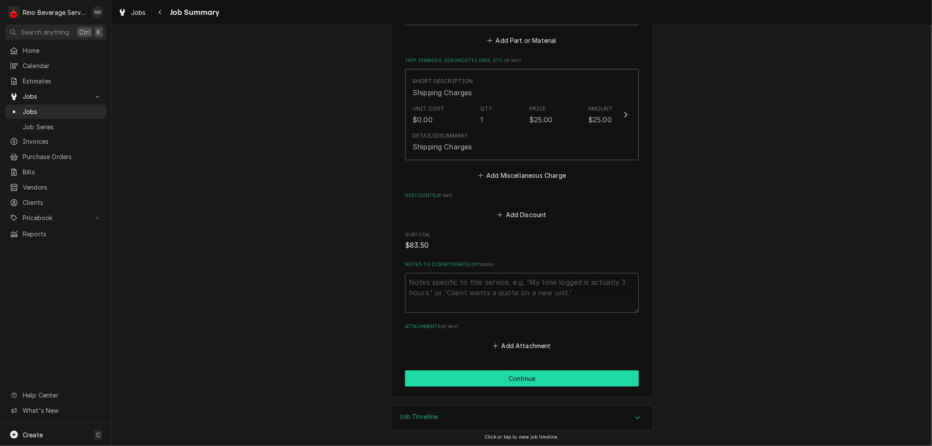
click at [517, 376] on button "Continue" at bounding box center [522, 379] width 234 height 16
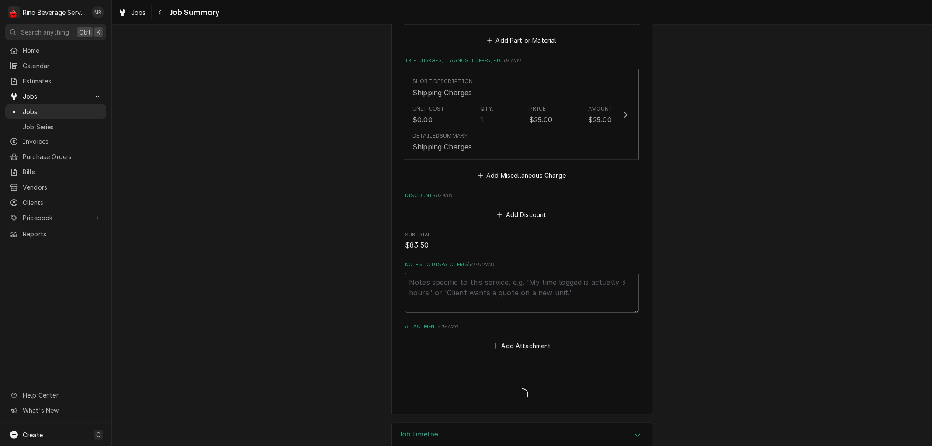
type textarea "x"
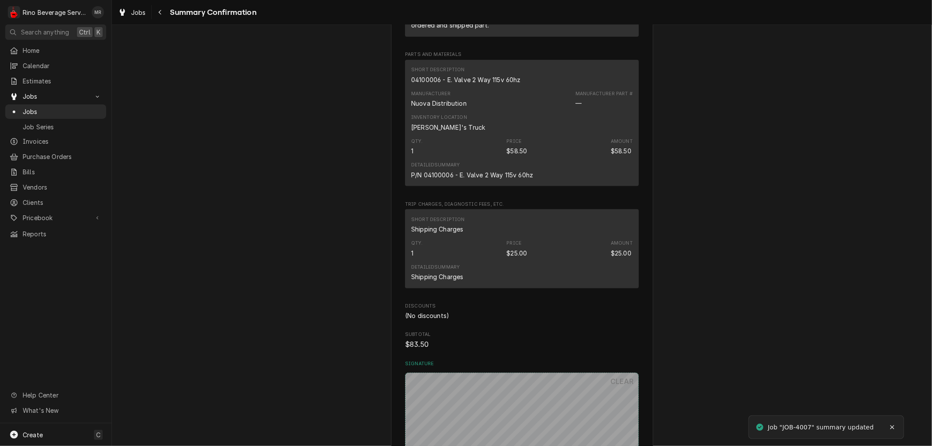
scroll to position [517, 0]
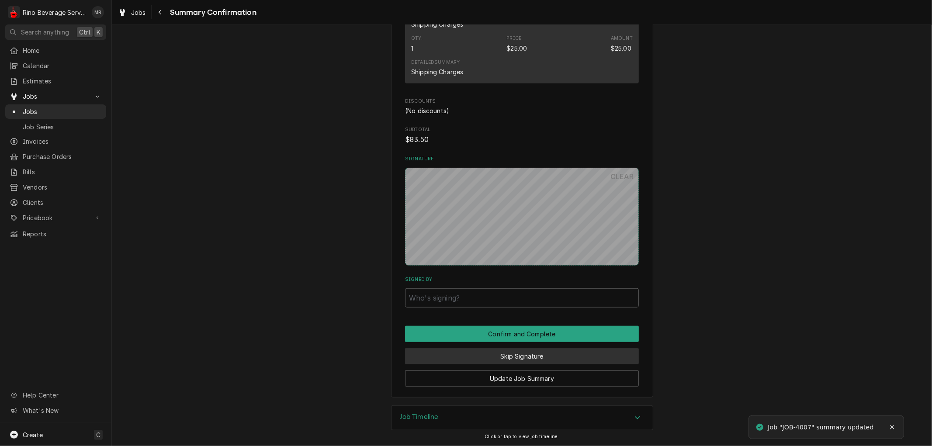
click at [475, 355] on button "Skip Signature" at bounding box center [522, 356] width 234 height 16
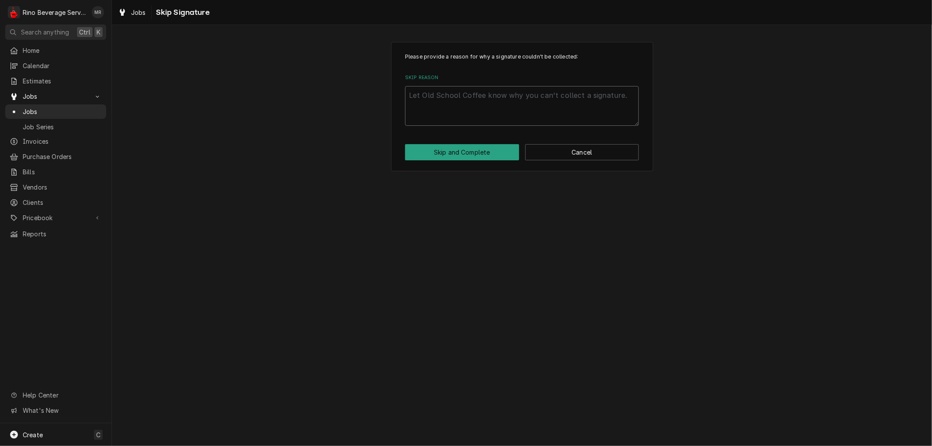
click at [475, 116] on textarea "Skip Reason" at bounding box center [522, 105] width 234 height 39
type textarea "x"
type textarea "n"
type textarea "x"
type textarea "no"
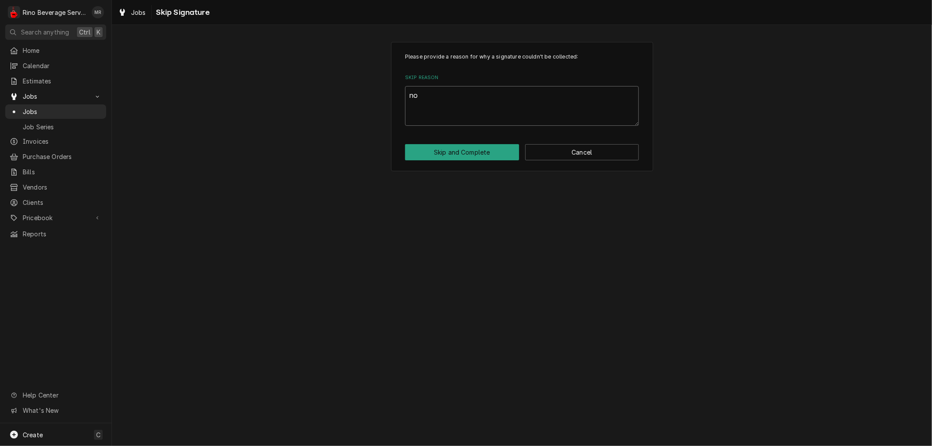
type textarea "x"
type textarea "non"
type textarea "x"
type textarea "none"
click at [488, 149] on button "Skip and Complete" at bounding box center [462, 152] width 114 height 16
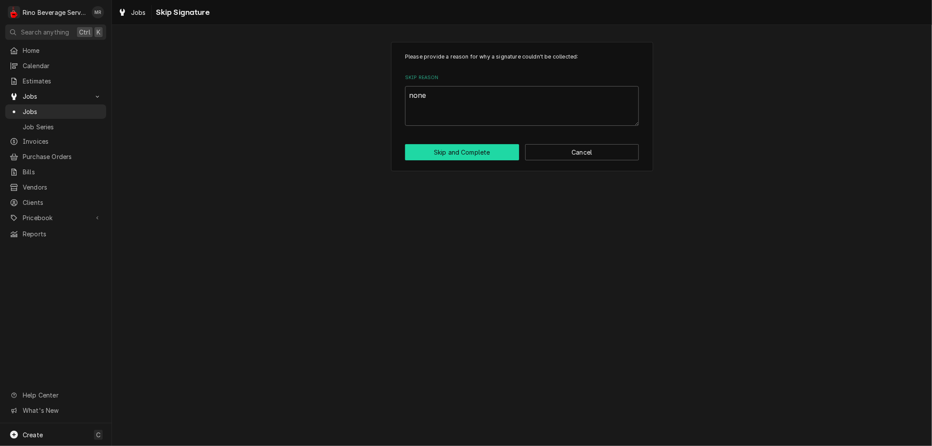
type textarea "x"
